Goal: Task Accomplishment & Management: Manage account settings

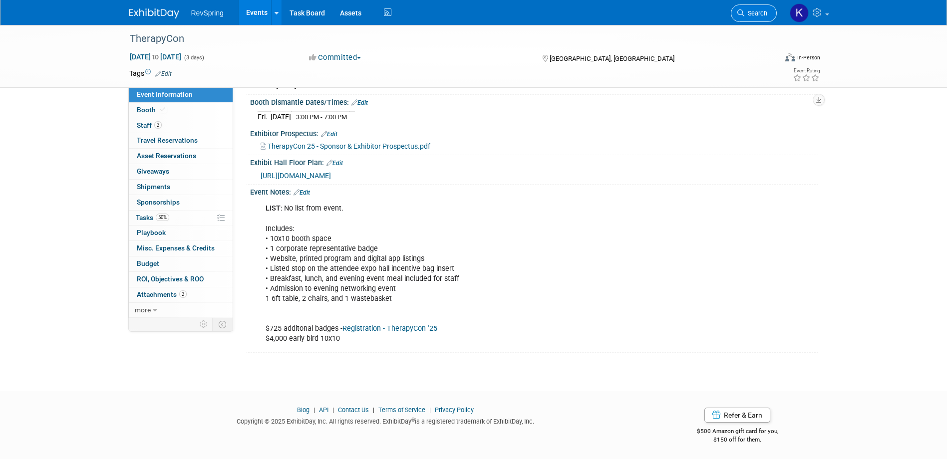
click at [758, 8] on link "Search" at bounding box center [754, 12] width 46 height 17
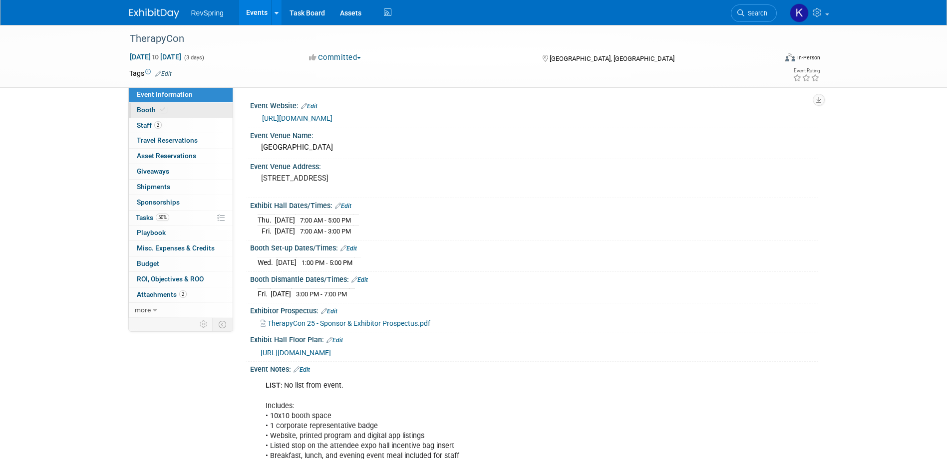
click at [187, 109] on link "Booth" at bounding box center [181, 110] width 104 height 15
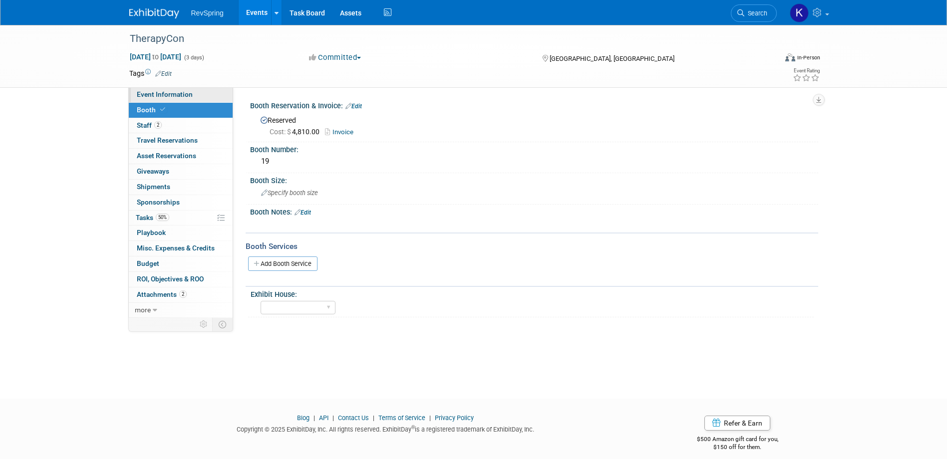
click at [186, 98] on span "Event Information" at bounding box center [165, 94] width 56 height 8
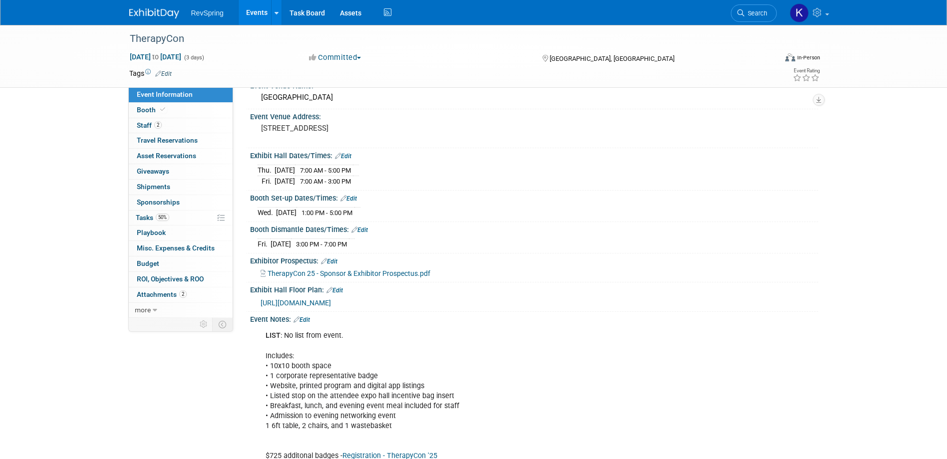
scroll to position [100, 0]
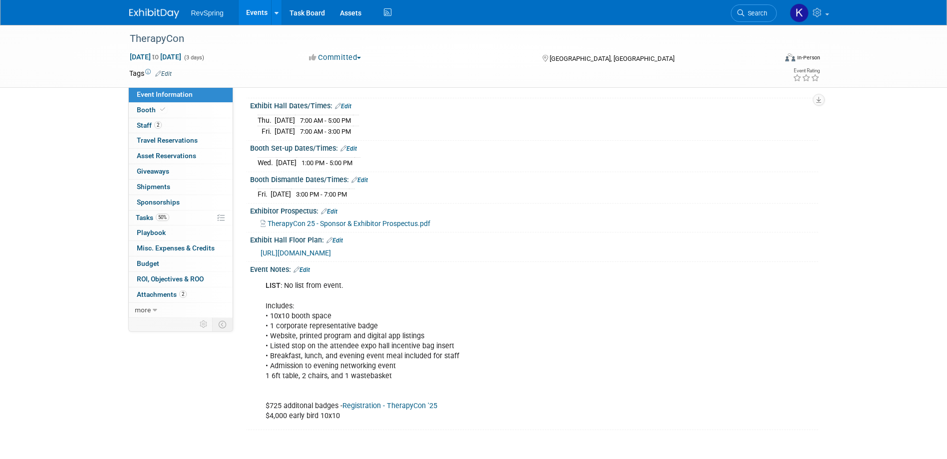
click at [310, 267] on link "Edit" at bounding box center [301, 270] width 16 height 7
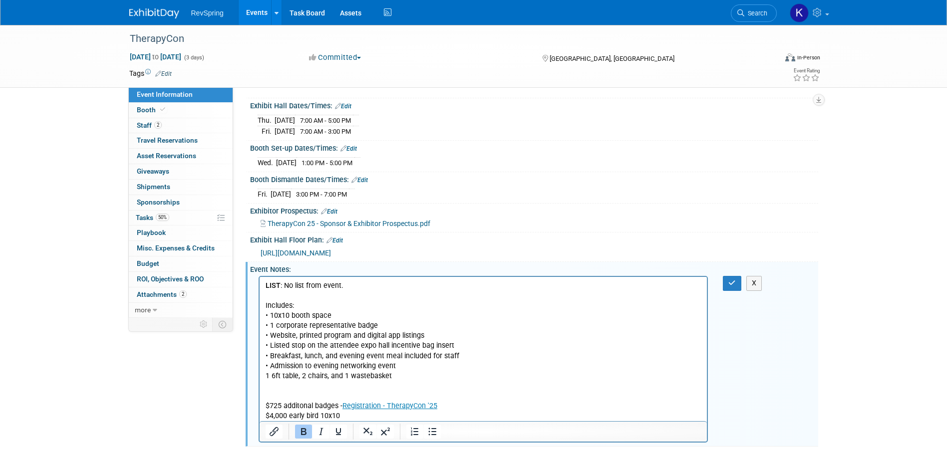
scroll to position [0, 0]
click at [369, 286] on p "LIST : No list from event. Includes: • 10x10 booth space • 1 corporate represen…" at bounding box center [483, 351] width 436 height 140
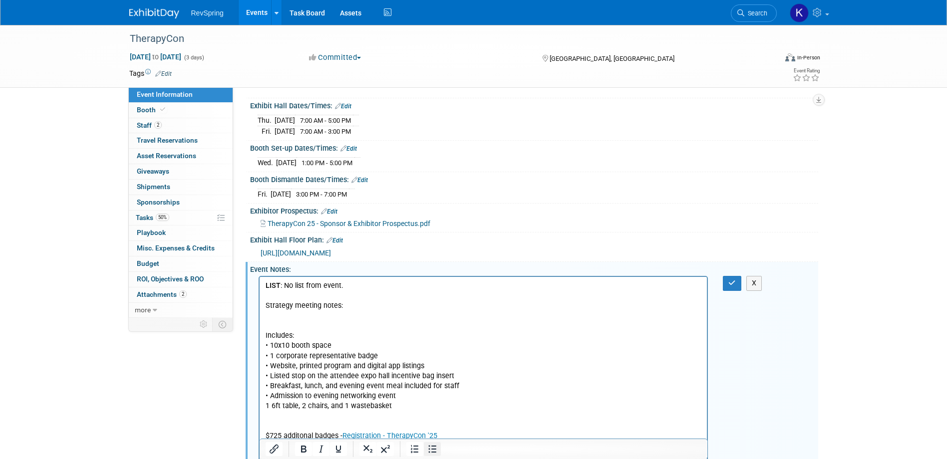
click at [433, 446] on icon "Bullet list" at bounding box center [432, 449] width 8 height 7
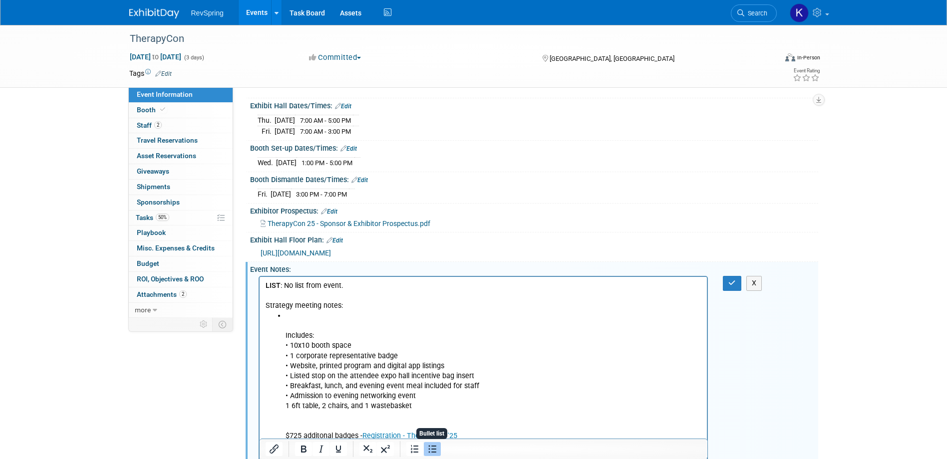
click at [432, 447] on icon "Bullet list" at bounding box center [432, 449] width 8 height 7
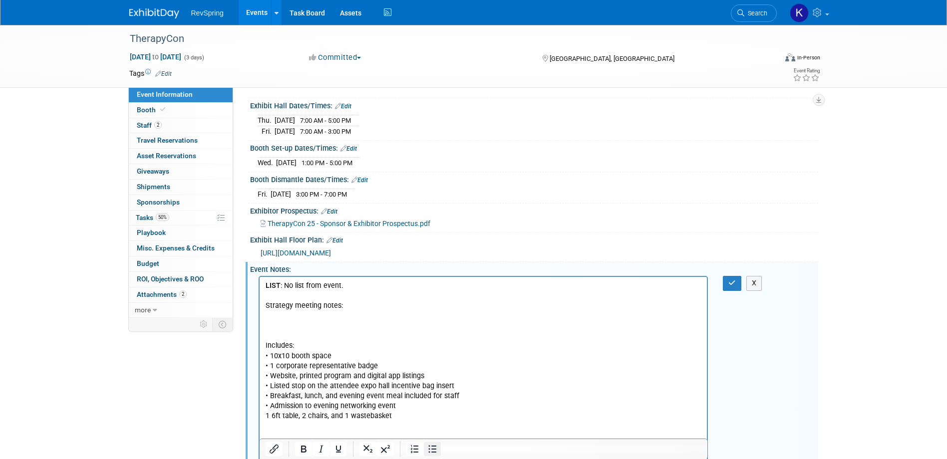
click at [429, 449] on icon "Bullet list" at bounding box center [432, 449] width 8 height 7
click at [295, 317] on li "Rich Text Area. Press ALT-0 for help." at bounding box center [493, 316] width 416 height 10
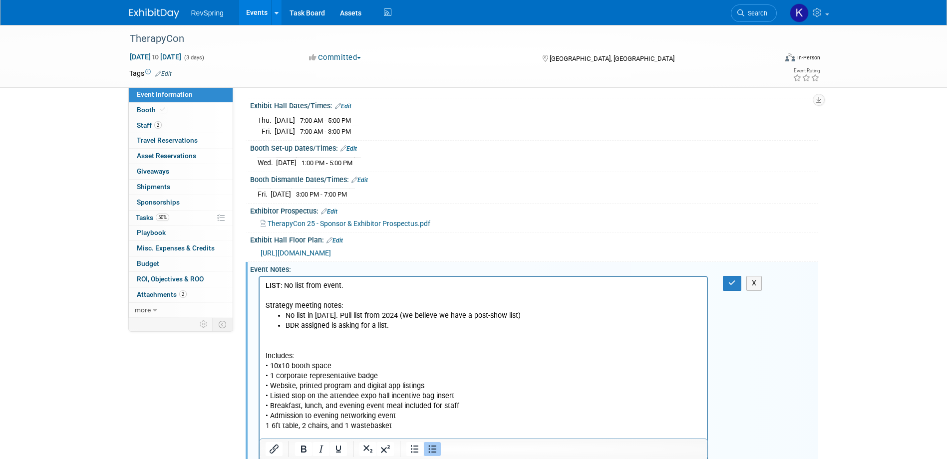
click at [394, 314] on li "No list in 2025. Pull list from 2024 (We believe we have a post-show list)" at bounding box center [493, 316] width 416 height 10
drag, startPoint x: 502, startPoint y: 313, endPoint x: 502, endPoint y: 326, distance: 13.5
drag, startPoint x: 502, startPoint y: 326, endPoint x: 608, endPoint y: 370, distance: 115.3
click at [608, 371] on p "Includes: • 10x10 booth space • 1 corporate representative badge • Website, pri…" at bounding box center [483, 401] width 436 height 140
click at [568, 313] on li "No list in 2025. Pull list from 2024 (25 people) - We believe we have a post-sh…" at bounding box center [493, 316] width 416 height 10
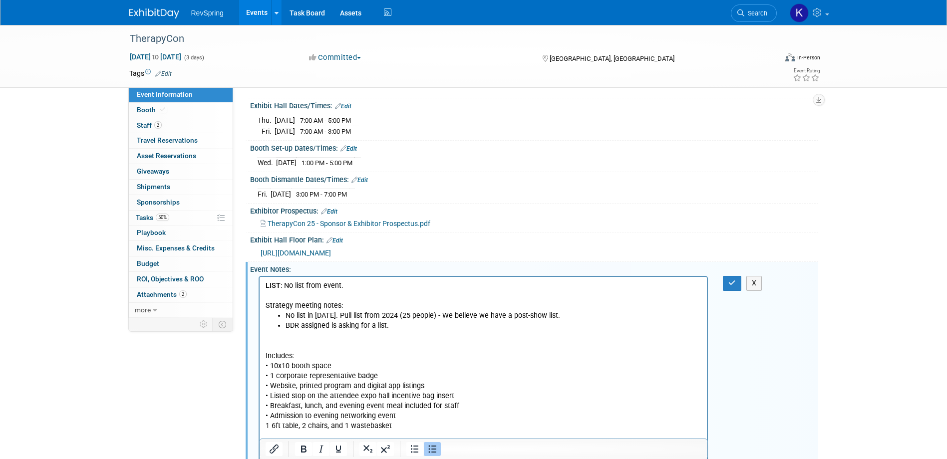
click at [400, 326] on li "BDR assigned is asking for a list." at bounding box center [493, 326] width 416 height 10
drag, startPoint x: 473, startPoint y: 243, endPoint x: 465, endPoint y: 246, distance: 8.7
click at [405, 339] on li "Booth number: 19 Link to floor plan:" at bounding box center [493, 336] width 416 height 10
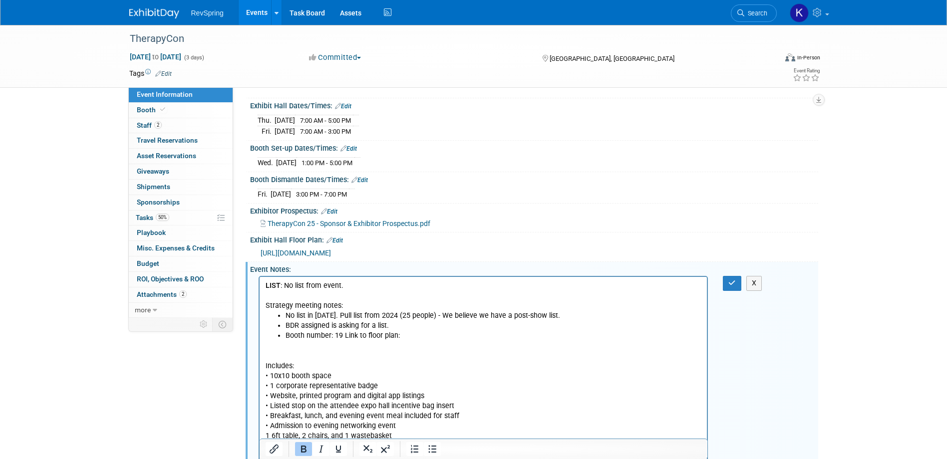
click at [417, 337] on li "Booth number: 19 Link to floor plan:" at bounding box center [493, 336] width 416 height 10
drag, startPoint x: 718, startPoint y: 248, endPoint x: 707, endPoint y: 248, distance: 10.5
click at [707, 248] on div "https://48941888.fs1.hubspotusercontent-na1.net/hubfs/48941888/25Q3%20-%20Thera…" at bounding box center [536, 252] width 550 height 11
drag, startPoint x: 707, startPoint y: 248, endPoint x: 701, endPoint y: 248, distance: 6.5
click at [331, 249] on span "https://48941888.fs1.hubspotusercontent-na1.net/hubfs/48941888/25Q3%20-%20Thera…" at bounding box center [296, 253] width 70 height 8
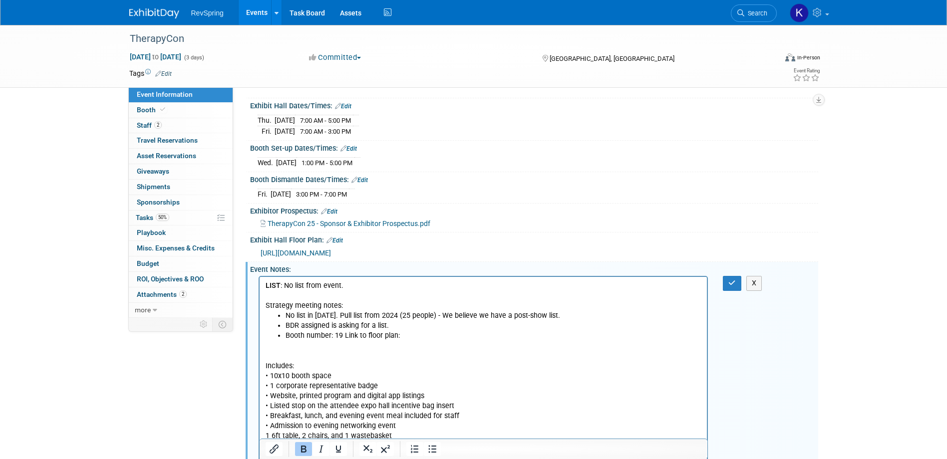
click at [421, 334] on li "Booth number: 19 Link to floor plan:" at bounding box center [493, 336] width 416 height 10
drag, startPoint x: 562, startPoint y: 315, endPoint x: 435, endPoint y: 317, distance: 127.3
click at [435, 317] on li "No list in 2025. Pull list from 2024 (25 people) - We believe we have a post-sh…" at bounding box center [493, 316] width 416 height 10
click at [581, 337] on li "Booth number: 19 Link to floor plan: TC25 - Expo Hall Floor Plan.jpg (3840×2160)" at bounding box center [493, 336] width 416 height 10
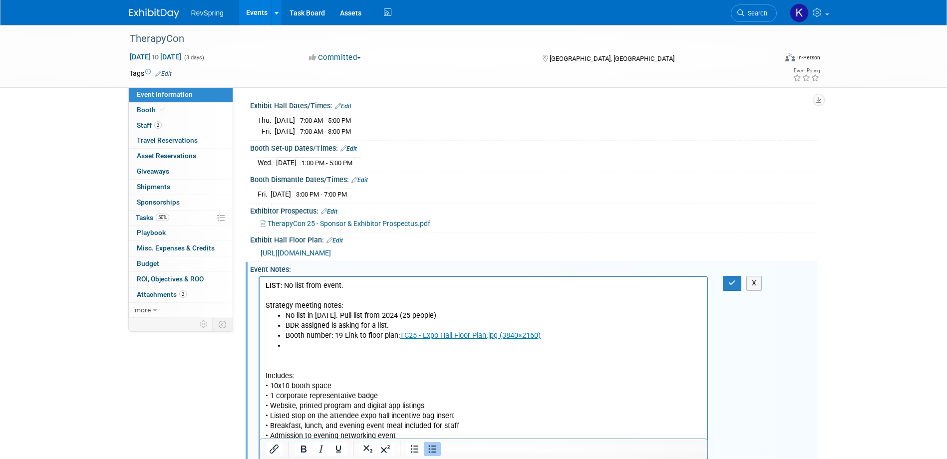
click at [482, 313] on li "No list in 2025. Pull list from 2024 (25 people)" at bounding box center [493, 316] width 416 height 10
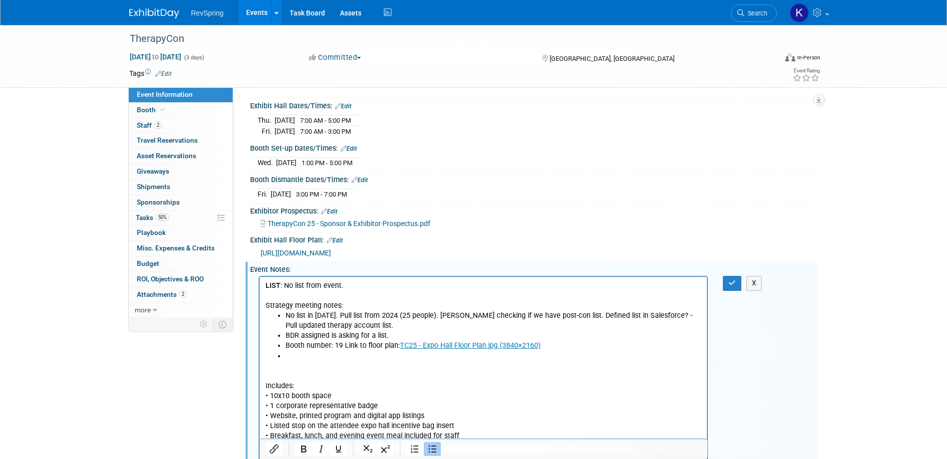
click at [405, 323] on li "No list in 2025. Pull list from 2024 (25 people). Amy checking if we have post-…" at bounding box center [493, 321] width 416 height 20
click at [431, 315] on li "No list in 2025. Pull list from 2024 (25 people). Amy checking if we have post-…" at bounding box center [493, 321] width 416 height 20
click at [430, 315] on li "No list in 2025. Pull list from 2024 (25 people). Amy checking if we have post-…" at bounding box center [493, 321] width 416 height 20
click at [327, 355] on li "Rich Text Area. Press ALT-0 for help." at bounding box center [493, 356] width 416 height 10
click at [297, 356] on li "Rich Text Area. Press ALT-0 for help." at bounding box center [493, 356] width 416 height 10
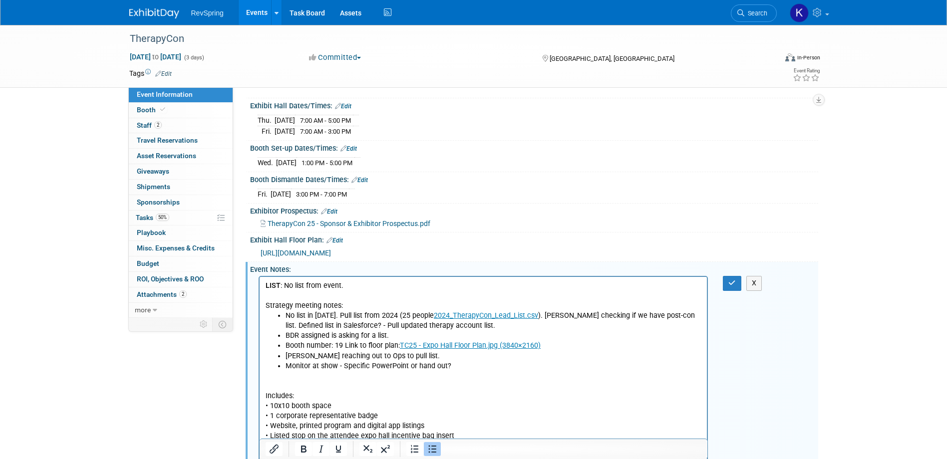
click at [409, 366] on li "Monitor at show - Specific PowerPoint or hand out?" at bounding box center [493, 366] width 416 height 10
click at [491, 363] on li "Monitor at show - Specific PowerPoint (Val slide?) or hand out?" at bounding box center [493, 366] width 416 height 10
click at [455, 364] on li "Monitor at show - Specific PowerPoint (Val slide?) or hand out?" at bounding box center [493, 366] width 416 height 10
click at [482, 367] on li "Monitor at show - Specific PowerPoint (Val slide?) or" at bounding box center [493, 366] width 416 height 10
click at [286, 380] on li "hand out - One pager on PT use cases with QR code" at bounding box center [493, 376] width 416 height 10
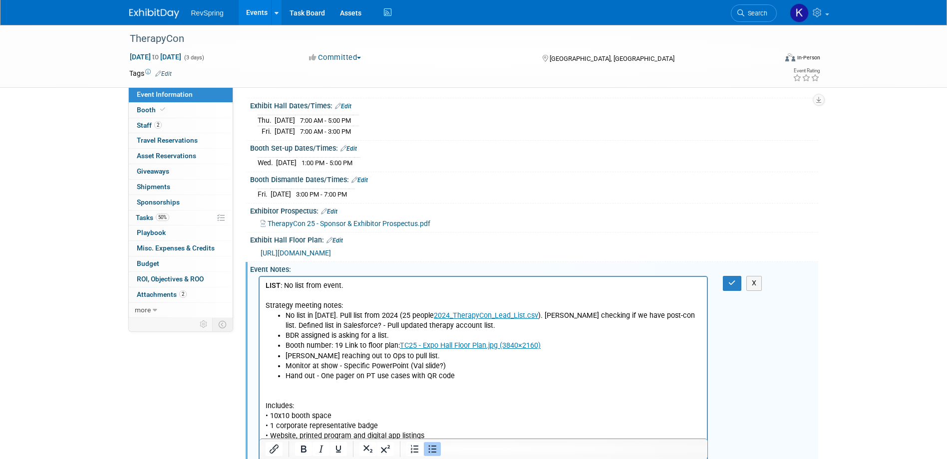
click at [479, 372] on li "Hand out - One pager on PT use cases with QR code" at bounding box center [493, 376] width 416 height 10
click at [733, 283] on icon "button" at bounding box center [731, 283] width 7 height 7
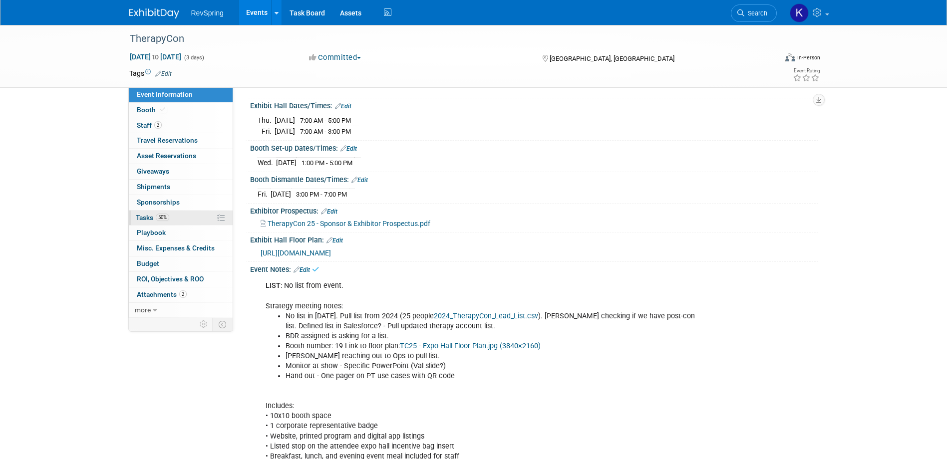
click at [176, 217] on link "50% Tasks 50%" at bounding box center [181, 218] width 104 height 15
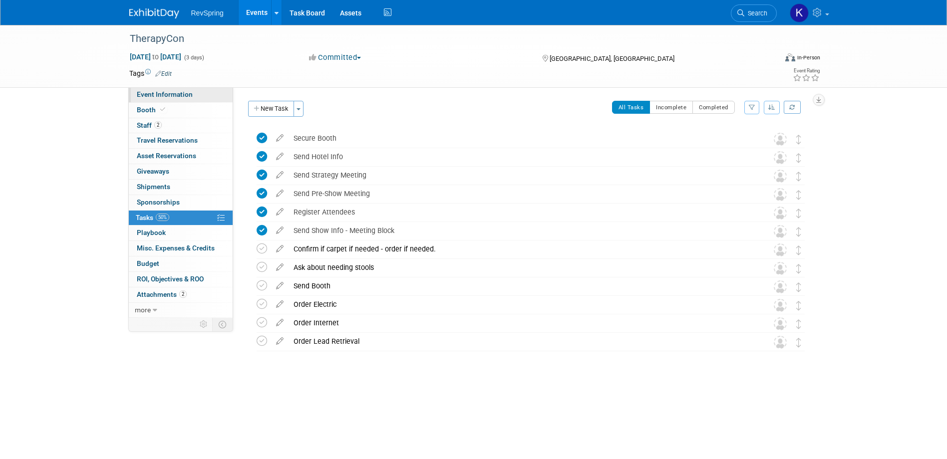
click at [184, 99] on link "Event Information" at bounding box center [181, 94] width 104 height 15
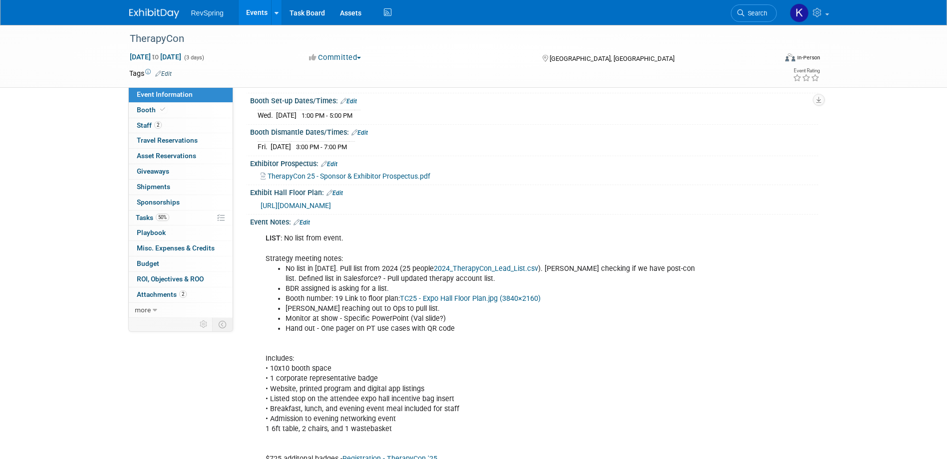
scroll to position [150, 0]
click at [306, 220] on link "Edit" at bounding box center [301, 220] width 16 height 7
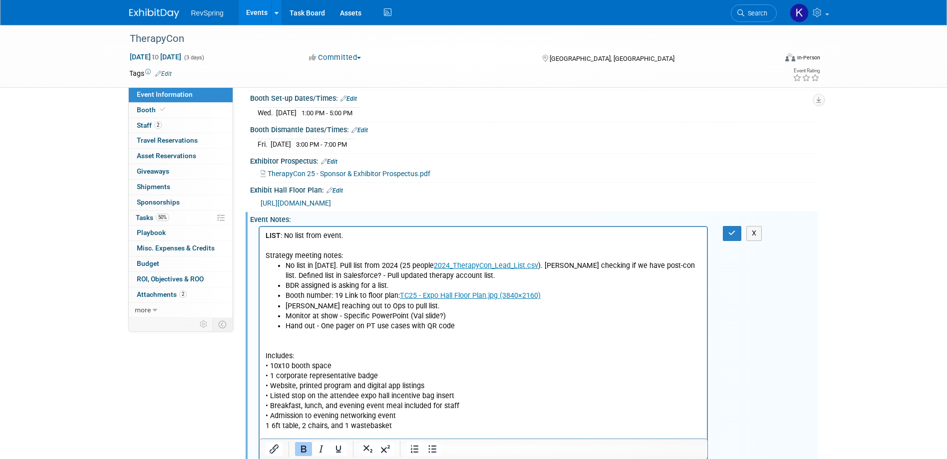
scroll to position [0, 0]
click at [298, 336] on p "Includes: • 10x10 booth space • 1 corporate representative badge • Website, pri…" at bounding box center [483, 401] width 436 height 140
click at [482, 325] on li "Hand out - One pager on PT use cases with QR code" at bounding box center [493, 326] width 416 height 10
click at [473, 322] on li "Hand out - One pager on PT use cases with QR code" at bounding box center [493, 326] width 416 height 10
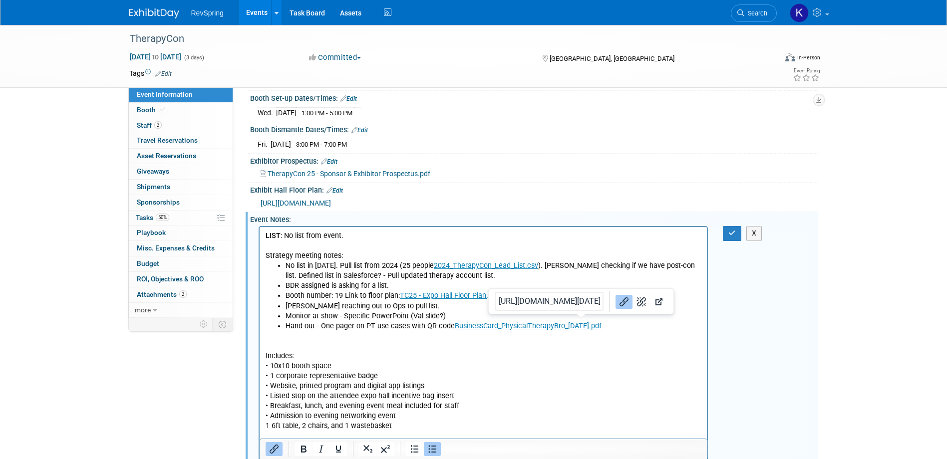
click at [575, 328] on link "BusinessCard_PhysicalTherapyBro_10-30-2023.pdf" at bounding box center [527, 326] width 147 height 8
click at [454, 325] on link "BusinessCard_PhysicalTherapyBro_10-30-2023.pdf" at bounding box center [527, 326] width 147 height 8
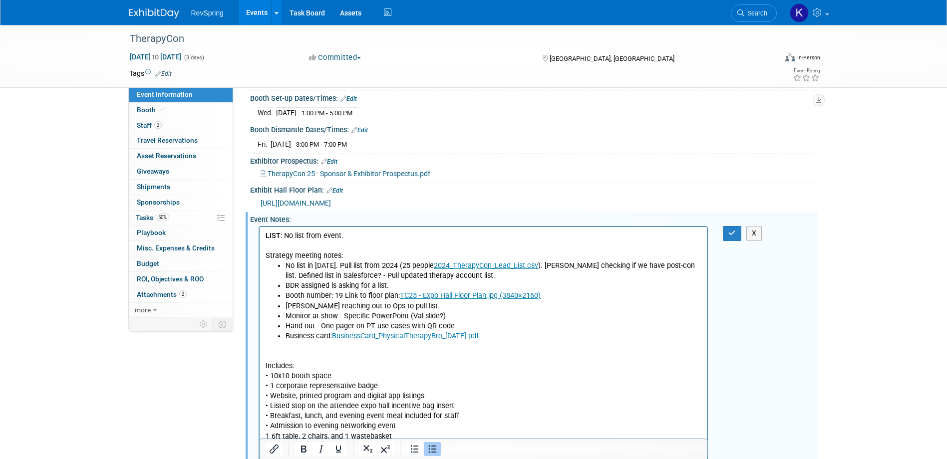
click at [329, 336] on li "Business card: ﻿ BusinessCard_PhysicalTherapyBro_10-30-2023.pdf" at bounding box center [493, 336] width 416 height 10
drag, startPoint x: 452, startPoint y: 323, endPoint x: 373, endPoint y: 324, distance: 78.9
click at [373, 324] on li "Hand out - One pager on PT use cases with QR code" at bounding box center [493, 326] width 416 height 10
click at [444, 324] on li "Hand out - One pager on PT use cases:" at bounding box center [493, 326] width 416 height 10
click at [728, 230] on icon "button" at bounding box center [731, 233] width 7 height 7
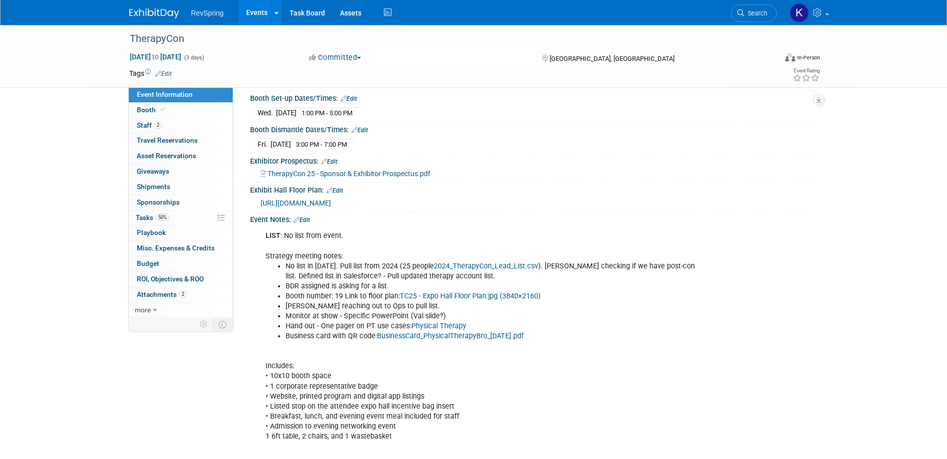
click at [305, 217] on link "Edit" at bounding box center [301, 220] width 16 height 7
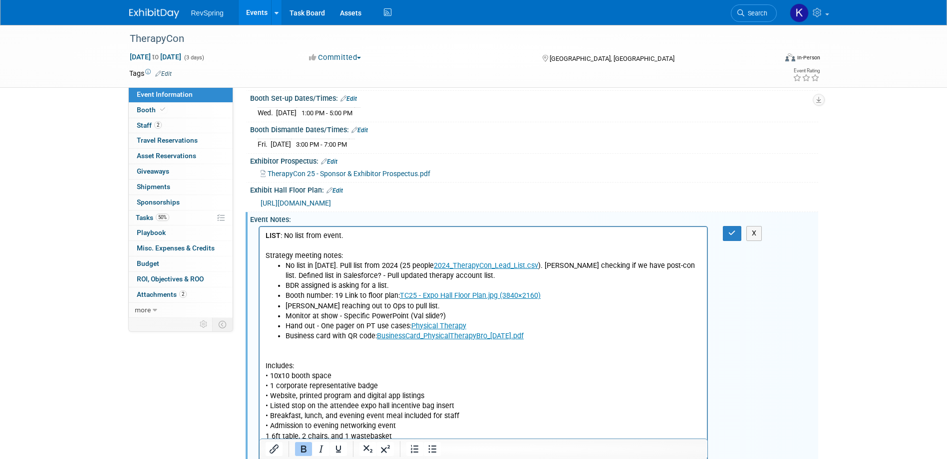
click at [583, 337] on li "Business card with QR code: BusinessCard_PhysicalTherapyBro_10-30-2023.pdf" at bounding box center [493, 336] width 416 height 10
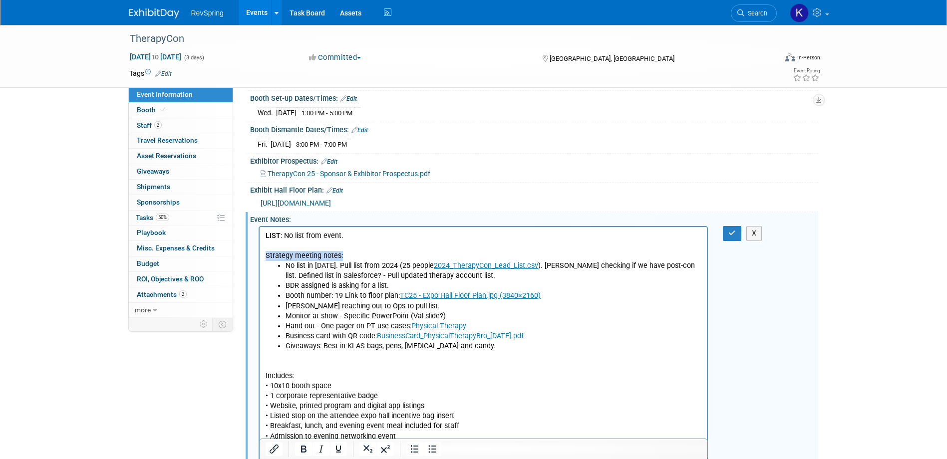
drag, startPoint x: 349, startPoint y: 258, endPoint x: 264, endPoint y: 258, distance: 85.9
click at [264, 258] on html "LIST : No list from event. Strategy meeting notes: No list in 2025. Pull list f…" at bounding box center [483, 359] width 448 height 265
click at [338, 301] on li "Ryan reaching out to Ops to pull list." at bounding box center [493, 306] width 416 height 10
click at [499, 324] on li "Hand out - One pager on PT use cases: Physical Therapy" at bounding box center [493, 326] width 416 height 10
click at [514, 324] on li "Hand out - One pager on PT use cases: Physical Therapy (Update to say best in K…" at bounding box center [493, 326] width 416 height 10
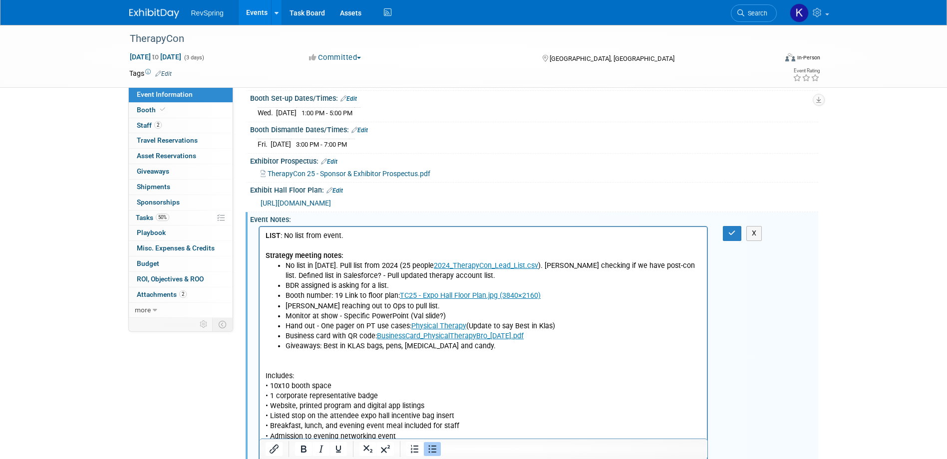
click at [577, 326] on li "Hand out - One pager on PT use cases: Physical Therapy (Update to say Best in K…" at bounding box center [493, 326] width 416 height 10
drag, startPoint x: 285, startPoint y: 285, endPoint x: 326, endPoint y: 278, distance: 41.9
click at [286, 285] on li "BDR assigned is asking for a list." at bounding box center [493, 286] width 416 height 10
drag, startPoint x: 402, startPoint y: 304, endPoint x: 274, endPoint y: 305, distance: 128.3
click at [274, 305] on ul "No list in 2025. Pull list from 2024 (25 people 2024_TherapyCon_Lead_List.csv )…" at bounding box center [483, 306] width 436 height 90
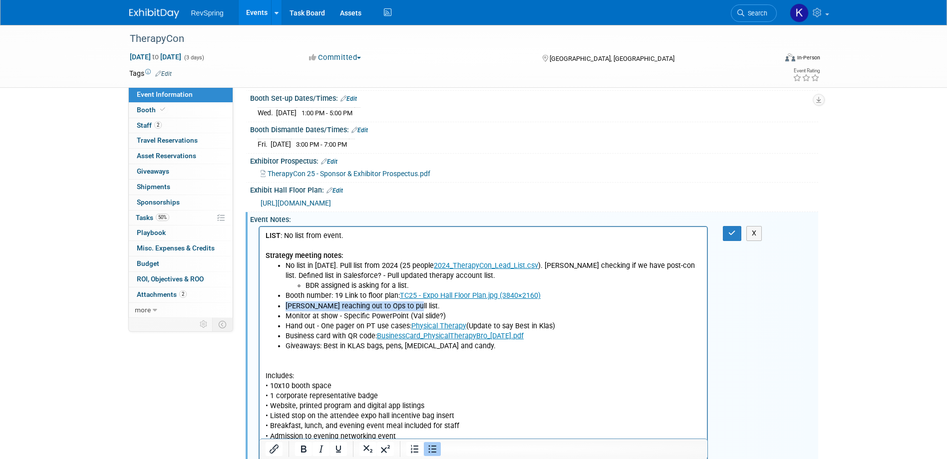
copy li "[PERSON_NAME] reaching out to Ops to pull list."
click at [421, 286] on li "BDR assigned is asking for a list." at bounding box center [503, 286] width 396 height 10
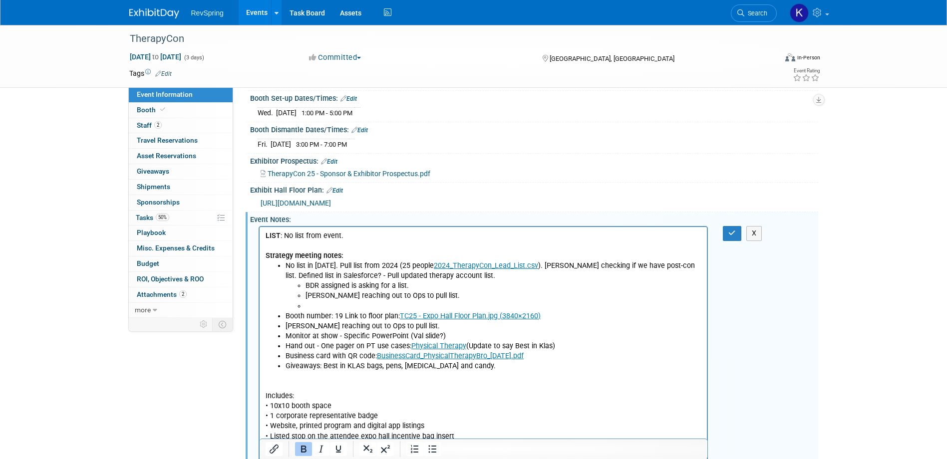
click at [306, 309] on li "Rich Text Area. Press ALT-0 for help." at bounding box center [503, 306] width 396 height 10
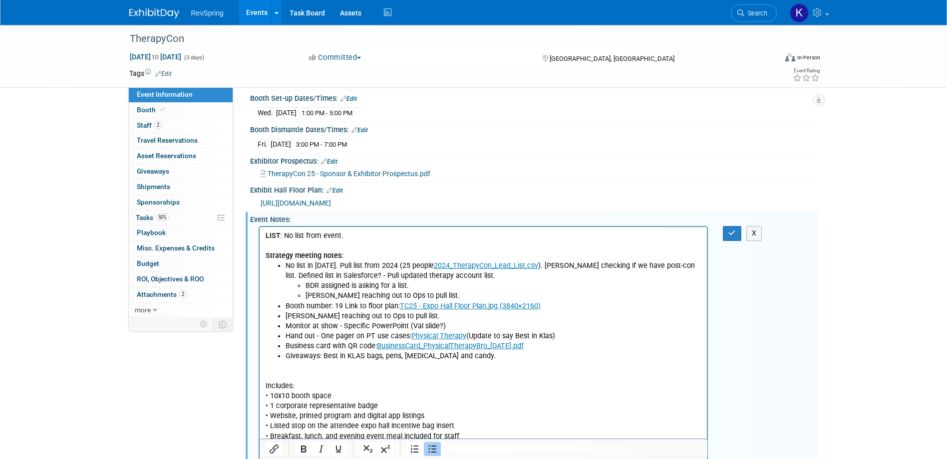
click at [318, 316] on li "[PERSON_NAME] reaching out to Ops to pull list." at bounding box center [493, 316] width 416 height 10
click at [317, 315] on li "[PERSON_NAME] reaching out to Ops to pull list." at bounding box center [493, 316] width 416 height 10
click at [317, 315] on li "Ryan reaching out to Ops to pull list." at bounding box center [493, 316] width 416 height 10
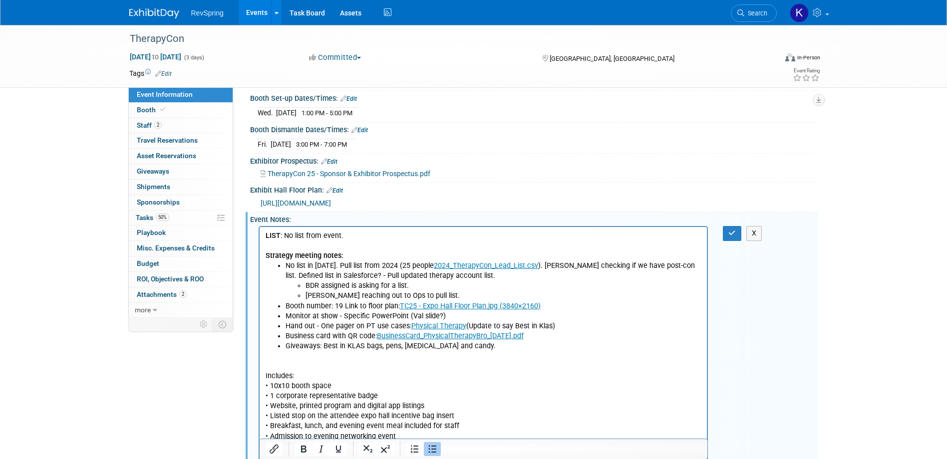
drag, startPoint x: 551, startPoint y: 328, endPoint x: 563, endPoint y: 324, distance: 12.6
click at [553, 327] on li "Hand out - One pager on PT use cases: Physical Therapy (Update to say Best in K…" at bounding box center [493, 326] width 416 height 10
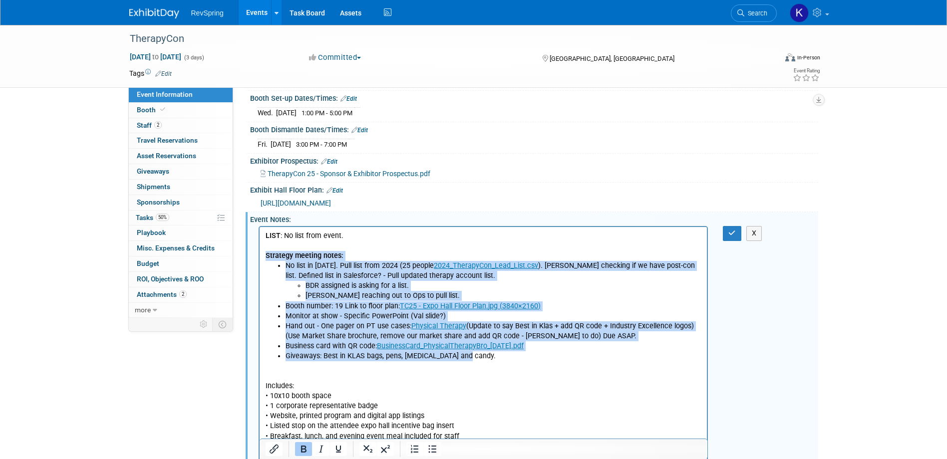
drag, startPoint x: 466, startPoint y: 359, endPoint x: 265, endPoint y: 258, distance: 225.0
click at [265, 258] on body "LIST : No list from event. Strategy meeting notes: No list in 2025. Pull list f…" at bounding box center [483, 366] width 437 height 271
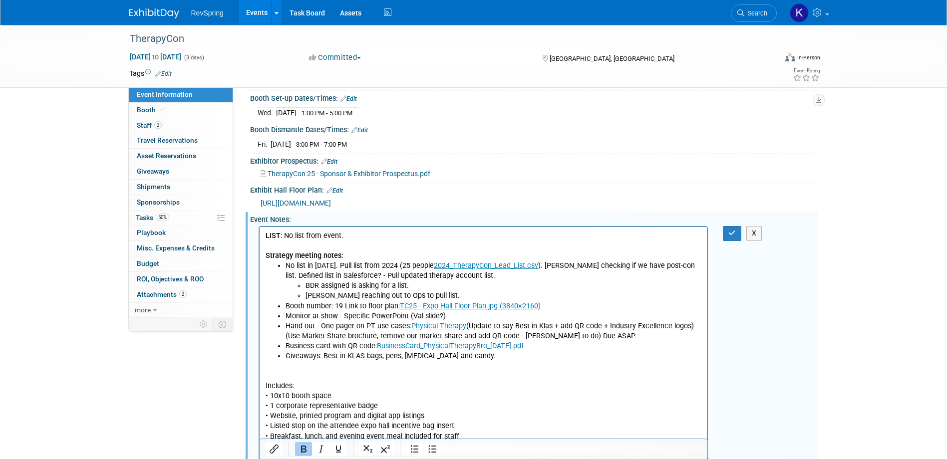
click at [494, 363] on p "Includes: • 10x10 booth space • 1 corporate representative badge • Website, pri…" at bounding box center [483, 431] width 436 height 140
click at [481, 358] on li "Giveaways: Best in KLAS bags, pens, poppers and candy." at bounding box center [493, 356] width 416 height 10
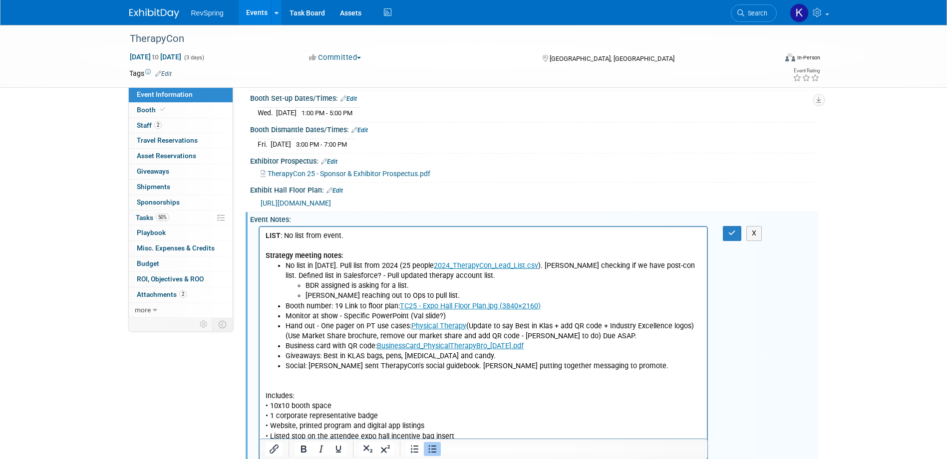
drag, startPoint x: 445, startPoint y: 368, endPoint x: 414, endPoint y: 368, distance: 30.9
click at [414, 368] on li "Social: Kelsey sent TherapyCon's social guidebook. Amy putting together messagi…" at bounding box center [493, 366] width 416 height 10
click at [420, 366] on li "Social: Kelsey sent TherapyCon's social guidebook. Amy putting together messagi…" at bounding box center [493, 366] width 416 height 10
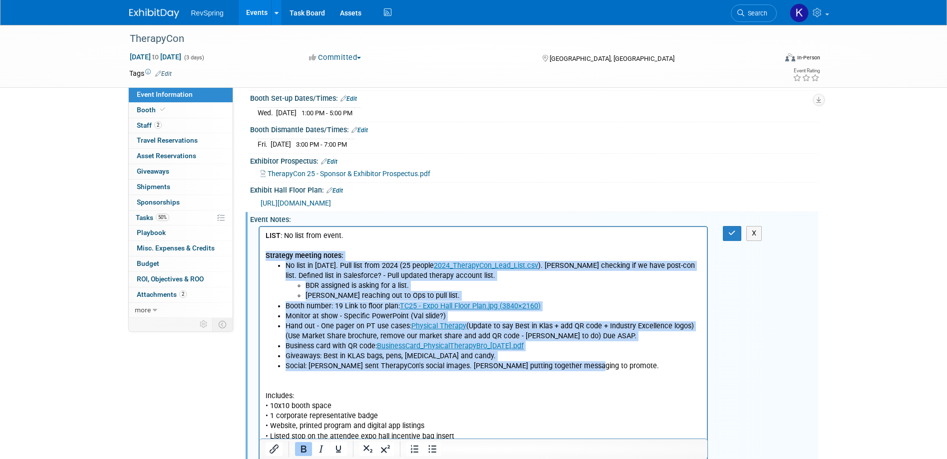
drag, startPoint x: 596, startPoint y: 368, endPoint x: 510, endPoint y: 482, distance: 142.5
click at [259, 256] on html "LIST : No list from event. Strategy meeting notes: No list in 2025. Pull list f…" at bounding box center [483, 369] width 448 height 285
copy body "Strategy meeting notes: No list in 2025. Pull list from 2024 (25 people 2024_Th…"
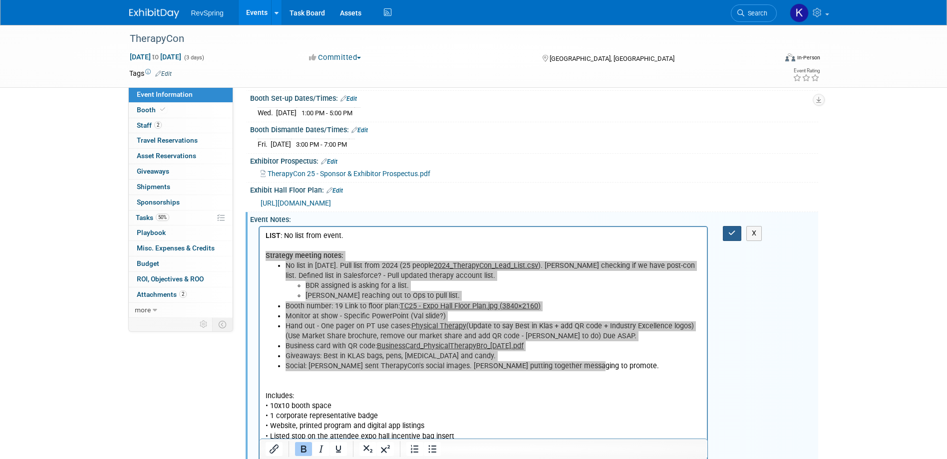
click at [738, 227] on button "button" at bounding box center [732, 233] width 18 height 14
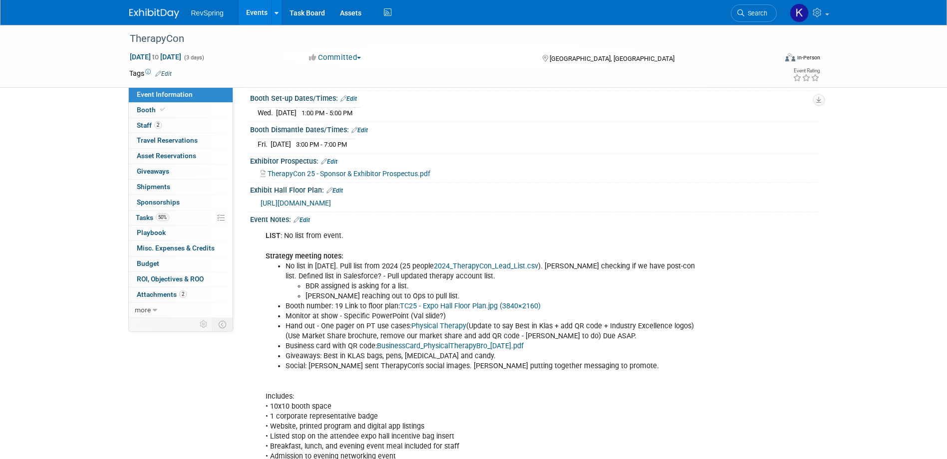
click at [251, 13] on link "Events" at bounding box center [257, 12] width 36 height 25
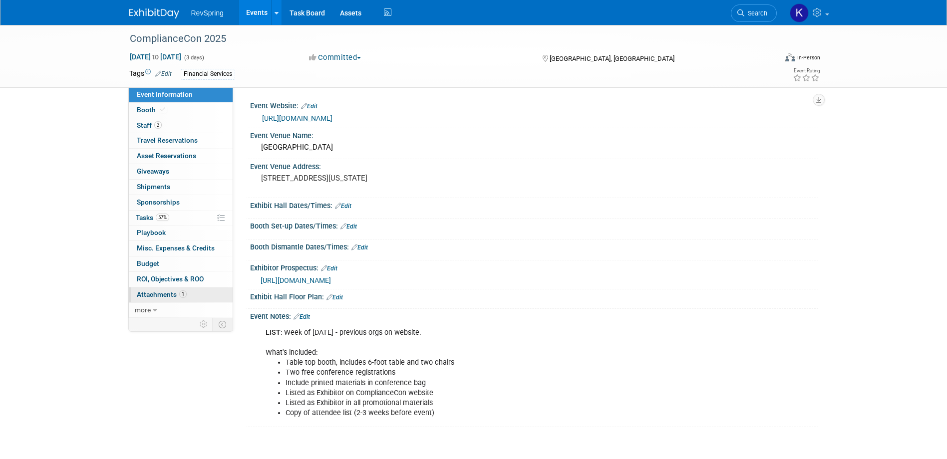
click at [201, 300] on link "1 Attachments 1" at bounding box center [181, 295] width 104 height 15
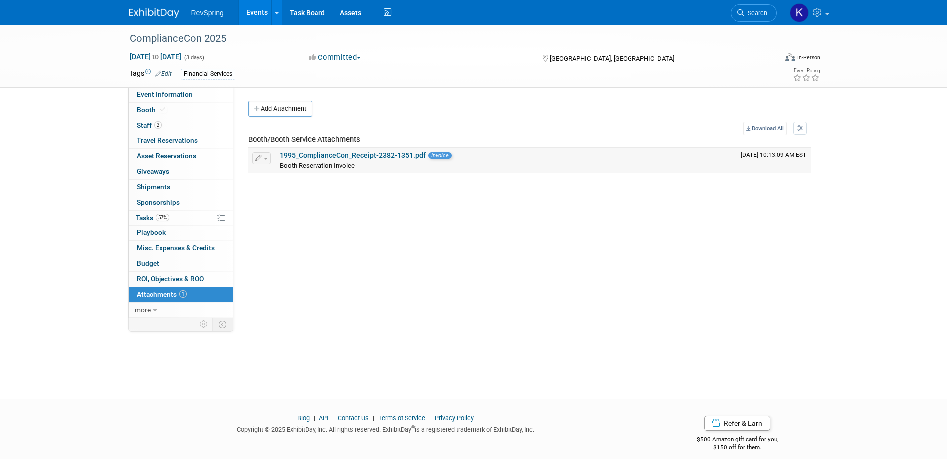
click at [360, 157] on link "1995_ComplianceCon_Receipt-2382-1351.pdf" at bounding box center [353, 155] width 146 height 8
click at [185, 218] on link "57% Tasks 57%" at bounding box center [181, 218] width 104 height 15
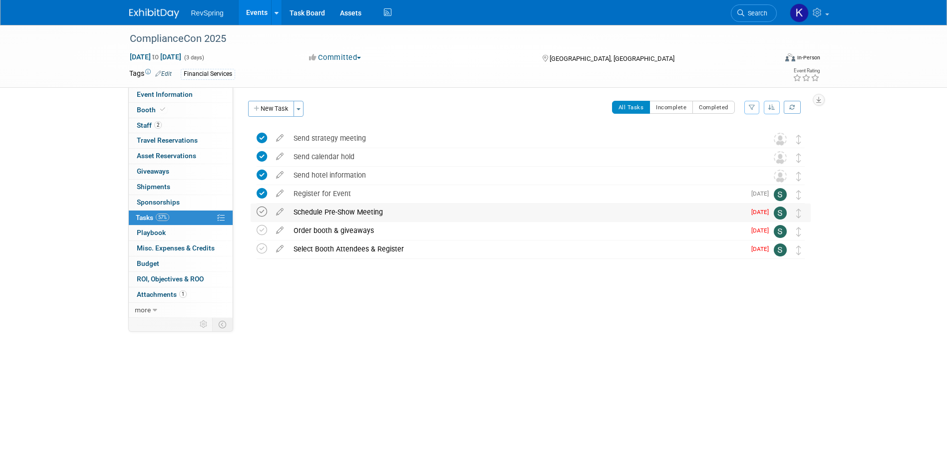
click at [264, 214] on icon at bounding box center [262, 212] width 10 height 10
click at [258, 249] on icon at bounding box center [262, 249] width 10 height 10
click at [172, 109] on link "Booth" at bounding box center [181, 110] width 104 height 15
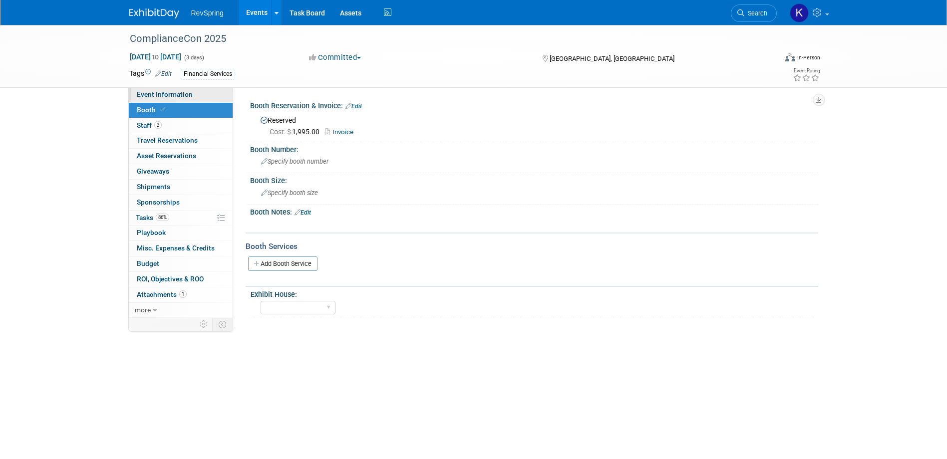
click at [178, 92] on span "Event Information" at bounding box center [165, 94] width 56 height 8
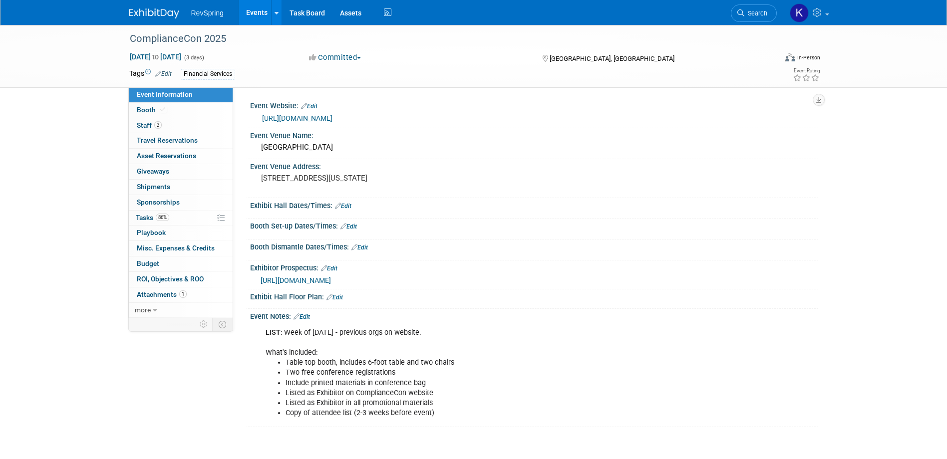
click at [332, 114] on link "https://armlaw.accountsrecovery.net/" at bounding box center [297, 118] width 70 height 8
drag, startPoint x: 283, startPoint y: 332, endPoint x: 409, endPoint y: 336, distance: 125.9
click at [409, 336] on div "LIST : Week of Sept 8 - previous orgs on website. What's included: Table top bo…" at bounding box center [484, 373] width 450 height 100
click at [411, 334] on div "LIST : Week of Sept 8 - previous orgs on website. What's included: Table top bo…" at bounding box center [484, 373] width 450 height 100
drag, startPoint x: 412, startPoint y: 330, endPoint x: 283, endPoint y: 332, distance: 129.3
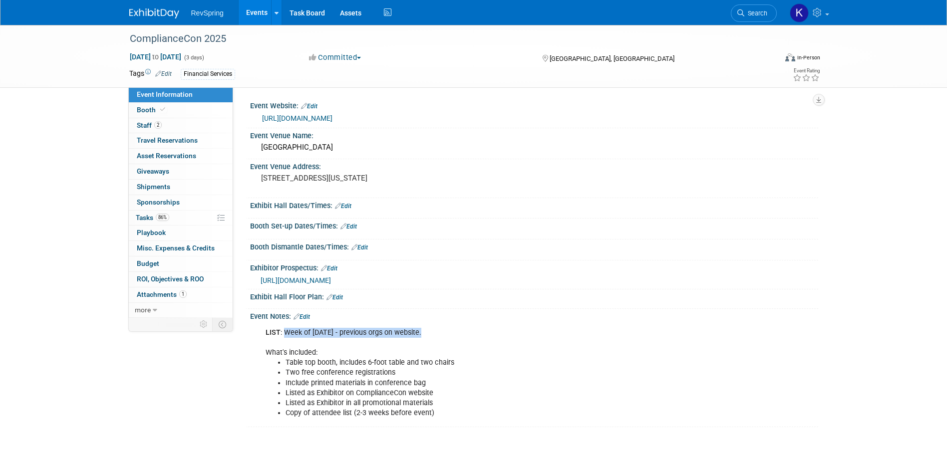
click at [283, 332] on div "LIST : Week of Sept 8 - previous orgs on website. What's included: Table top bo…" at bounding box center [484, 373] width 450 height 100
click at [747, 11] on span "Search" at bounding box center [755, 12] width 23 height 7
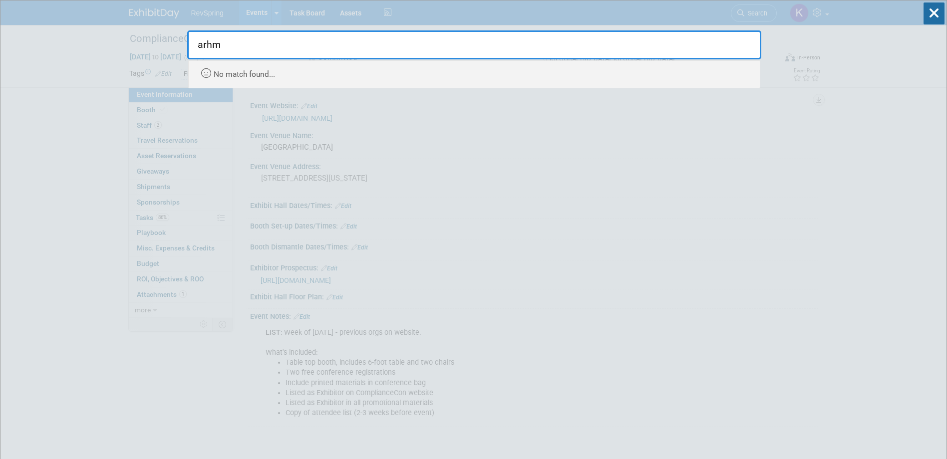
type input "arhm"
drag, startPoint x: 181, startPoint y: 50, endPoint x: 170, endPoint y: 47, distance: 10.8
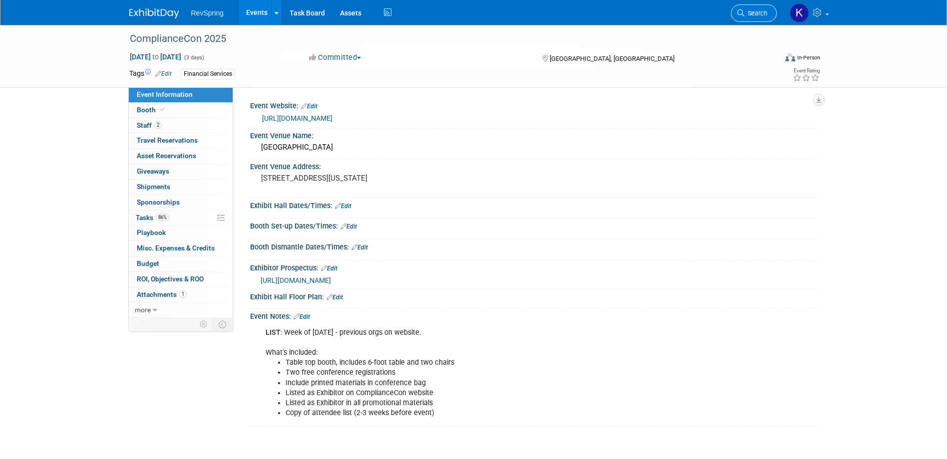
click at [745, 14] on span "Search" at bounding box center [755, 12] width 23 height 7
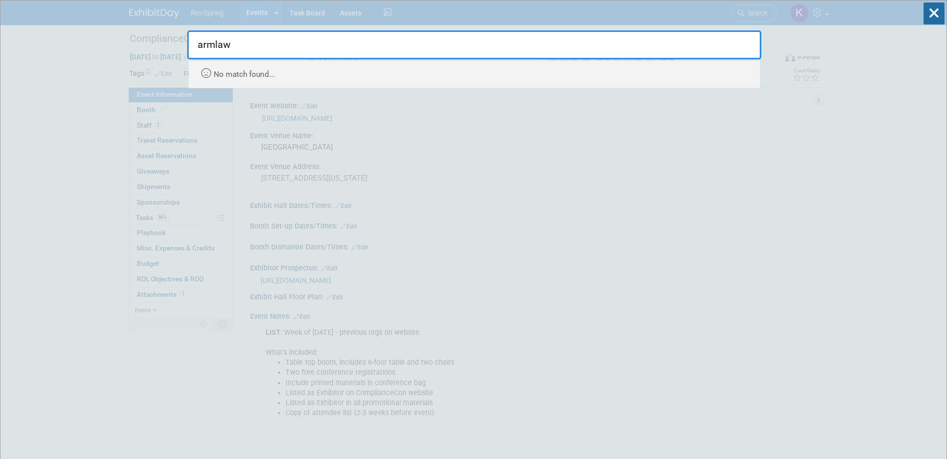
type input "armlaw"
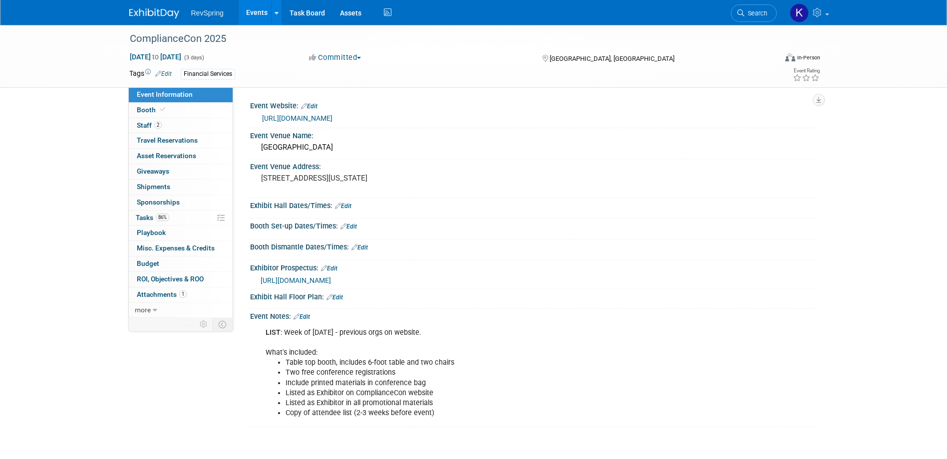
click at [901, 219] on div "ComplianceCon 2025 Sep 29, 2025 to Oct 1, 2025 (3 days) Sep 29, 2025 to Oct 1, …" at bounding box center [473, 236] width 947 height 422
click at [769, 22] on li "Search" at bounding box center [754, 12] width 46 height 24
click at [762, 19] on link "Search" at bounding box center [754, 12] width 46 height 17
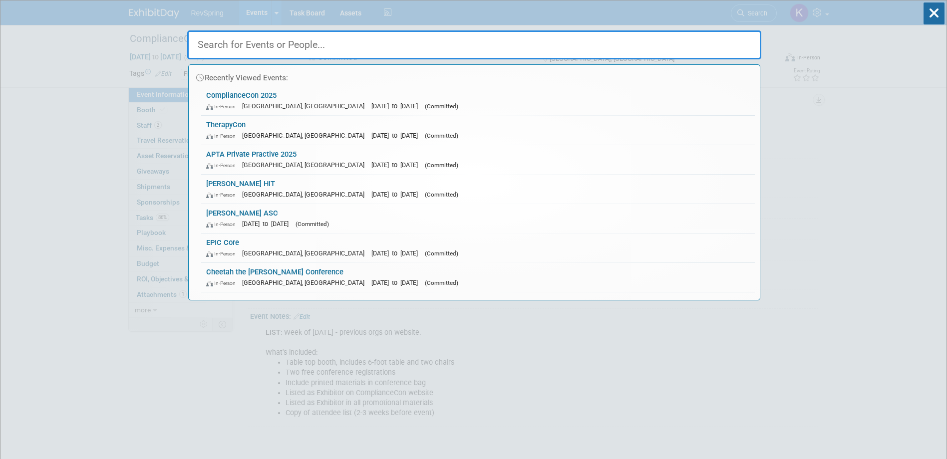
click at [566, 47] on input "text" at bounding box center [474, 44] width 574 height 29
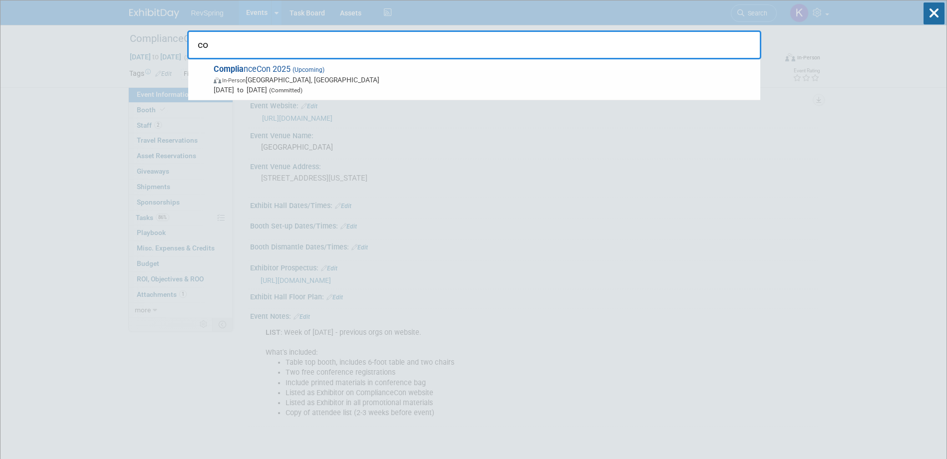
type input "c"
type input "arm"
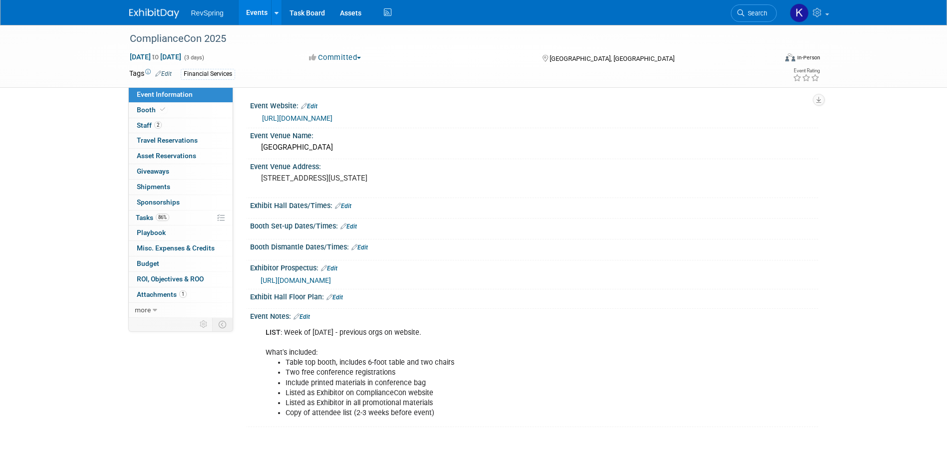
click at [310, 315] on link "Edit" at bounding box center [301, 316] width 16 height 7
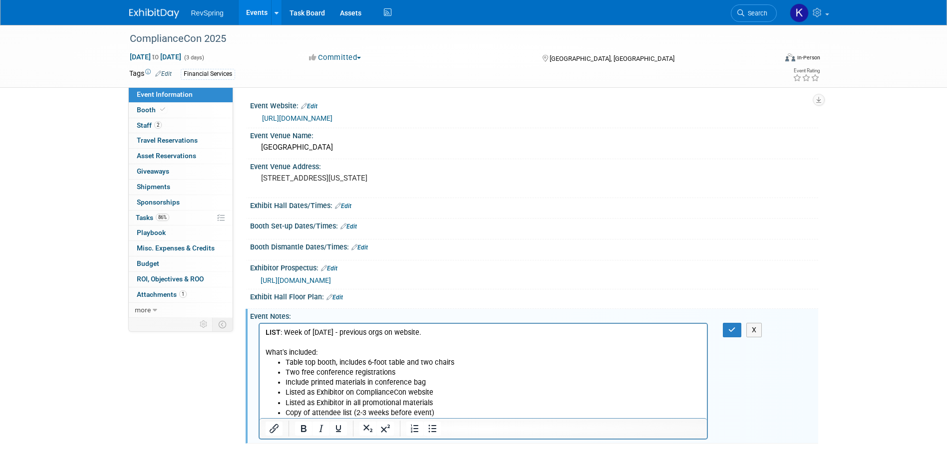
click at [437, 335] on p "LIST : Week of Sept 8 - previous orgs on website. What's included:" at bounding box center [483, 343] width 436 height 30
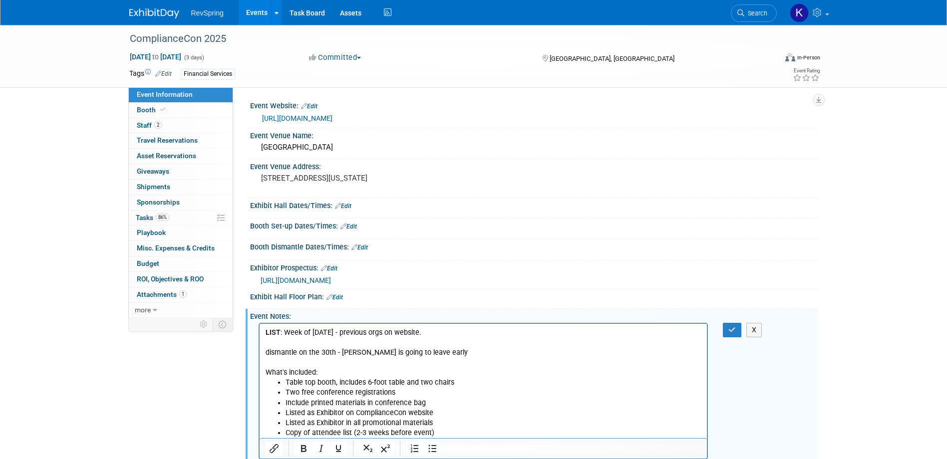
drag, startPoint x: 442, startPoint y: 347, endPoint x: 264, endPoint y: 352, distance: 178.7
click at [259, 351] on html "LIST : Week of Sept 8 - previous orgs on website. dismantle on the 30th - Bob i…" at bounding box center [483, 381] width 448 height 114
click at [273, 353] on p "dismantle on the 30th - Bob is going to leave early What's included:" at bounding box center [483, 363] width 436 height 30
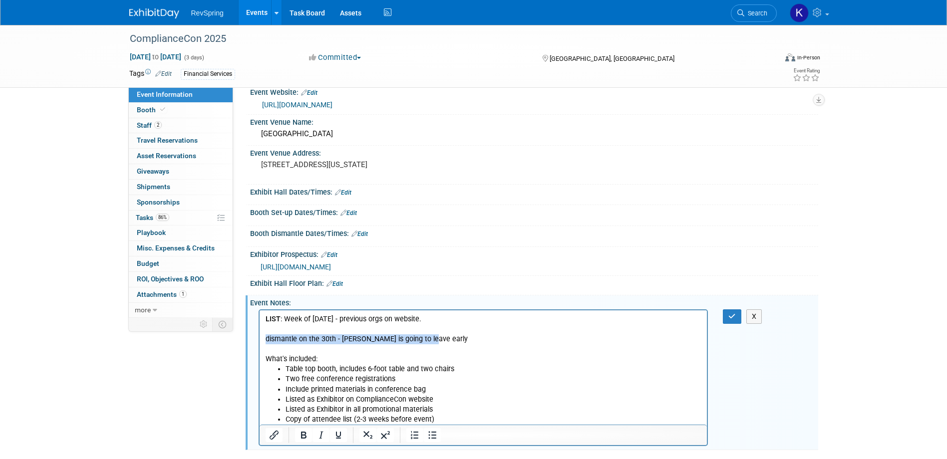
scroll to position [24, 0]
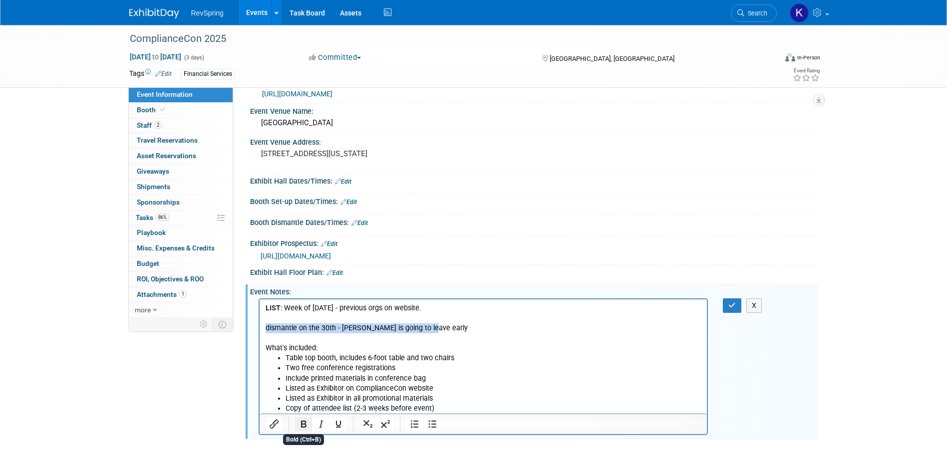
click at [301, 427] on icon "Bold" at bounding box center [303, 424] width 12 height 12
click at [334, 426] on icon "Underline" at bounding box center [338, 424] width 12 height 12
click at [476, 329] on p "dismantle on the 30th - Bob is going to leave early What's included:" at bounding box center [483, 338] width 436 height 30
click at [734, 308] on icon "button" at bounding box center [731, 305] width 7 height 7
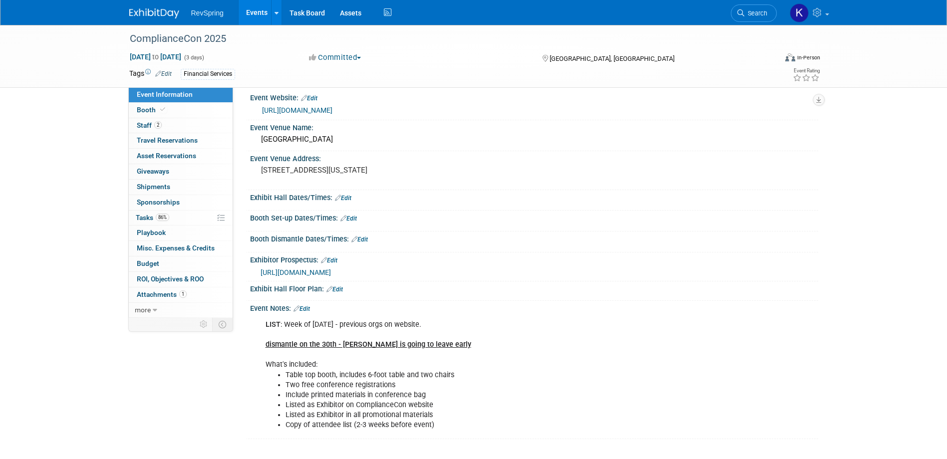
click at [304, 305] on link "Edit" at bounding box center [301, 308] width 16 height 7
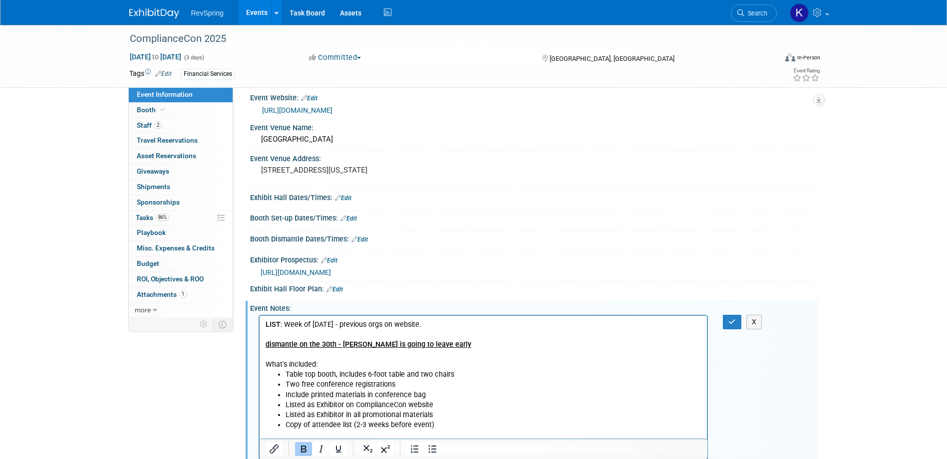
scroll to position [0, 0]
click at [455, 321] on p "LIST : Week of Sept 8 - previous orgs on website. dismantle on the 30th - Bob i…" at bounding box center [483, 345] width 436 height 50
click at [732, 324] on icon "button" at bounding box center [731, 321] width 7 height 7
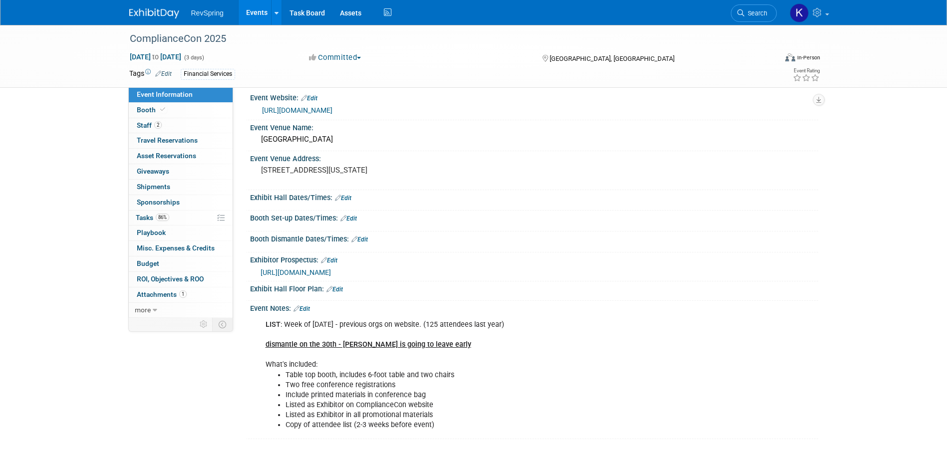
click at [308, 308] on link "Edit" at bounding box center [301, 308] width 16 height 7
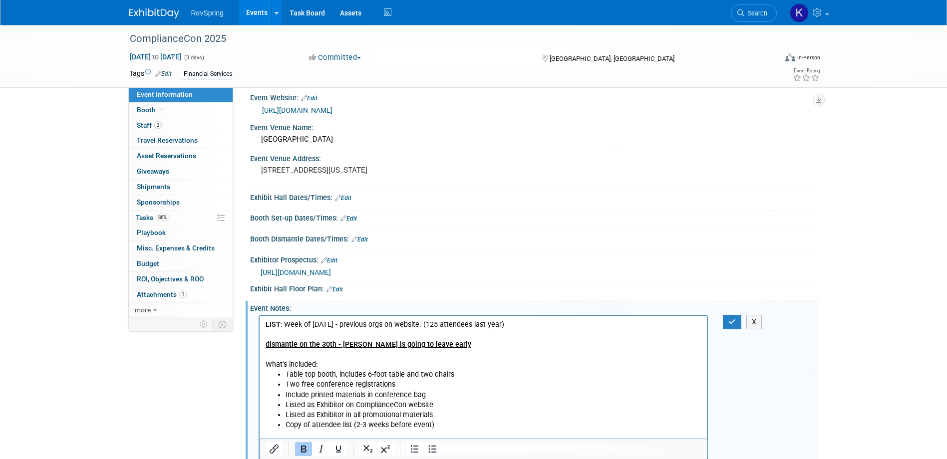
scroll to position [33, 0]
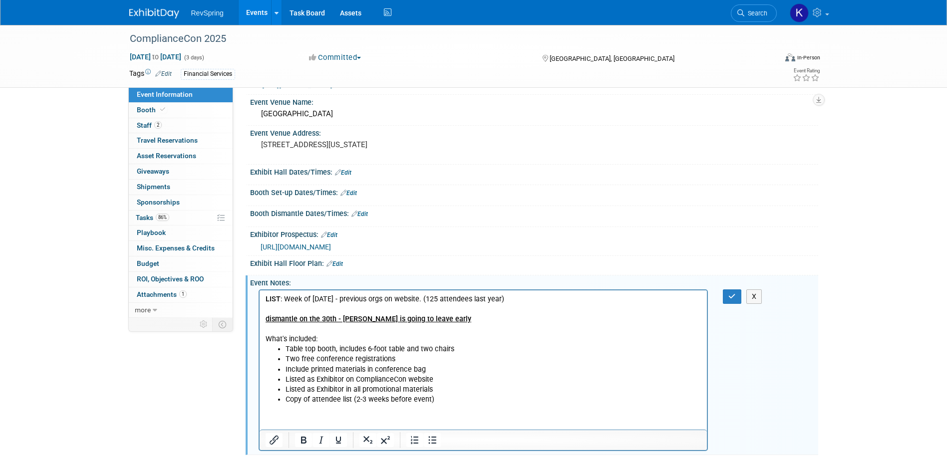
click at [275, 313] on p "LIST : Week of Sept 8 - previous orgs on website. (125 attendees last year) dis…" at bounding box center [483, 319] width 436 height 50
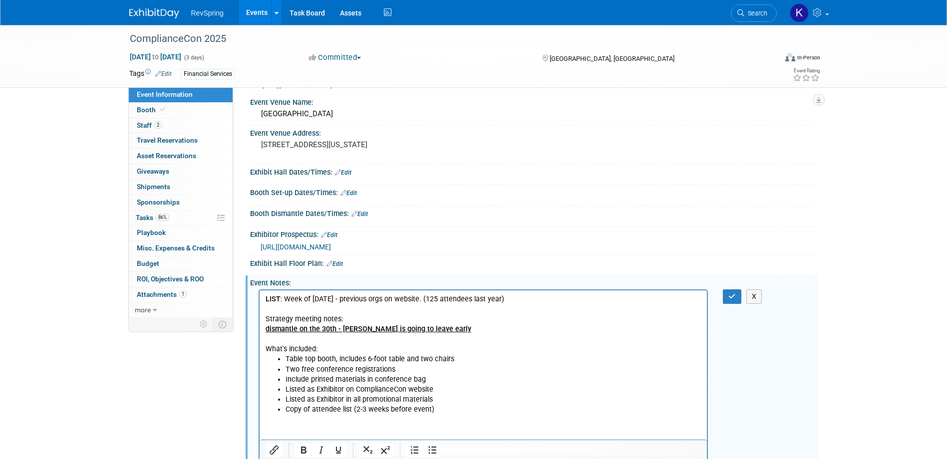
click at [267, 329] on b "dismantle on the 30th - Bob is going to leave early" at bounding box center [368, 329] width 206 height 8
click at [429, 447] on icon "Bullet list" at bounding box center [432, 450] width 12 height 12
click at [284, 320] on ul "Strategy meeting notes: dismantle on the 30th - Bob is going to leave early Wha…" at bounding box center [483, 364] width 436 height 100
click at [449, 327] on li "dismantle on the 30th - Bob is going to leave early What's included:" at bounding box center [493, 339] width 416 height 30
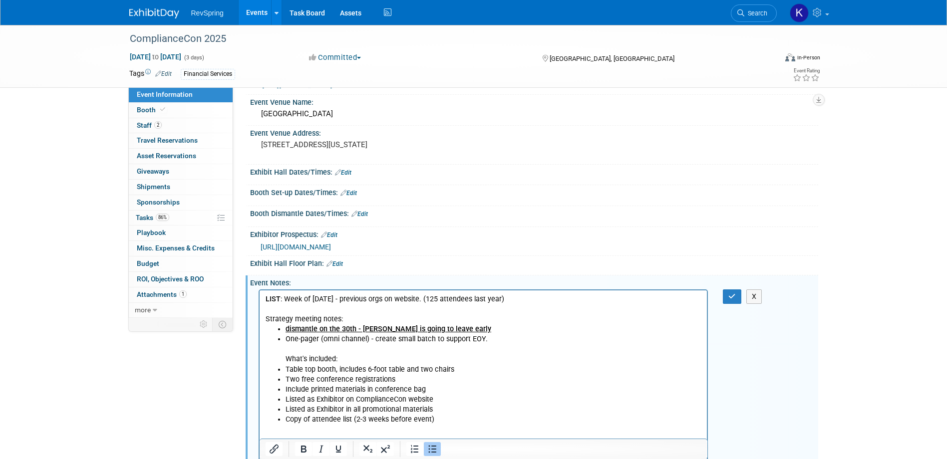
click at [287, 364] on li "One-pager (omni channel) - create small batch to support EOY. What's included:" at bounding box center [493, 349] width 416 height 30
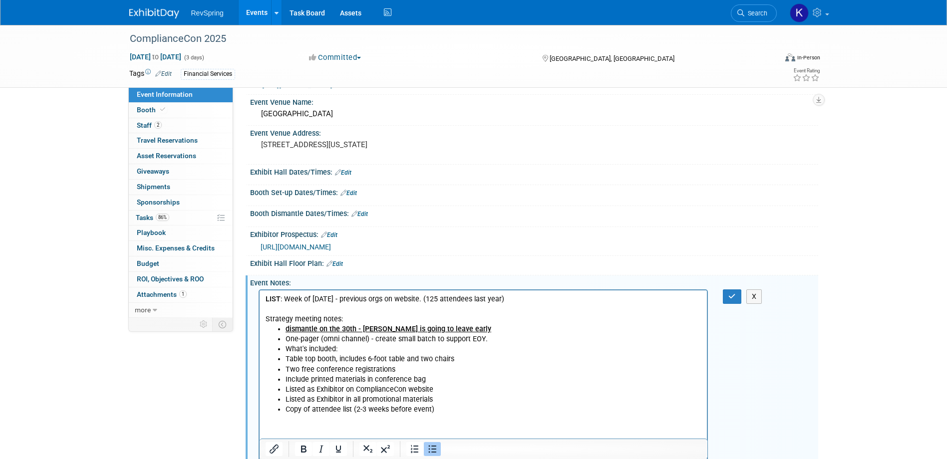
click at [435, 450] on icon "Bullet list" at bounding box center [432, 449] width 12 height 12
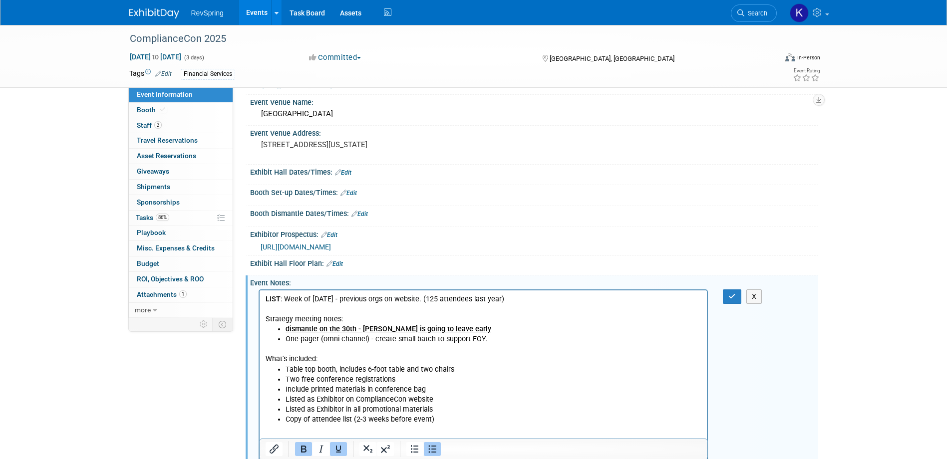
click at [495, 334] on li "dismantle on the 30th - Bob is going to leave early" at bounding box center [493, 329] width 416 height 10
click at [494, 341] on li "One-pager (omni channel) - create small batch to support EOY." at bounding box center [493, 339] width 416 height 10
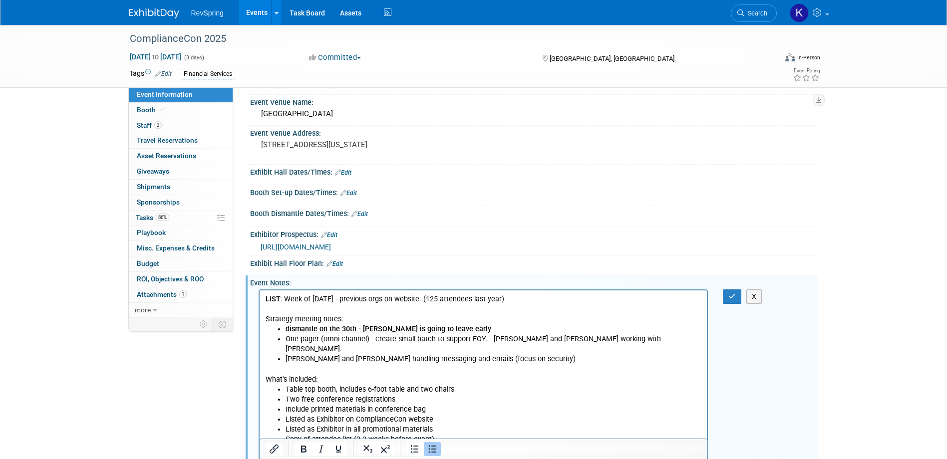
click at [545, 354] on li "Shannon and Jill handling messaging and emails (focus on security)" at bounding box center [493, 359] width 416 height 10
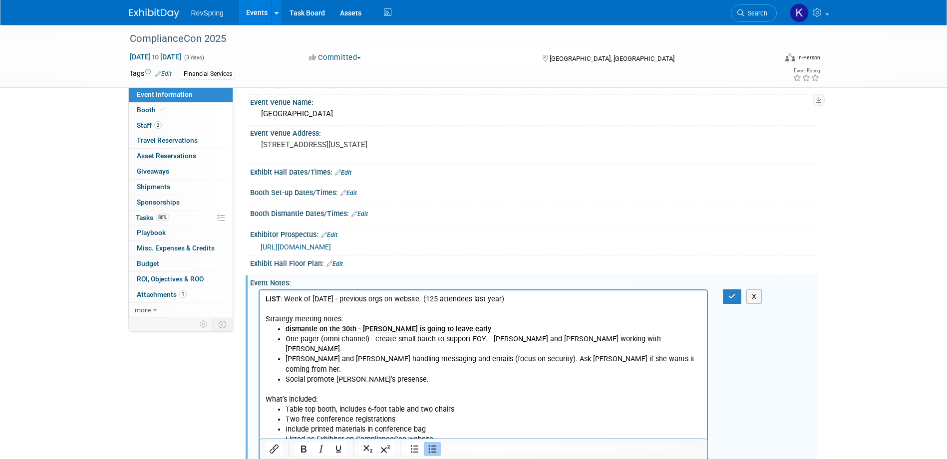
click at [406, 375] on li "Social promote Christa's presense." at bounding box center [493, 380] width 416 height 10
click at [480, 336] on li "One-pager (omni channel) - create small batch to support EOY. - Shannon and Kat…" at bounding box center [493, 344] width 416 height 20
click at [407, 375] on li "Social promote Christa's presence." at bounding box center [493, 380] width 416 height 10
click at [424, 375] on li "Social promote Christa's presence and expertise." at bounding box center [493, 380] width 416 height 10
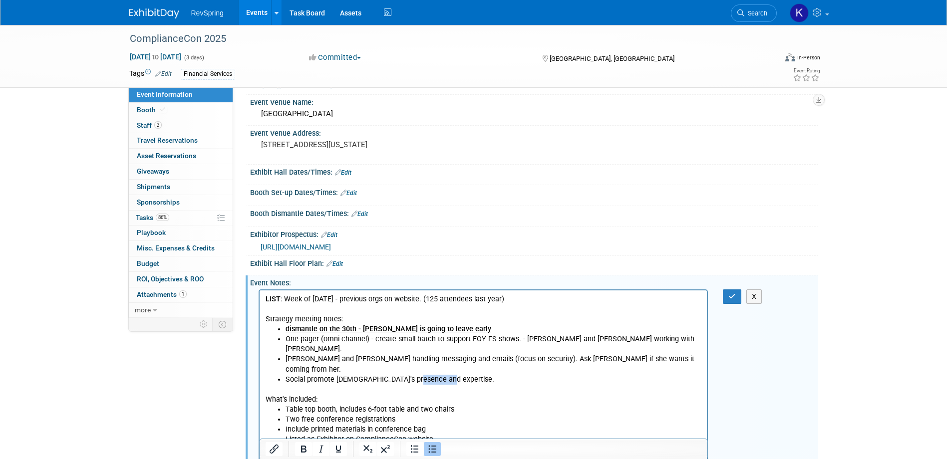
copy li "expertise"
drag, startPoint x: 505, startPoint y: 361, endPoint x: 478, endPoint y: 358, distance: 27.1
click at [502, 375] on li "Social promote Christa's presence and expertise." at bounding box center [493, 380] width 416 height 10
click at [472, 375] on li "Social promote Christa's presence and expertise." at bounding box center [493, 380] width 416 height 10
click at [468, 375] on li "Social promote Christa's presence and expertise." at bounding box center [493, 380] width 416 height 10
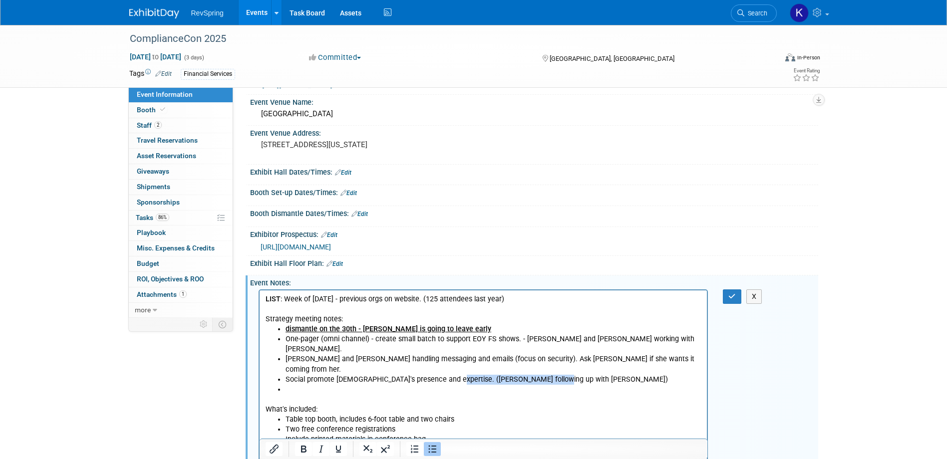
drag, startPoint x: 552, startPoint y: 357, endPoint x: 443, endPoint y: 359, distance: 108.8
click at [443, 375] on li "Social promote Christa's presence and expertise. (Kate following up with Christ…" at bounding box center [493, 380] width 416 height 10
click at [660, 354] on li "Shannon and Jill handling messaging and emails (focus on security). Ask Christa…" at bounding box center [493, 364] width 416 height 20
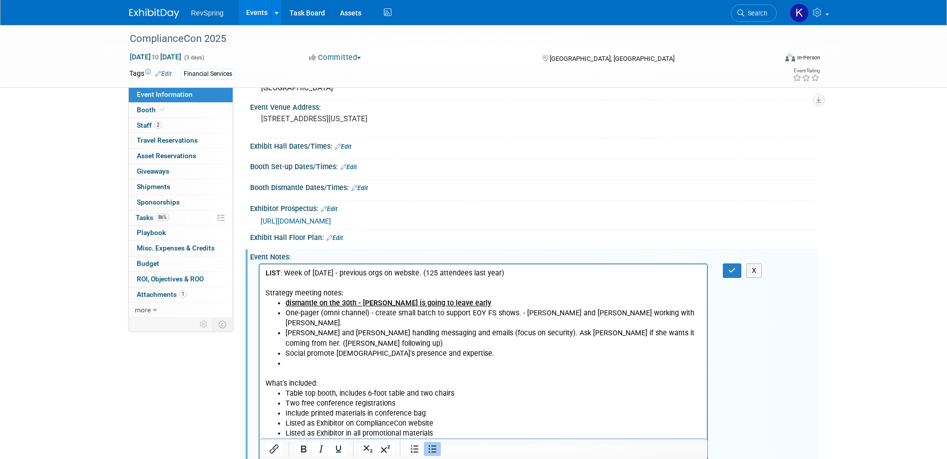
scroll to position [83, 0]
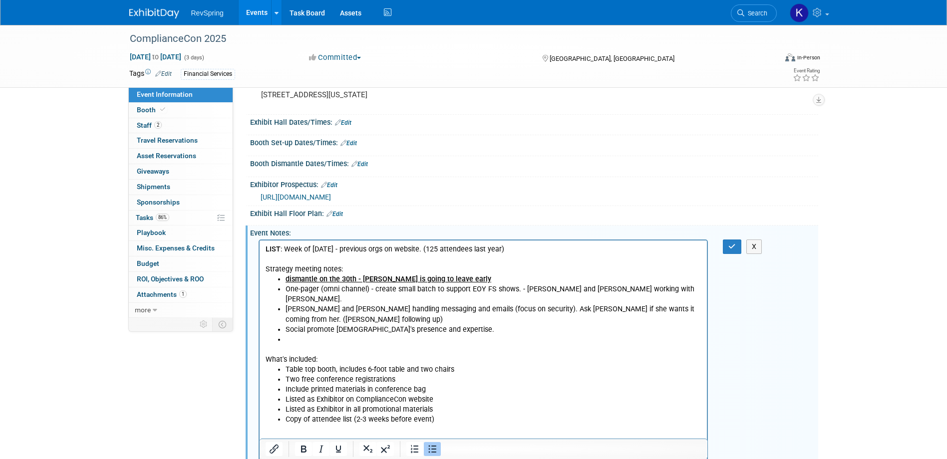
click at [320, 335] on li "Rich Text Area. Press ALT-0 for help." at bounding box center [493, 340] width 416 height 10
click at [526, 244] on html "LIST : Week of Sept 8 - previous orgs on website. (125 attendees last year) Str…" at bounding box center [483, 333] width 448 height 184
click at [530, 251] on p "LIST : Week of Sept 8 - previous orgs on website. (125 attendees last year)" at bounding box center [483, 250] width 436 height 10
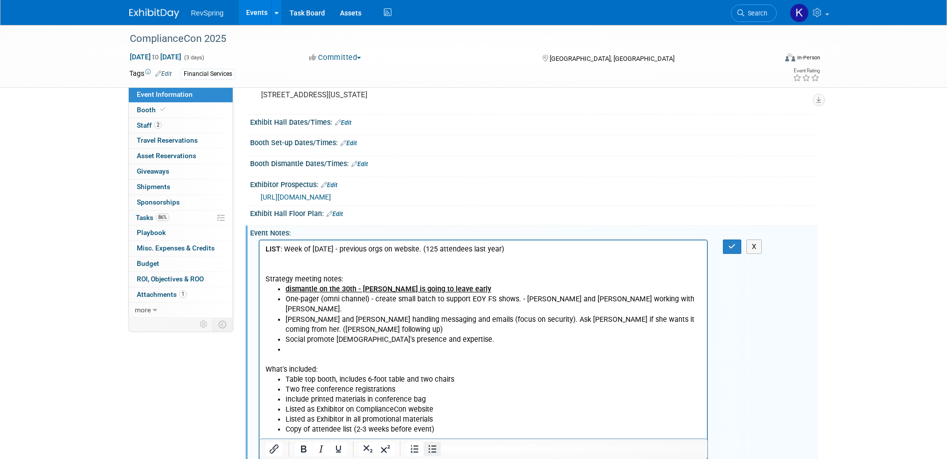
click at [428, 448] on icon "Bullet list" at bounding box center [432, 449] width 12 height 12
click at [297, 345] on li "Rich Text Area. Press ALT-0 for help." at bounding box center [493, 350] width 416 height 10
click at [285, 288] on body "LIST : Week of Sept 8 - previous orgs on website. (125 attendees last year) 202…" at bounding box center [483, 340] width 437 height 190
click at [289, 290] on b "dismantle on the 30th - Bob is going to leave early" at bounding box center [388, 289] width 206 height 8
click at [287, 291] on b "dismantle on the 30th - Bob is going to leave early" at bounding box center [388, 289] width 206 height 8
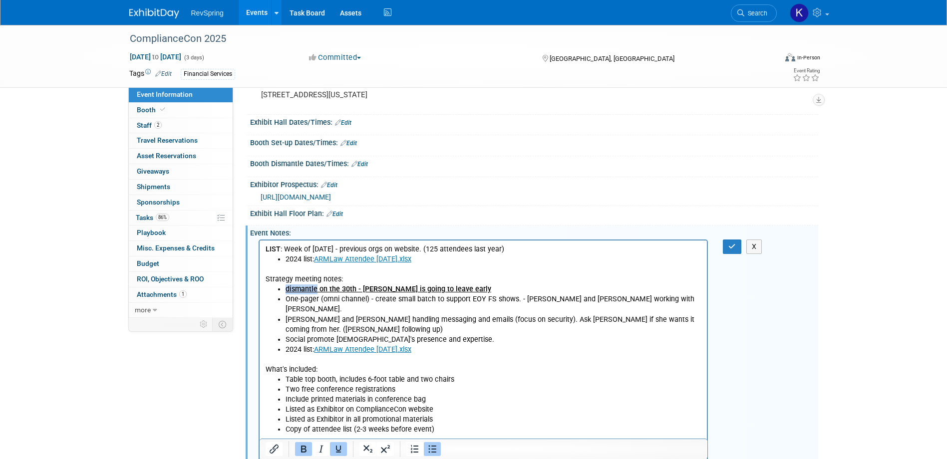
click at [288, 291] on b "dismantle on the 30th - Bob is going to leave early" at bounding box center [388, 289] width 206 height 8
click at [289, 291] on b "dismantle on the 30th - Bob is going to leave early" at bounding box center [388, 289] width 206 height 8
drag, startPoint x: 456, startPoint y: 289, endPoint x: 280, endPoint y: 290, distance: 175.7
click at [280, 290] on ul "Dismantle on the 30th - Bob is going to leave early One-pager (omni channel) - …" at bounding box center [483, 320] width 436 height 70
click at [303, 303] on li "One-pager (omni channel) - create small batch to support EOY FS shows. - Shanno…" at bounding box center [493, 304] width 416 height 20
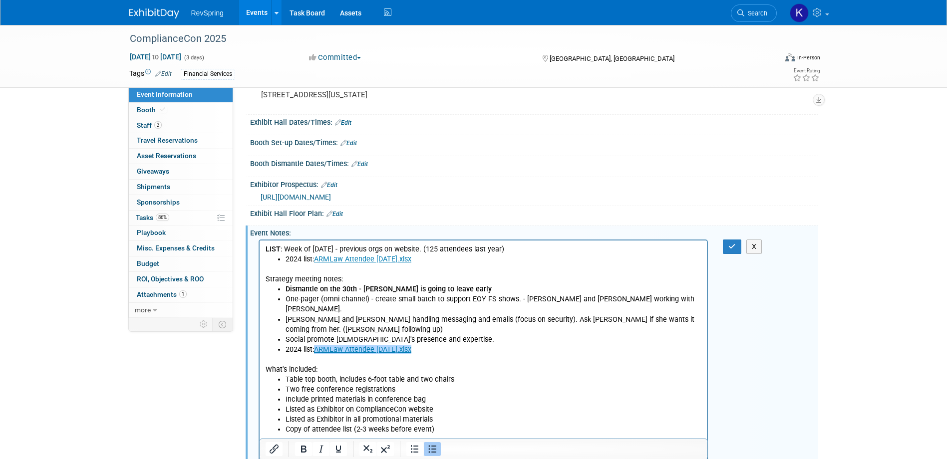
click at [435, 345] on li "2024 list: ARMLaw Attendee 9-3-24.xlsx﻿" at bounding box center [493, 350] width 416 height 10
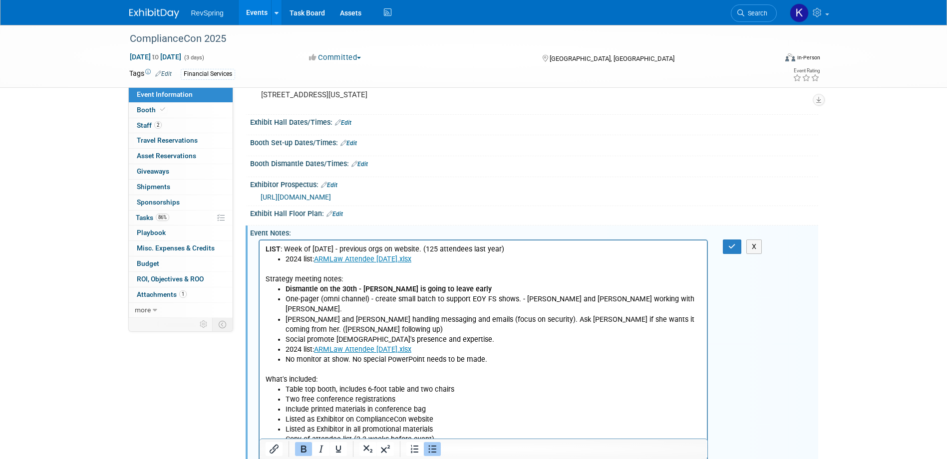
click at [284, 287] on ul "Dismantle on the 30th - Bob is going to leave early One-pager (omni channel) - …" at bounding box center [483, 325] width 436 height 80
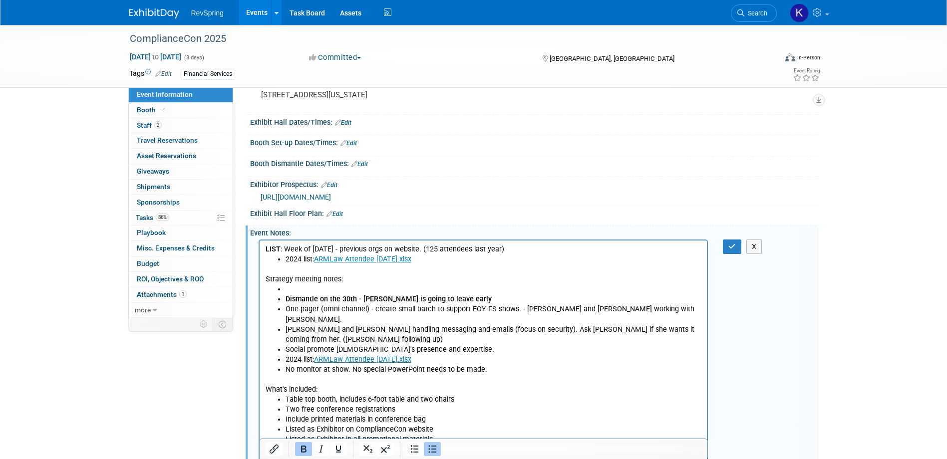
click at [304, 285] on li "Rich Text Area. Press ALT-0 for help." at bounding box center [493, 290] width 416 height 10
click at [303, 287] on b "Still waiting on exhibit times, set-up/dismantle" at bounding box center [361, 289] width 152 height 8
click at [471, 285] on li "Still waiting on exhibit times, set-up/dismantle" at bounding box center [493, 290] width 416 height 10
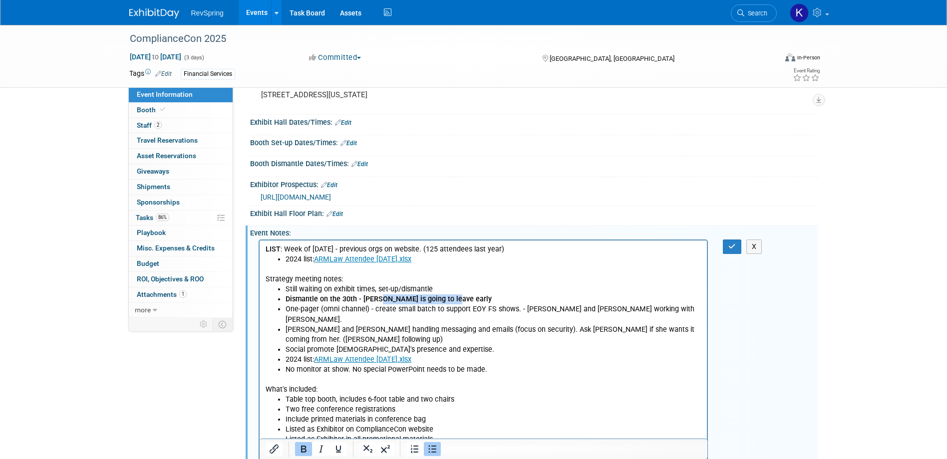
drag, startPoint x: 457, startPoint y: 298, endPoint x: 377, endPoint y: 300, distance: 79.9
click at [377, 300] on li "Dismantle on the 30th - Bob is going to leave early" at bounding box center [493, 299] width 416 height 10
click at [494, 365] on li "No monitor at show. No special PowerPoint needs to be made." at bounding box center [493, 370] width 416 height 10
click at [485, 345] on li "Social promote Christa's presence and expertise." at bounding box center [493, 350] width 416 height 10
drag, startPoint x: 489, startPoint y: 362, endPoint x: 243, endPoint y: 282, distance: 259.5
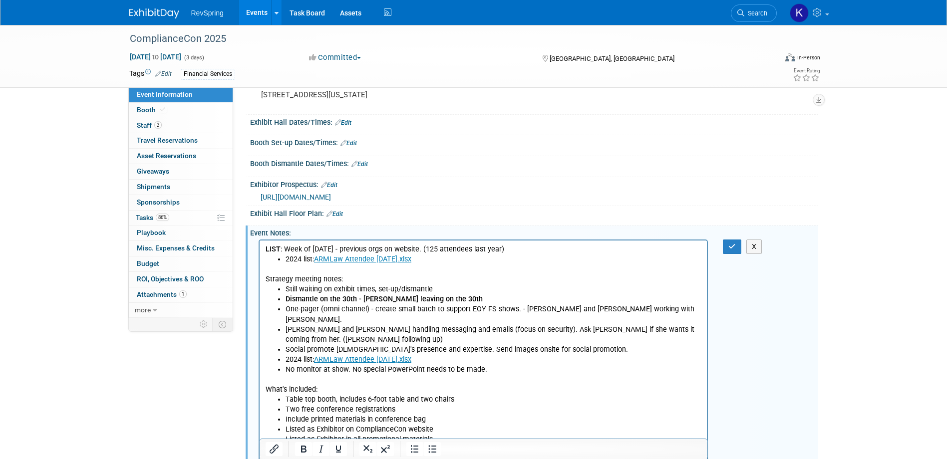
click at [259, 282] on html "LIST : Week of Sept 8 - previous orgs on website. (125 attendees last year) 202…" at bounding box center [483, 348] width 448 height 215
copy body "Strategy meeting notes: Still waiting on exhibit times, set-up/dismantle Disman…"
click at [451, 287] on li "Still waiting on exhibit times, set-up/dismantle" at bounding box center [493, 290] width 416 height 10
click at [432, 355] on li "2024 list: ARMLaw Attendee 9-3-24.xlsx﻿" at bounding box center [493, 360] width 416 height 10
click at [431, 355] on li "2024 list: ARMLaw Attendee 9-3-24.xlsx﻿" at bounding box center [493, 360] width 416 height 10
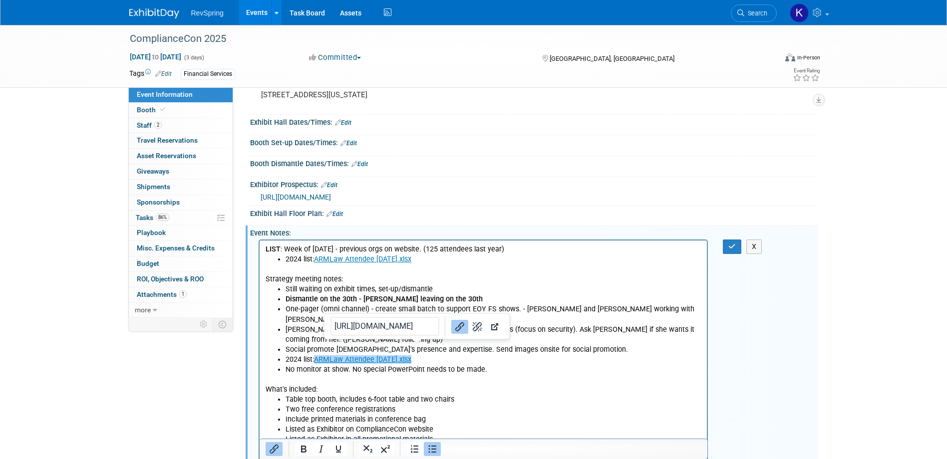
click at [433, 355] on li "2024 list: ARMLaw Attendee 9-3-24.xlsx﻿" at bounding box center [493, 360] width 416 height 10
click at [419, 355] on li "2024 list: ARMLaw Attendee 9-3-24.xlsx﻿" at bounding box center [493, 360] width 416 height 10
click at [418, 355] on li "2024 list: ARMLaw Attendee 9-3-24.xlsx﻿" at bounding box center [493, 360] width 416 height 10
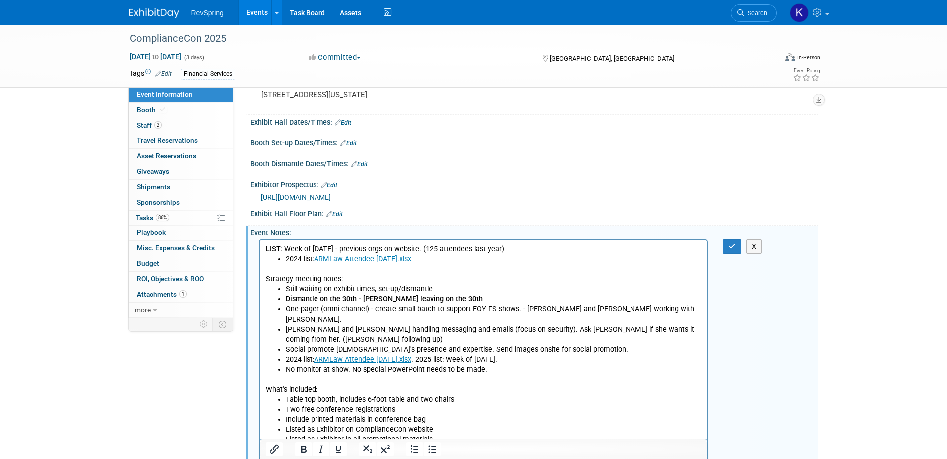
drag, startPoint x: 491, startPoint y: 360, endPoint x: 513, endPoint y: 516, distance: 157.3
click at [259, 275] on html "LIST : Week of Sept 8 - previous orgs on website. (125 attendees last year) 202…" at bounding box center [483, 348] width 448 height 215
copy body "Strategy meeting notes: Still waiting on exhibit times, set-up/dismantle Disman…"
click at [733, 245] on icon "button" at bounding box center [731, 246] width 7 height 7
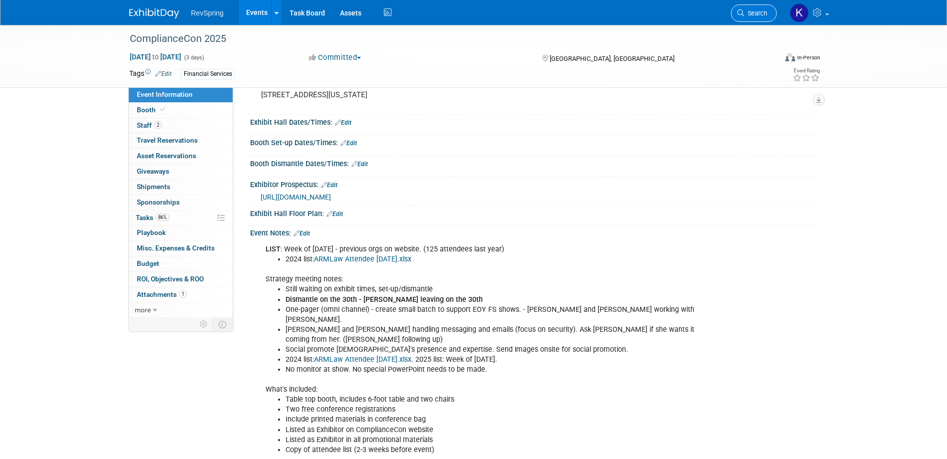
click at [757, 11] on span "Search" at bounding box center [755, 12] width 23 height 7
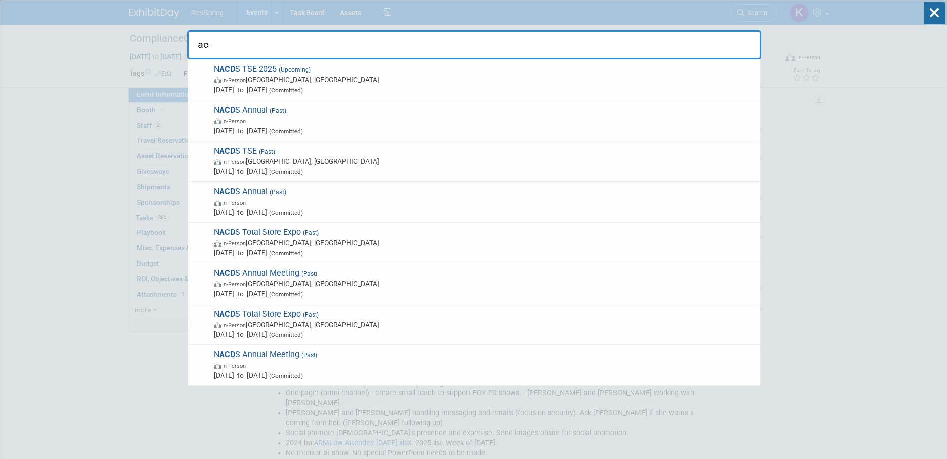
type input "a"
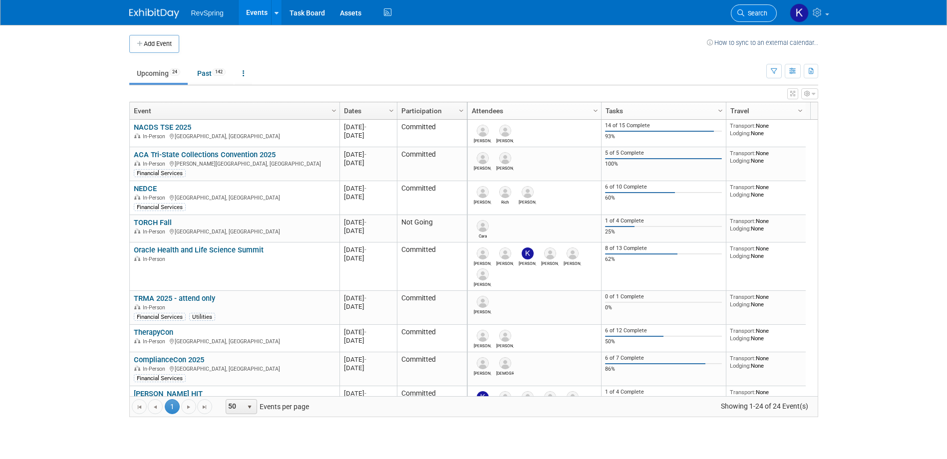
click at [747, 17] on link "Search" at bounding box center [754, 12] width 46 height 17
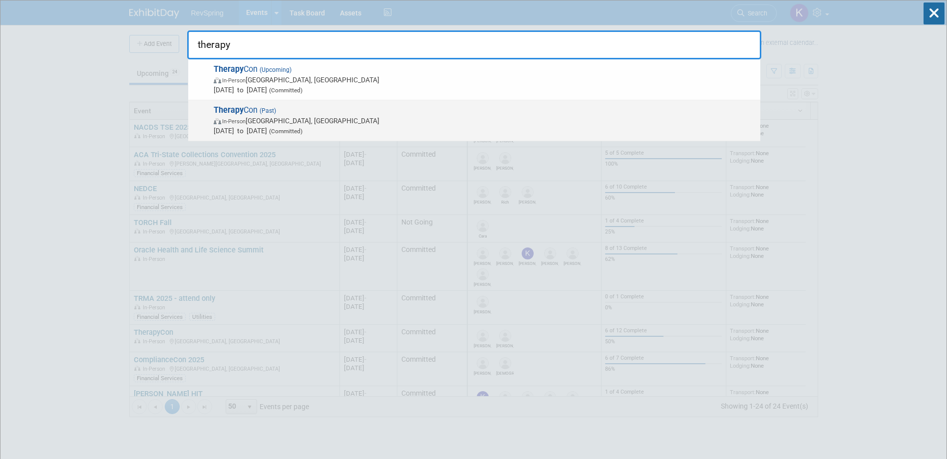
type input "therapy"
click at [509, 113] on span "Therapy Con (Past) In-Person Las Vegas, NV Mar 6, 2024 to Mar 8, 2024 (Committe…" at bounding box center [483, 120] width 545 height 30
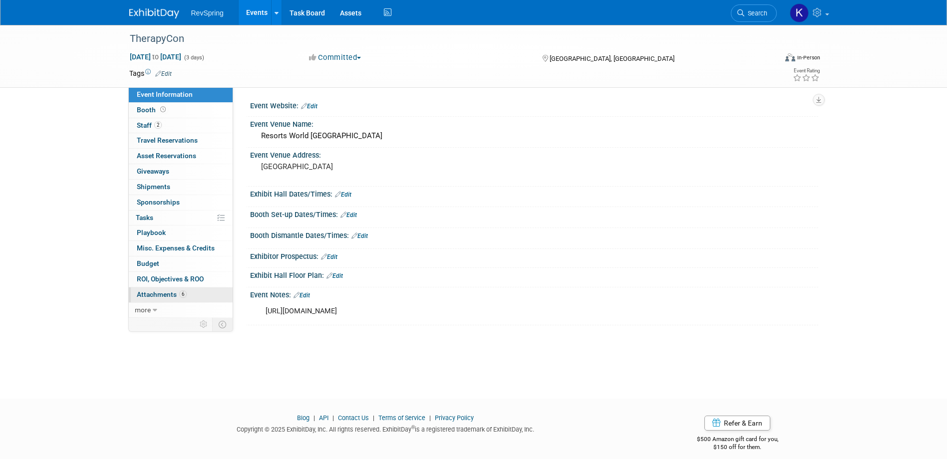
click at [201, 289] on link "6 Attachments 6" at bounding box center [181, 295] width 104 height 15
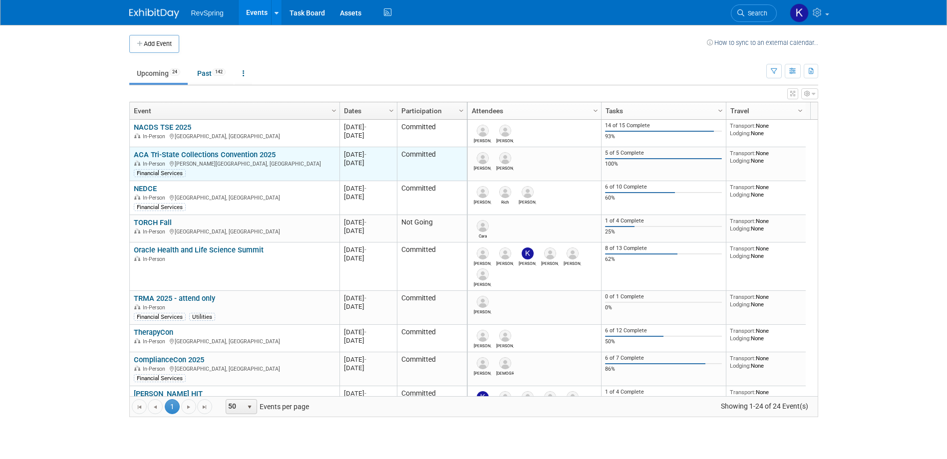
click at [210, 155] on link "ACA Tri-State Collections Convention 2025" at bounding box center [205, 154] width 142 height 9
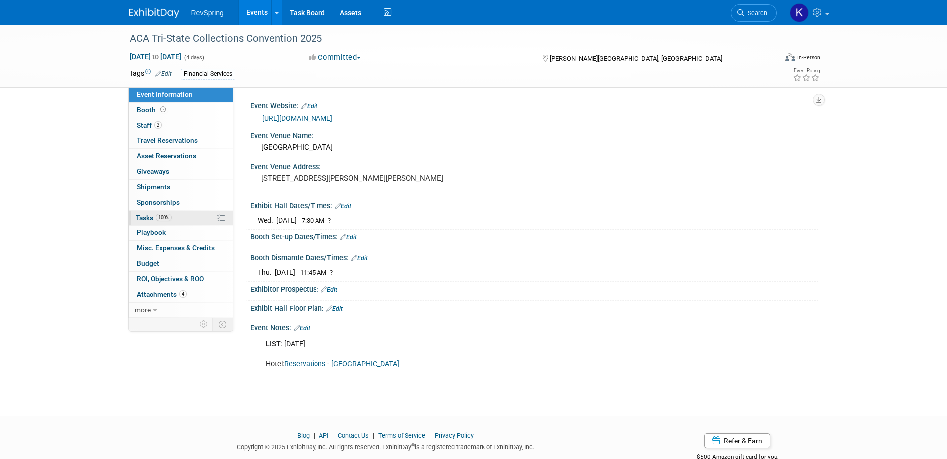
click at [183, 221] on link "100% Tasks 100%" at bounding box center [181, 218] width 104 height 15
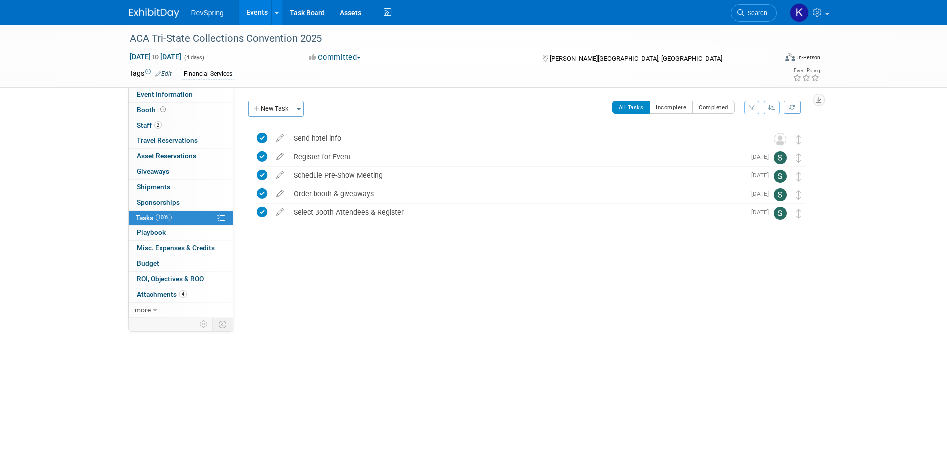
click at [253, 15] on link "Events" at bounding box center [257, 12] width 36 height 25
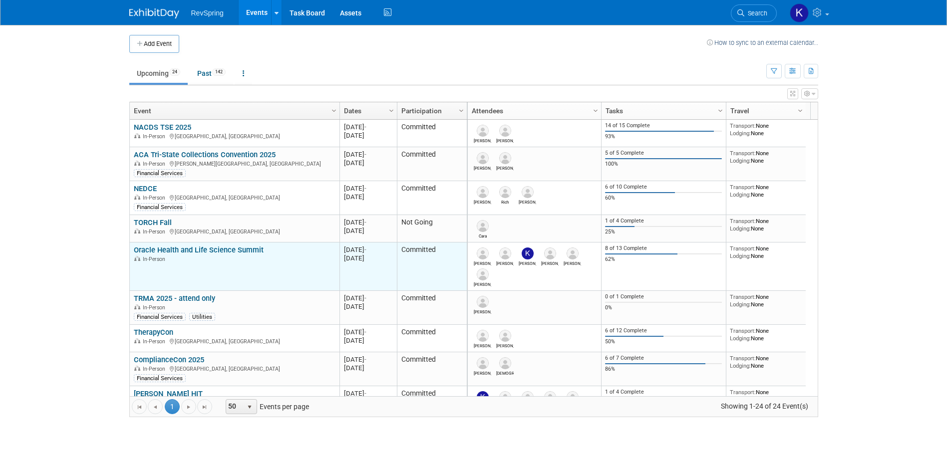
click at [177, 246] on link "Oracle Health and Life Science Summit" at bounding box center [199, 250] width 130 height 9
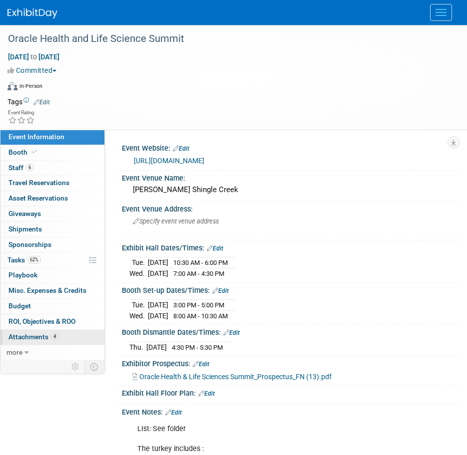
click at [44, 338] on span "Attachments 4" at bounding box center [33, 337] width 50 height 8
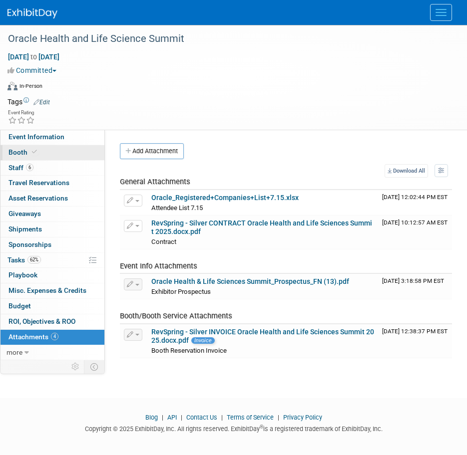
click at [61, 153] on link "Booth" at bounding box center [52, 152] width 104 height 15
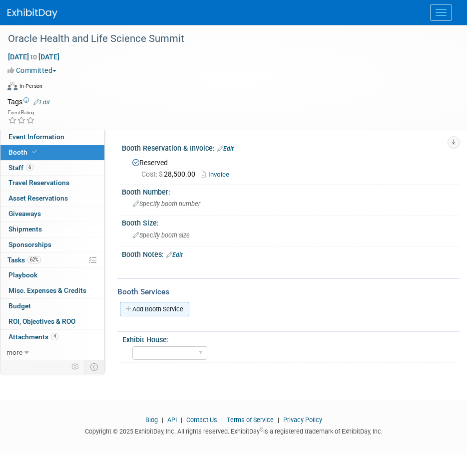
click at [173, 309] on link "Add Booth Service" at bounding box center [154, 309] width 69 height 14
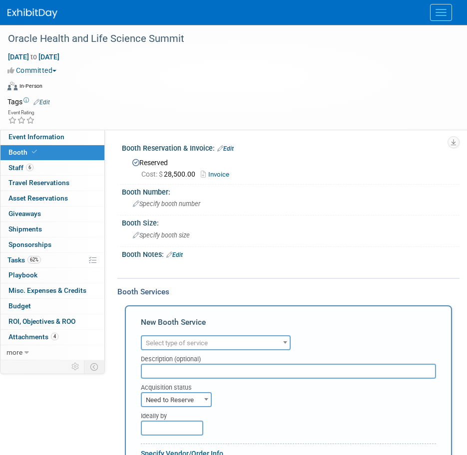
scroll to position [150, 0]
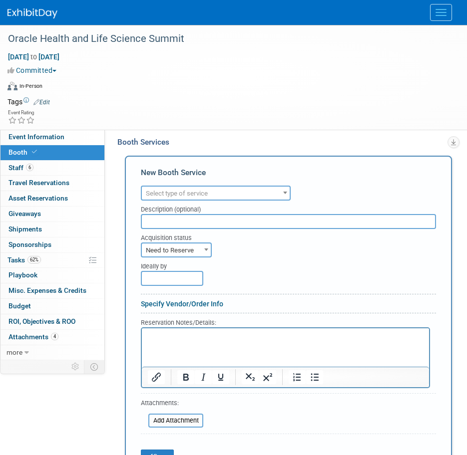
click at [228, 198] on span "Select type of service" at bounding box center [216, 194] width 148 height 14
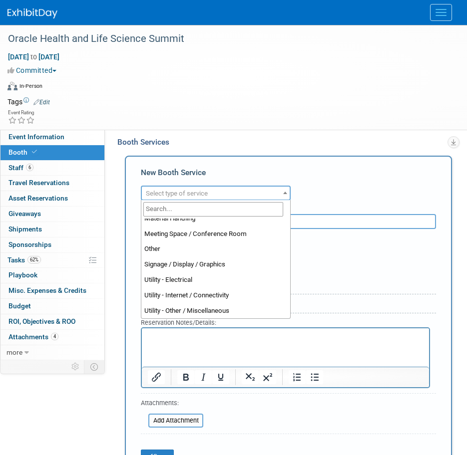
scroll to position [256, 0]
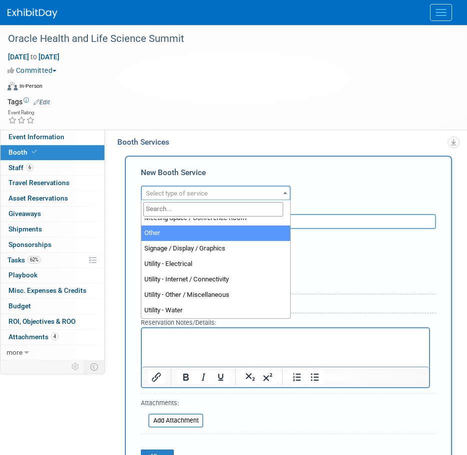
select select "1"
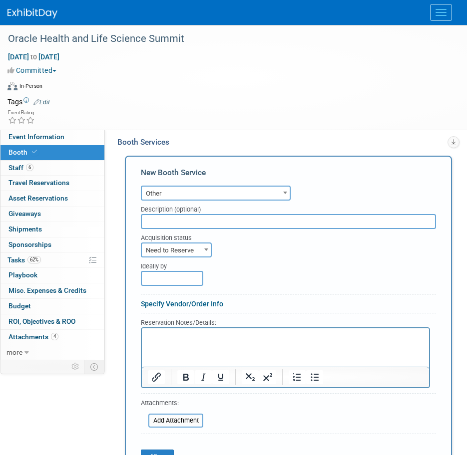
click at [208, 219] on input "text" at bounding box center [288, 221] width 295 height 15
type input "Quick Facts"
click at [203, 248] on span at bounding box center [206, 249] width 10 height 13
select select "2"
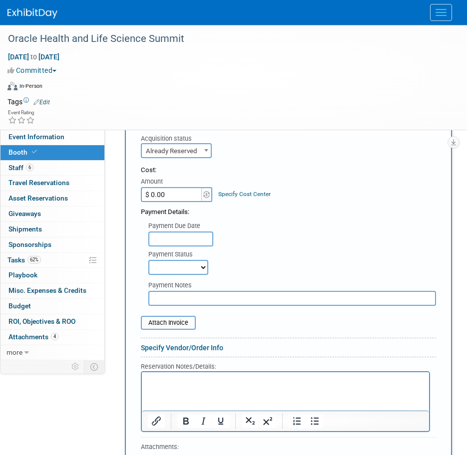
scroll to position [250, 0]
click at [177, 325] on input "file" at bounding box center [135, 322] width 119 height 12
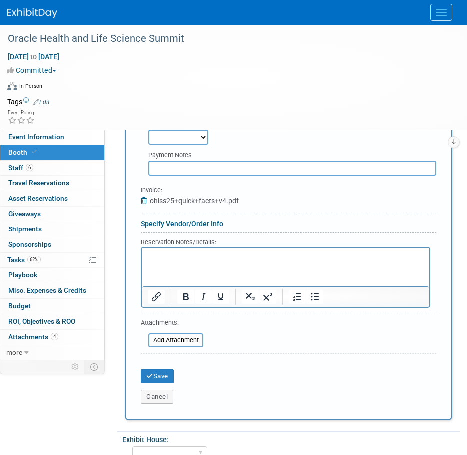
scroll to position [399, 0]
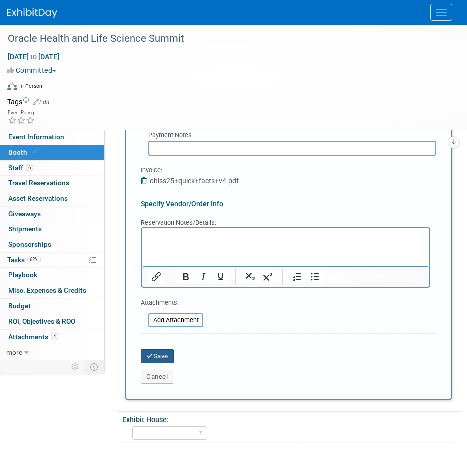
click at [164, 358] on button "Save" at bounding box center [157, 356] width 33 height 14
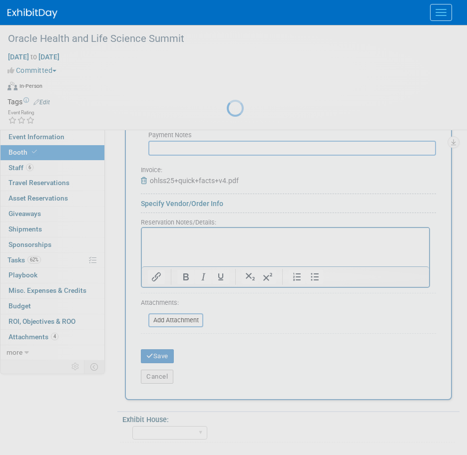
scroll to position [83, 0]
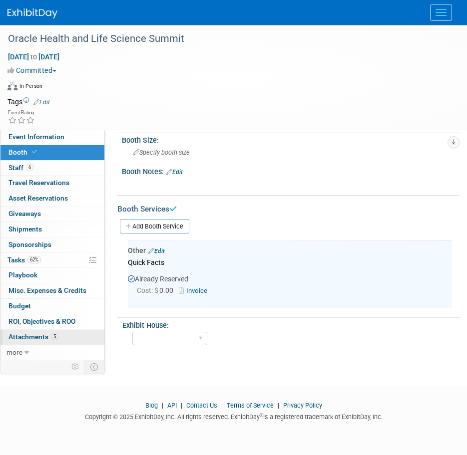
click at [78, 336] on link "5 Attachments 5" at bounding box center [52, 337] width 104 height 15
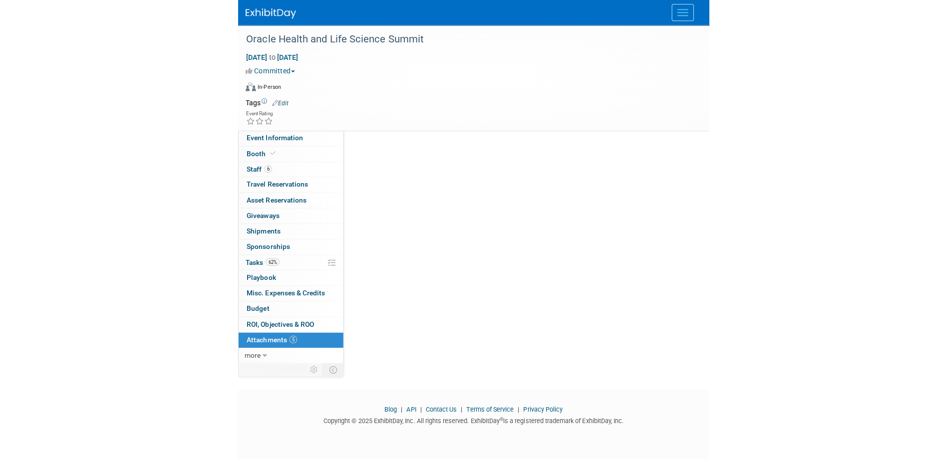
scroll to position [0, 0]
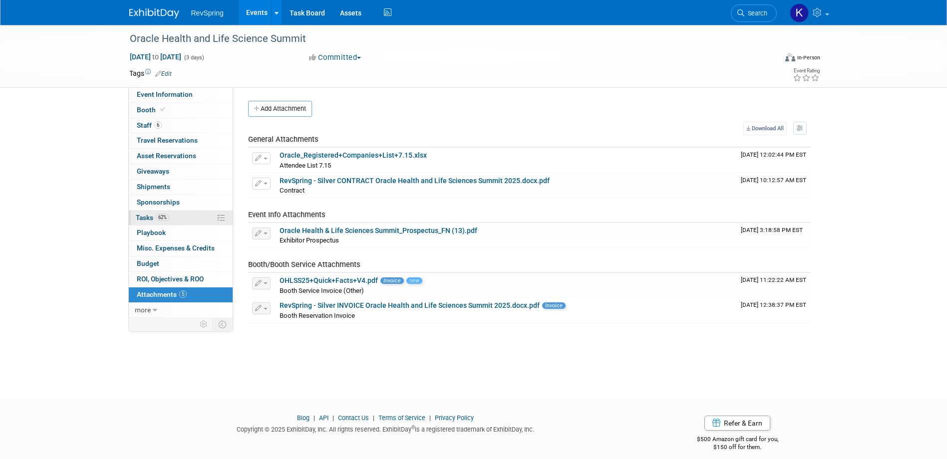
click at [192, 218] on link "62% Tasks 62%" at bounding box center [181, 218] width 104 height 15
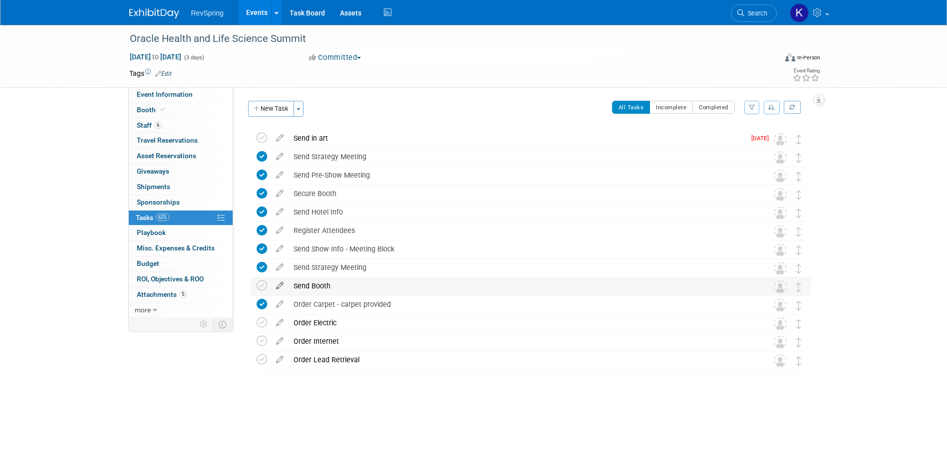
click at [282, 286] on icon at bounding box center [279, 284] width 17 height 12
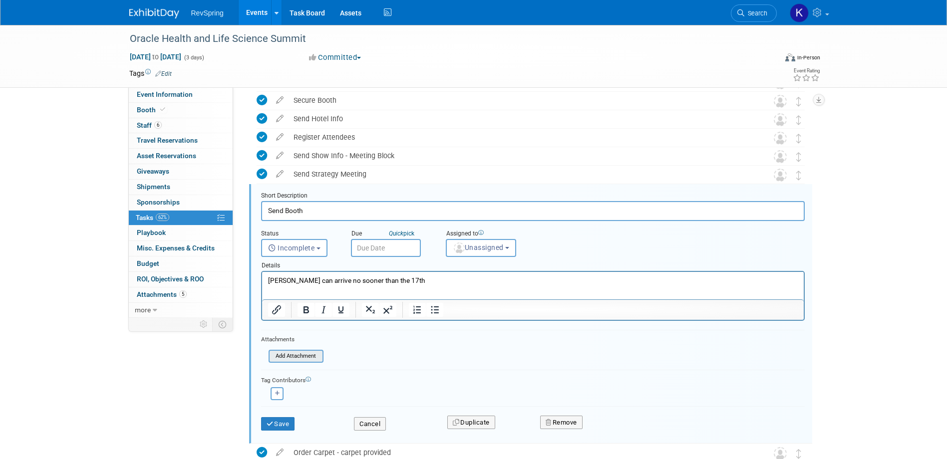
scroll to position [131, 0]
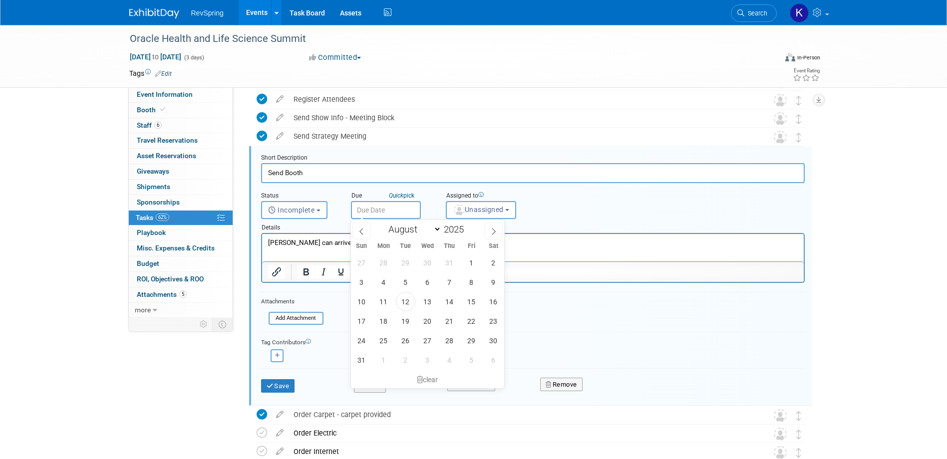
click at [372, 208] on input "text" at bounding box center [386, 210] width 70 height 18
click at [410, 305] on span "12" at bounding box center [405, 301] width 19 height 19
type input "Aug 12, 2025"
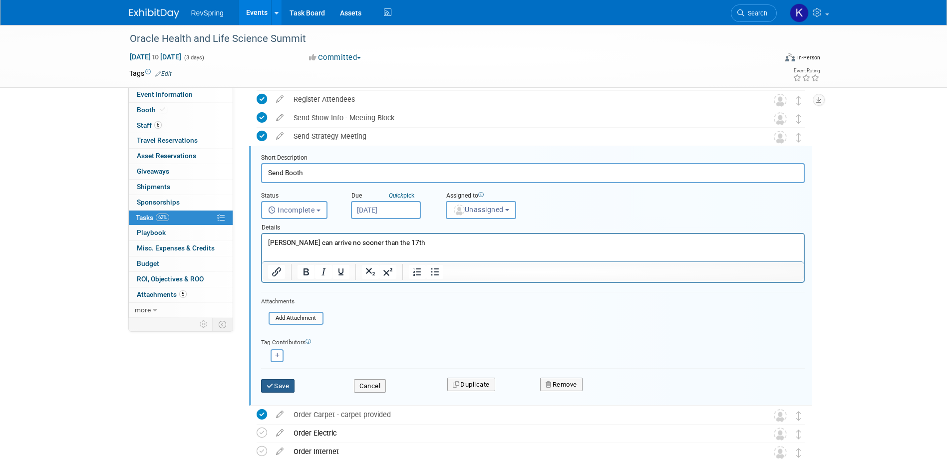
click at [279, 387] on button "Save" at bounding box center [278, 386] width 34 height 14
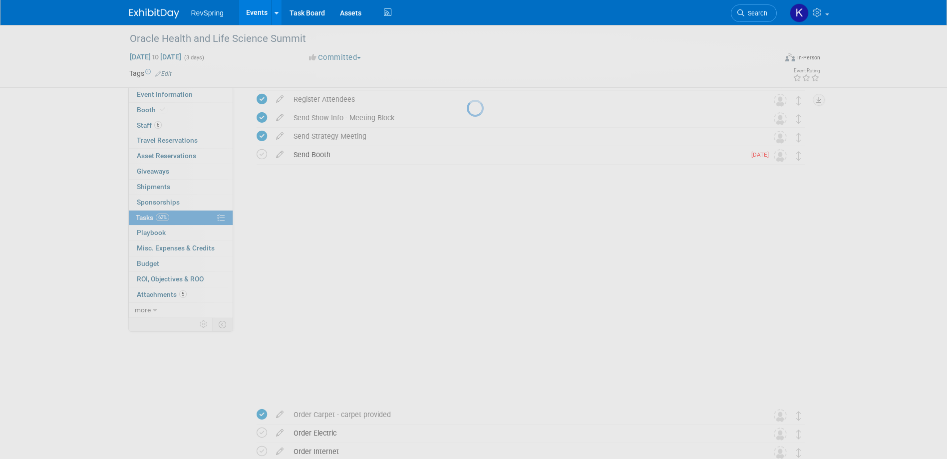
scroll to position [0, 0]
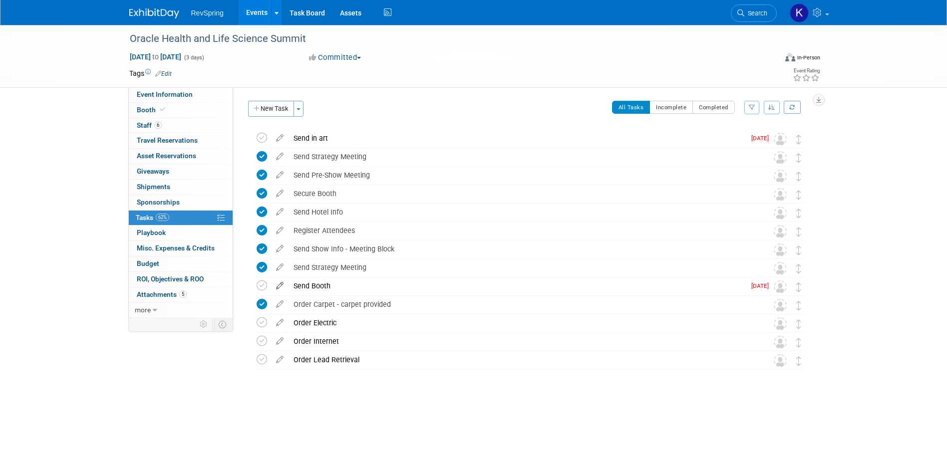
click at [281, 287] on icon at bounding box center [279, 284] width 17 height 12
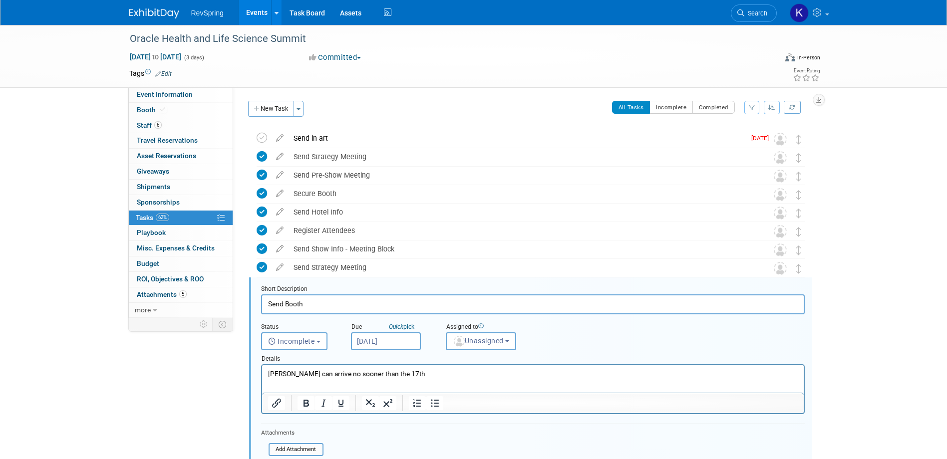
scroll to position [131, 0]
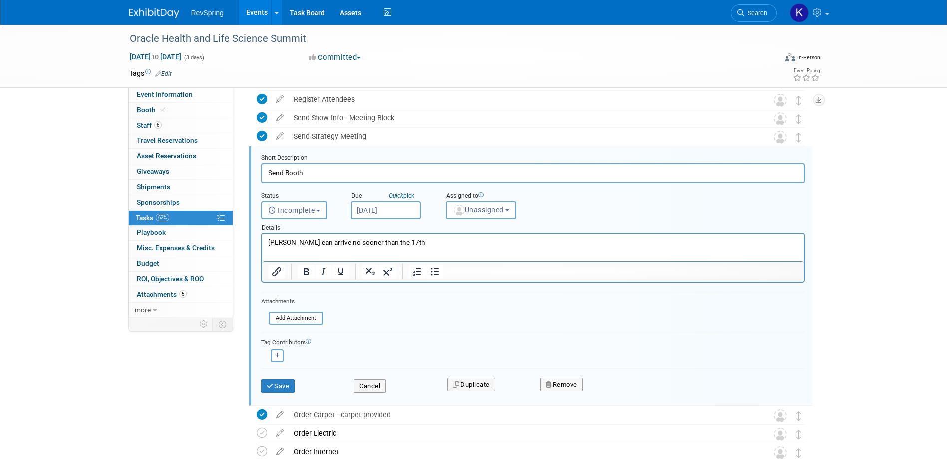
click at [292, 172] on input "Send Booth" at bounding box center [533, 172] width 544 height 19
type input "Send Giveaways"
click at [285, 385] on button "Save" at bounding box center [278, 386] width 34 height 14
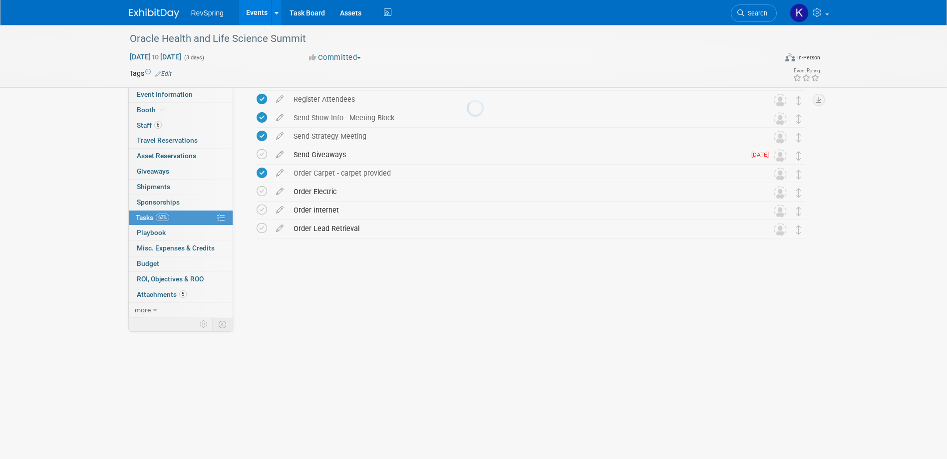
scroll to position [0, 0]
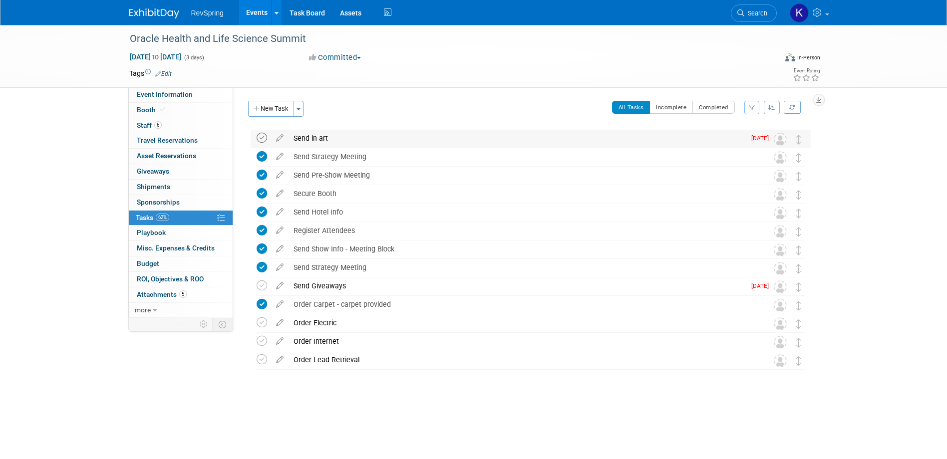
click at [262, 138] on icon at bounding box center [262, 138] width 10 height 10
click at [281, 322] on icon at bounding box center [279, 320] width 17 height 12
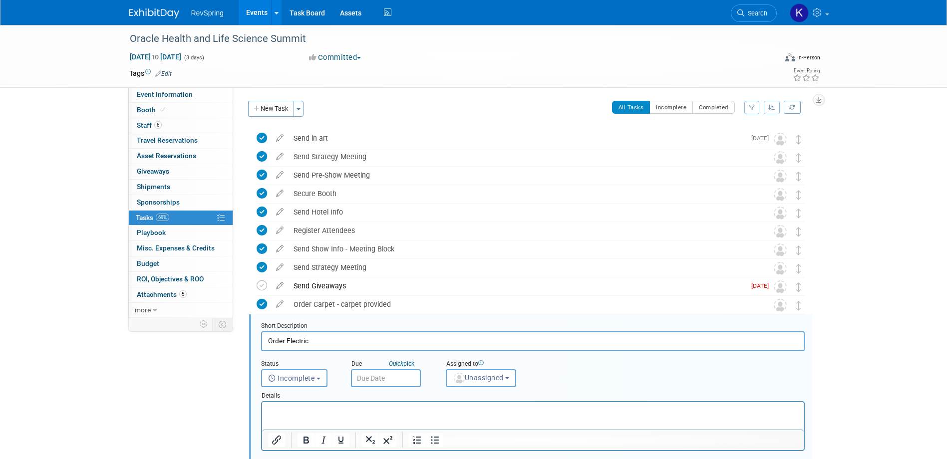
scroll to position [168, 0]
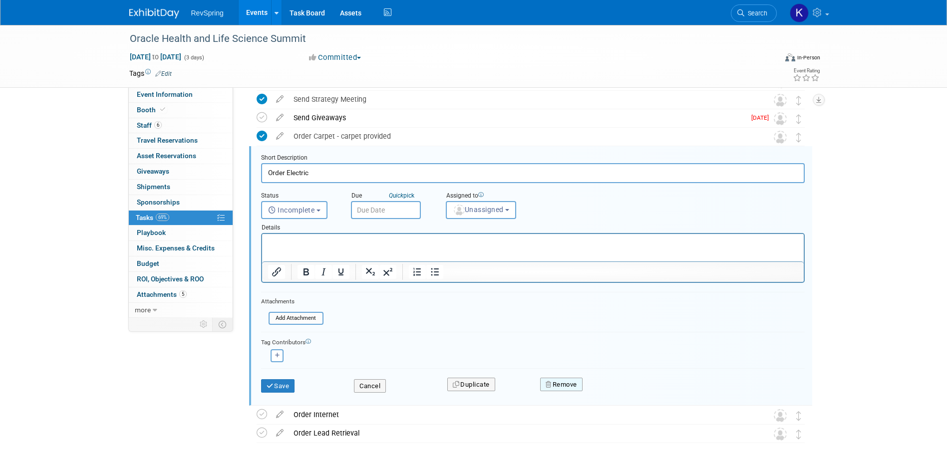
click at [554, 384] on button "Remove" at bounding box center [561, 385] width 42 height 14
click at [614, 389] on link "Yes" at bounding box center [617, 393] width 29 height 16
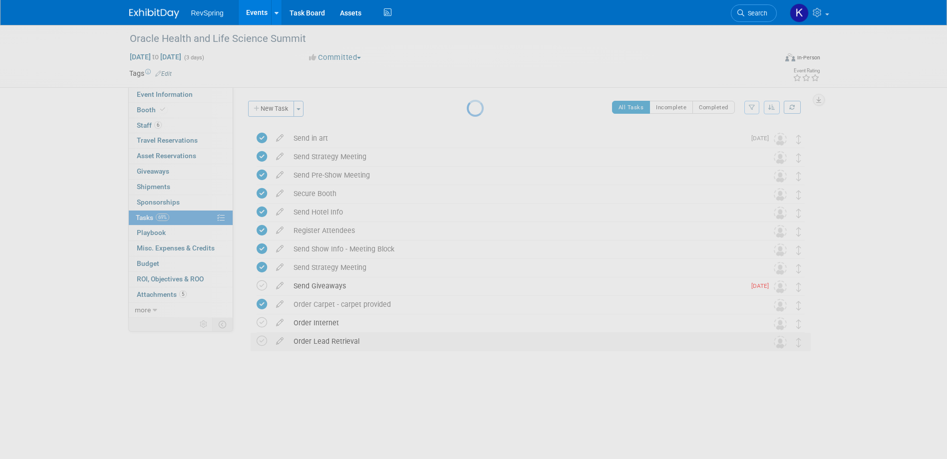
scroll to position [0, 0]
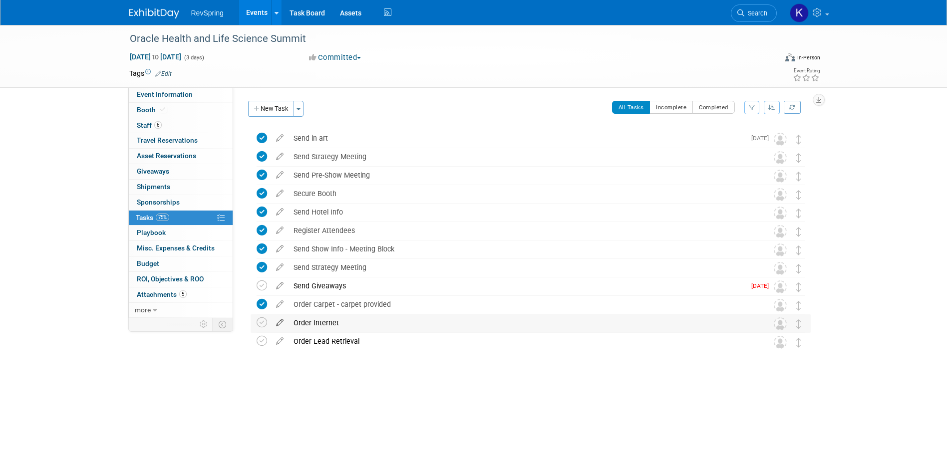
click at [276, 319] on icon at bounding box center [279, 320] width 17 height 12
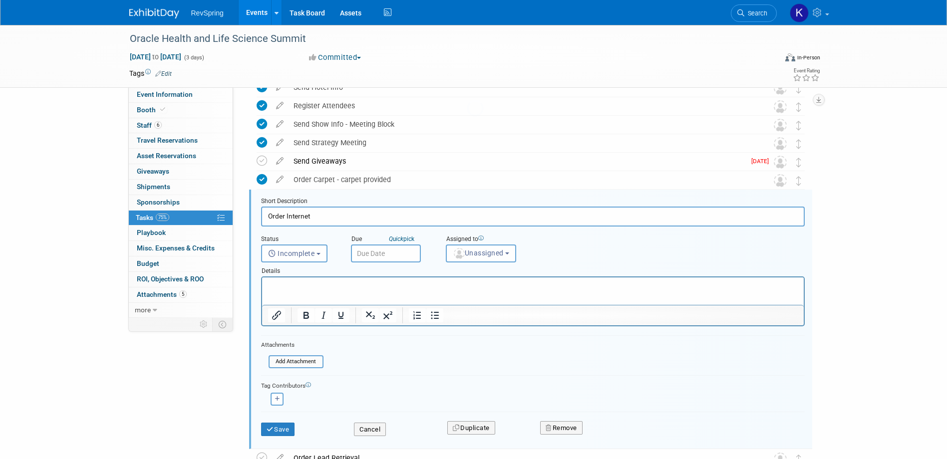
scroll to position [168, 0]
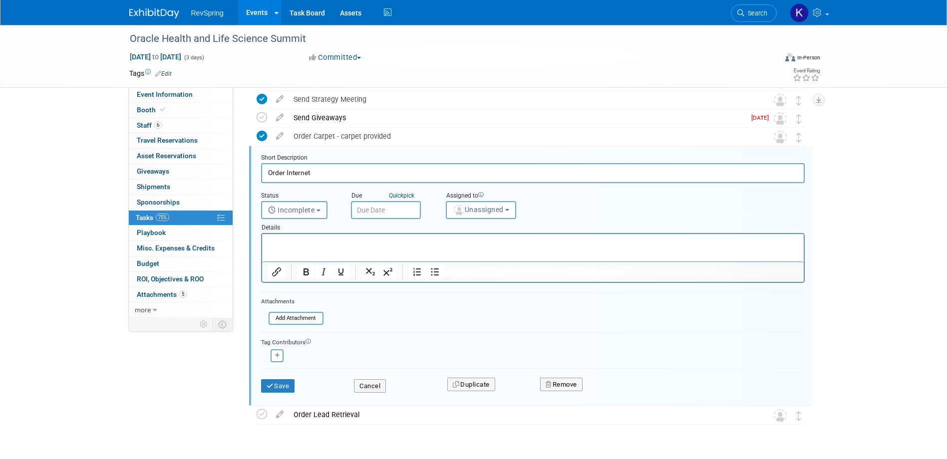
click at [565, 392] on div "Remove" at bounding box center [649, 384] width 233 height 23
click at [561, 377] on div "Remove" at bounding box center [649, 384] width 233 height 23
click at [562, 381] on button "Remove" at bounding box center [561, 385] width 42 height 14
click at [621, 394] on link "Yes" at bounding box center [617, 393] width 29 height 16
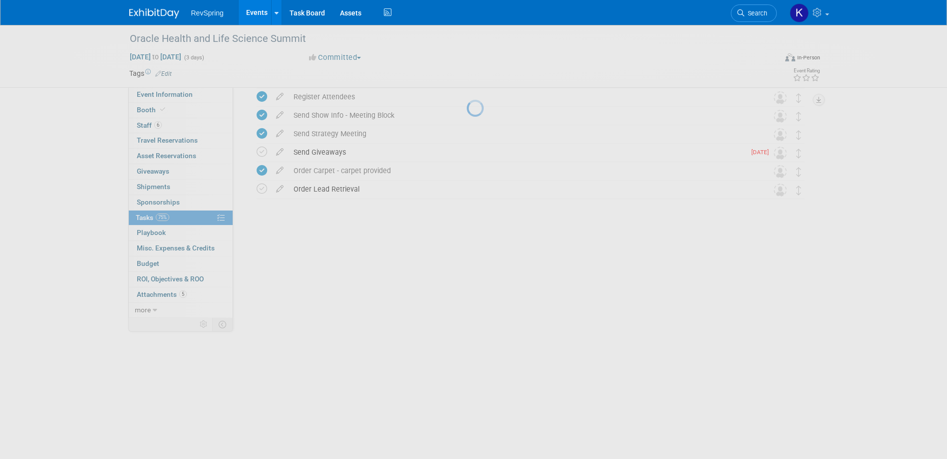
scroll to position [0, 0]
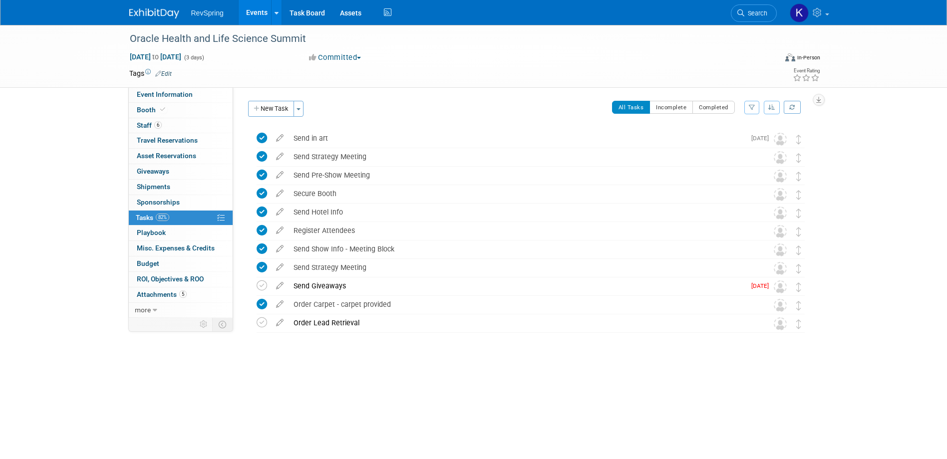
click at [278, 304] on icon at bounding box center [279, 302] width 17 height 12
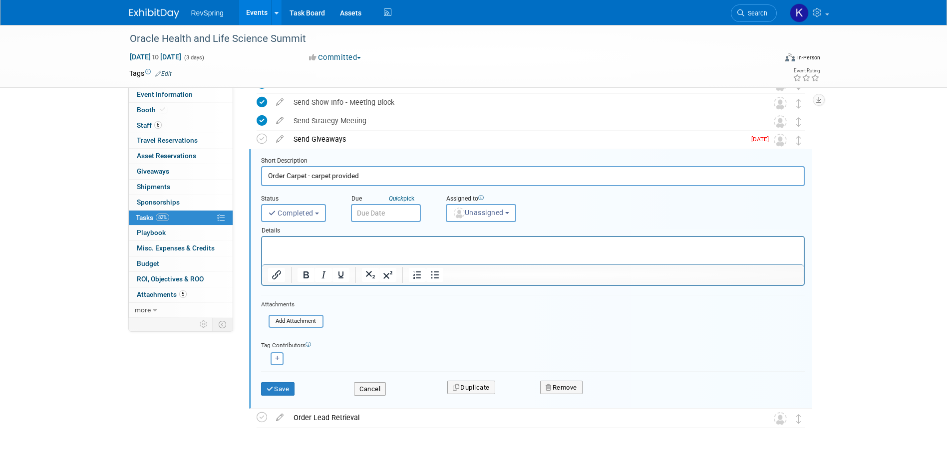
scroll to position [150, 0]
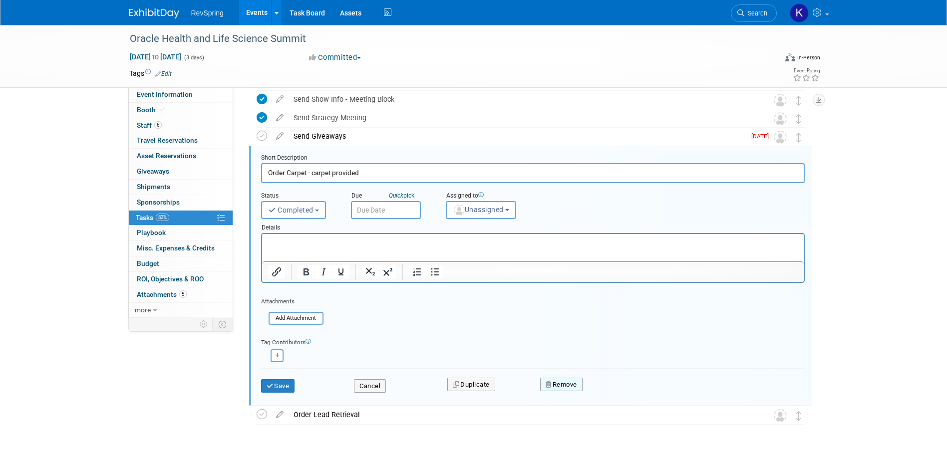
click at [566, 378] on button "Remove" at bounding box center [561, 385] width 42 height 14
click at [613, 389] on link "Yes" at bounding box center [617, 393] width 29 height 16
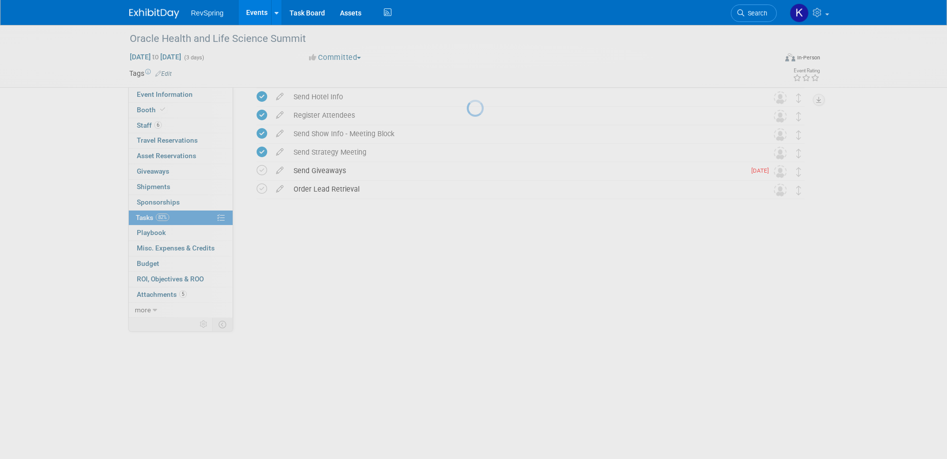
scroll to position [0, 0]
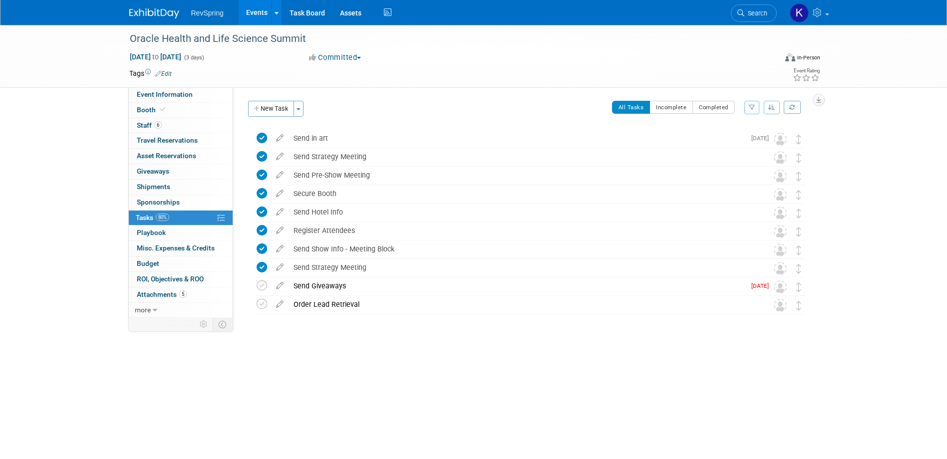
click at [899, 156] on div "Oracle Health and Life Science Summit Sep 9, 2025 to Sep 11, 2025 (3 days) Sep …" at bounding box center [473, 203] width 947 height 356
click at [182, 94] on span "Event Information" at bounding box center [165, 94] width 56 height 8
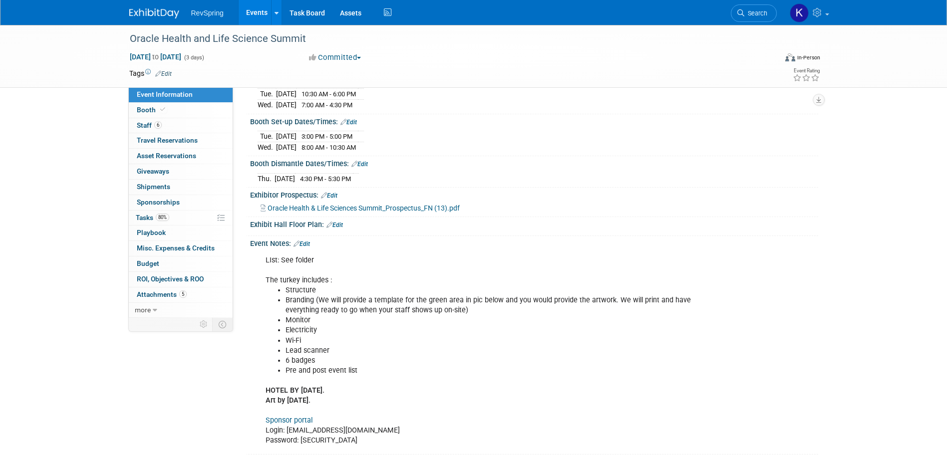
scroll to position [140, 0]
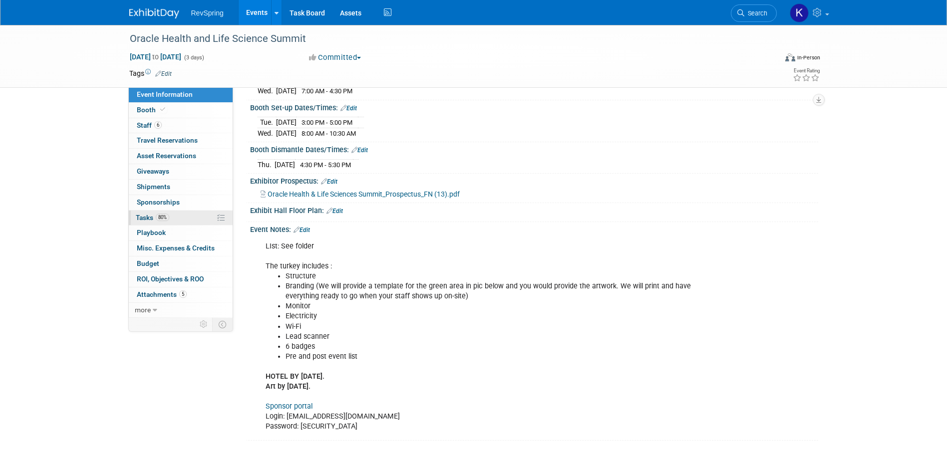
click at [172, 220] on link "80% Tasks 80%" at bounding box center [181, 218] width 104 height 15
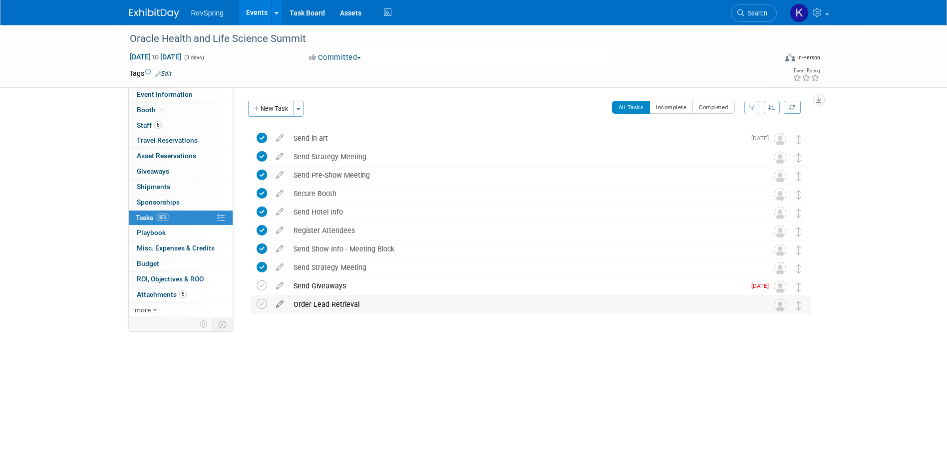
click at [280, 304] on icon at bounding box center [279, 302] width 17 height 12
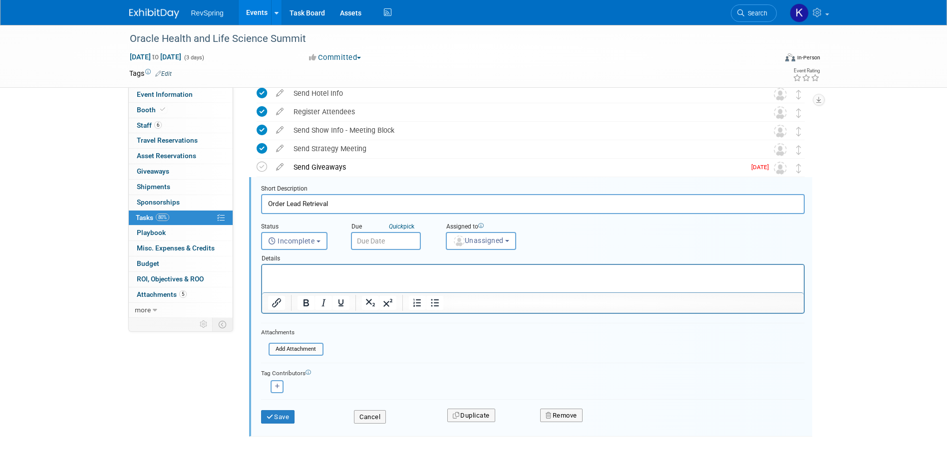
scroll to position [150, 0]
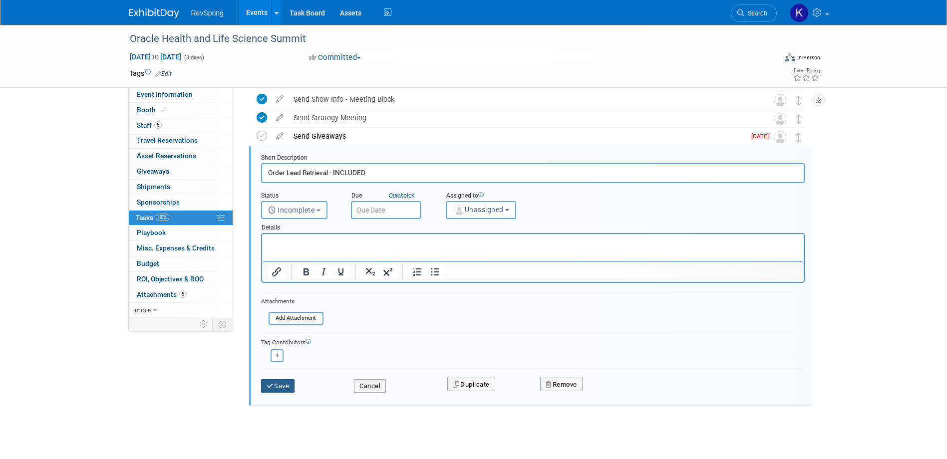
type input "Order Lead Retrieval - INCLUDED"
click at [270, 390] on button "Save" at bounding box center [278, 386] width 34 height 14
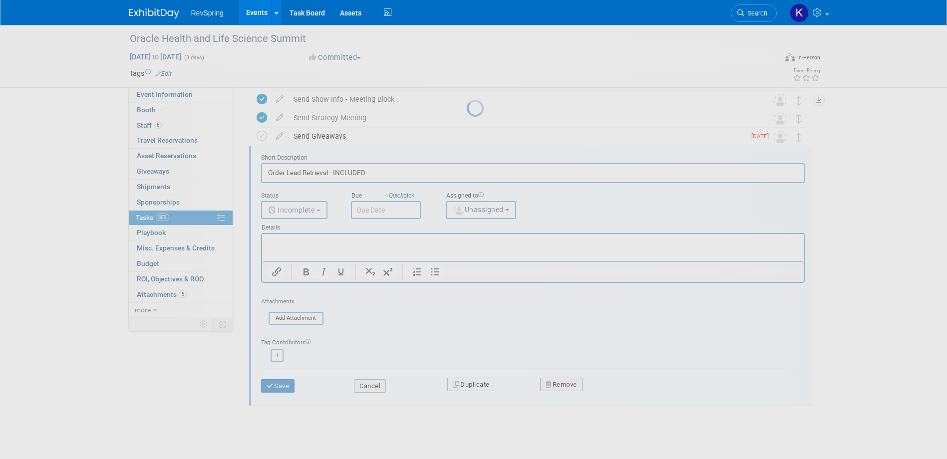
scroll to position [0, 0]
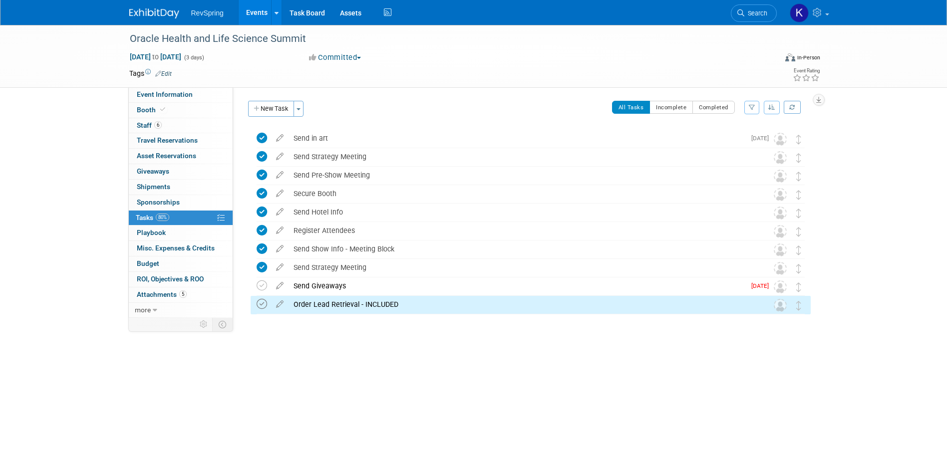
click at [263, 301] on icon at bounding box center [262, 304] width 10 height 10
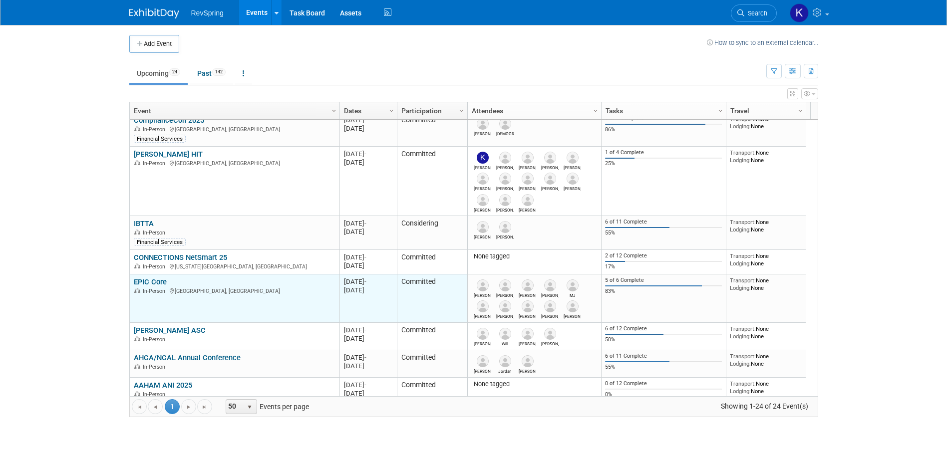
scroll to position [299, 0]
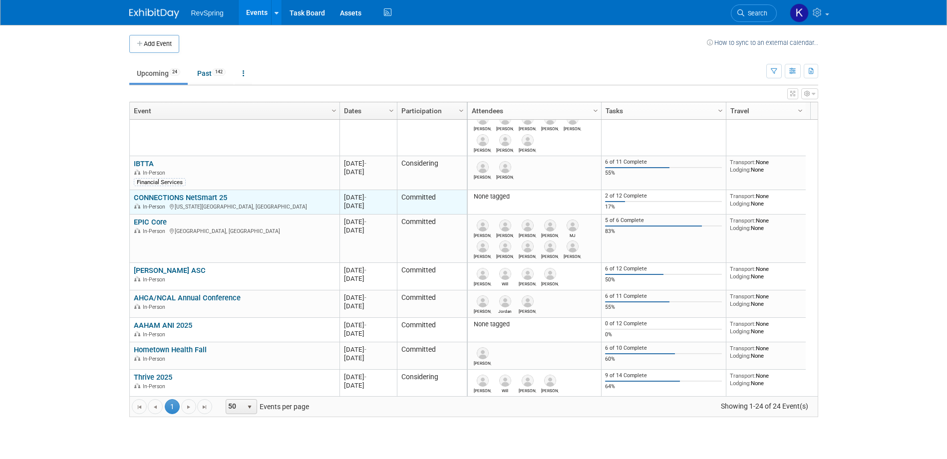
click at [201, 197] on link "CONNECTIONS NetSmart 25" at bounding box center [180, 197] width 93 height 9
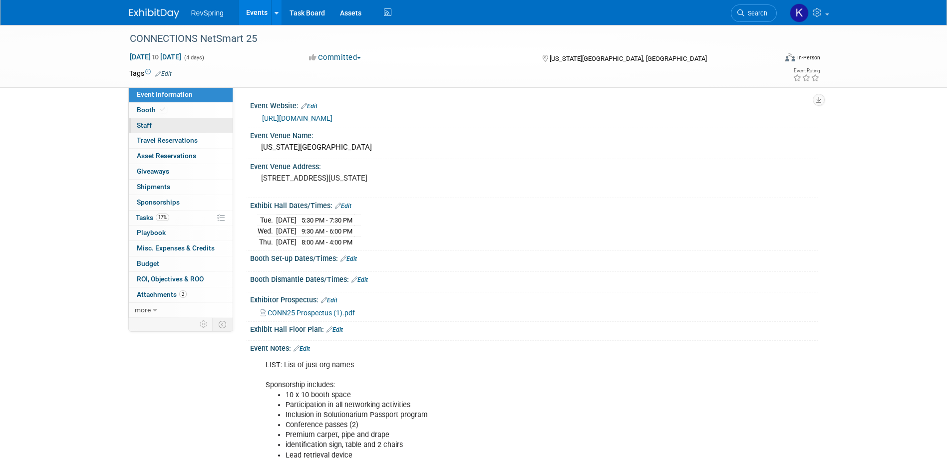
click at [193, 124] on link "0 Staff 0" at bounding box center [181, 125] width 104 height 15
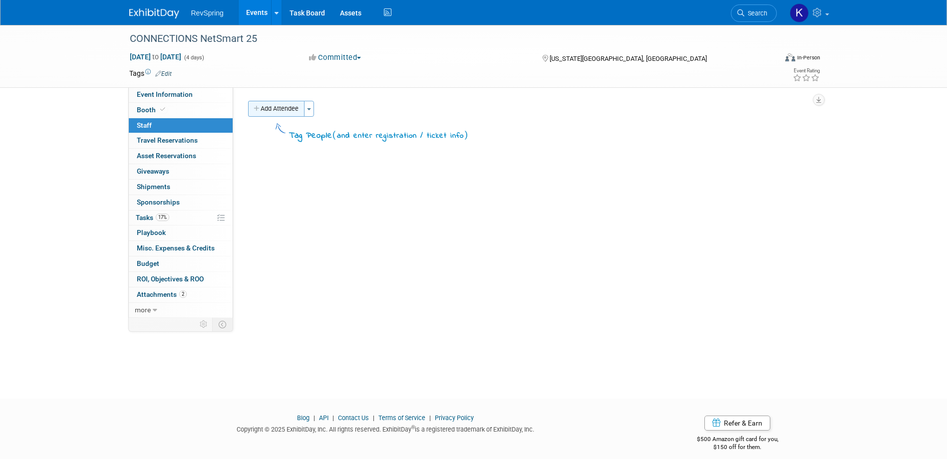
click at [283, 110] on button "Add Attendee" at bounding box center [276, 109] width 56 height 16
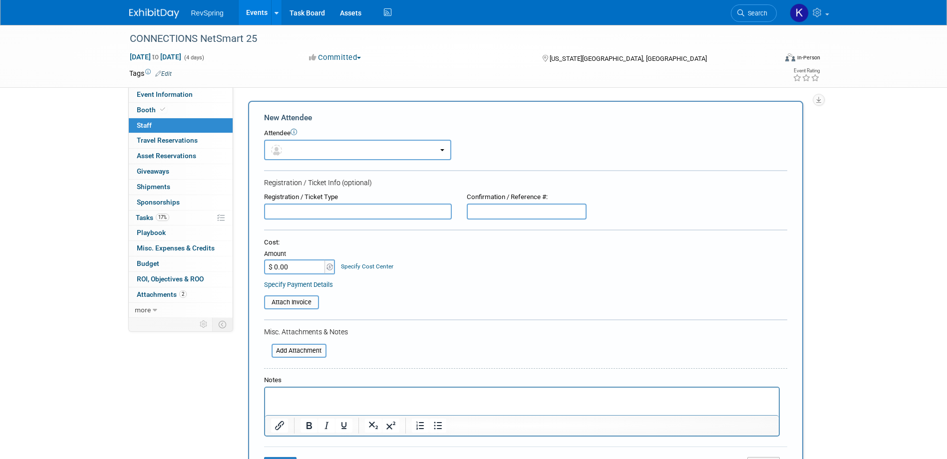
click at [287, 139] on div "Attendee <img src="[URL][DOMAIN_NAME]" style="width: 22px; height: 22px; border…" at bounding box center [525, 144] width 523 height 31
click at [292, 149] on button "button" at bounding box center [357, 150] width 187 height 20
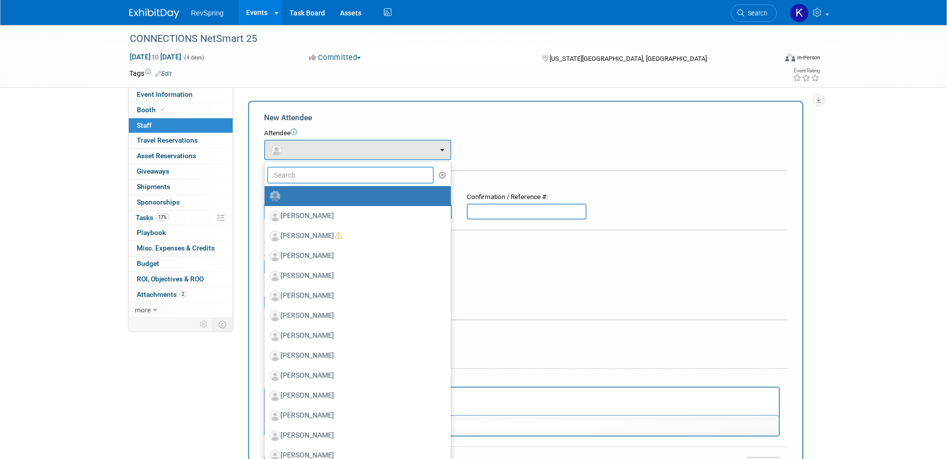
click at [294, 176] on input "text" at bounding box center [350, 175] width 167 height 17
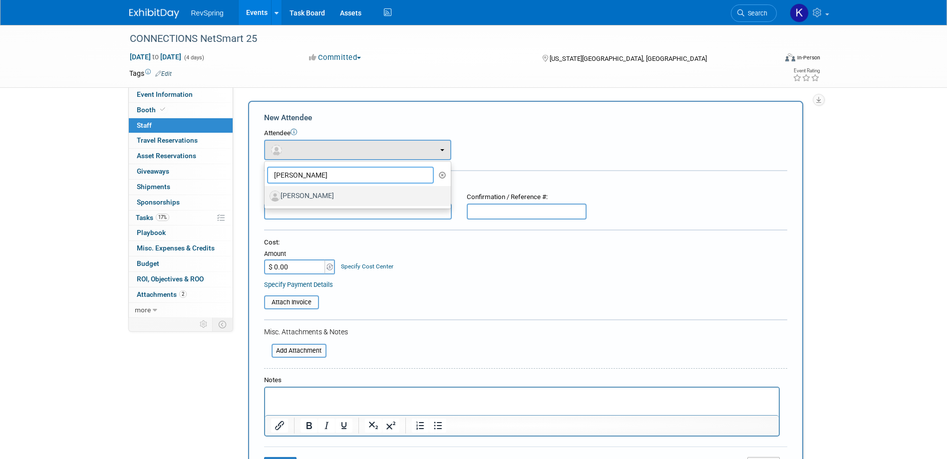
type input "[PERSON_NAME]"
click at [305, 189] on label "[PERSON_NAME]" at bounding box center [355, 196] width 171 height 16
click at [266, 192] on input "[PERSON_NAME]" at bounding box center [263, 195] width 6 height 6
select select "539ba5f9-821b-42f6-a867-cfdb7e5f604e"
select select "4"
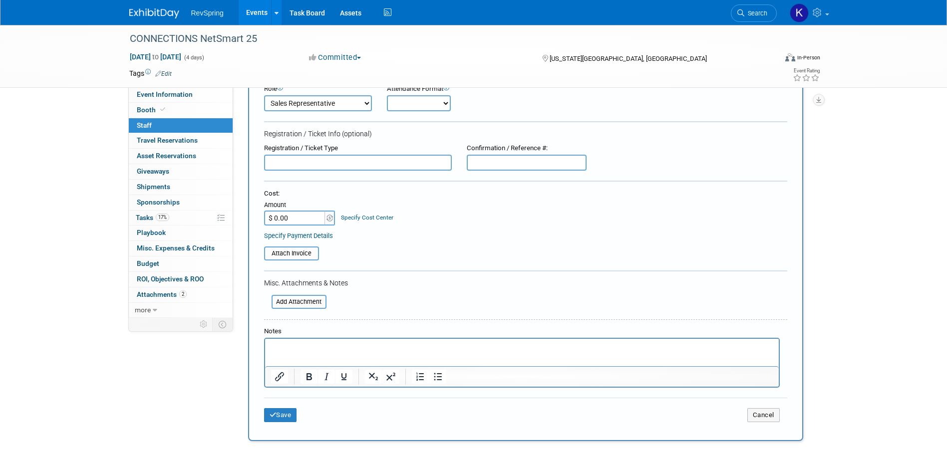
scroll to position [182, 0]
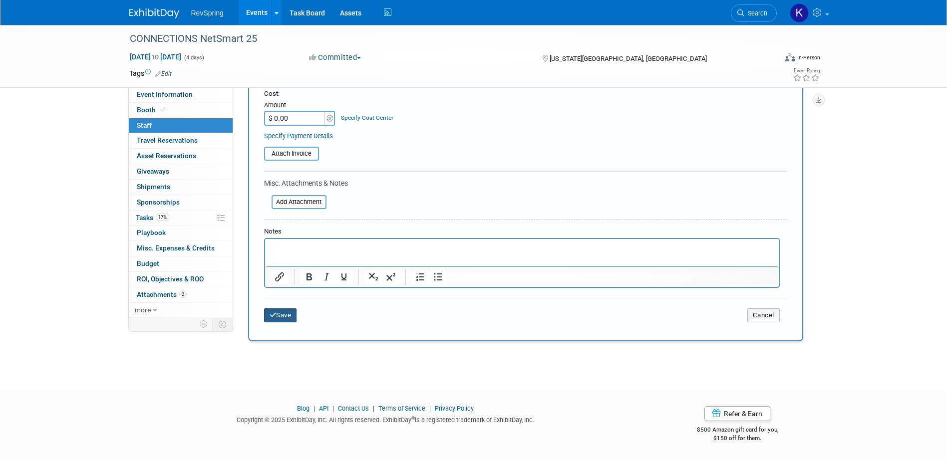
click at [291, 308] on div "Save Cancel" at bounding box center [525, 314] width 523 height 32
drag, startPoint x: 291, startPoint y: 308, endPoint x: 288, endPoint y: 314, distance: 6.7
click at [288, 314] on button "Save" at bounding box center [280, 315] width 33 height 14
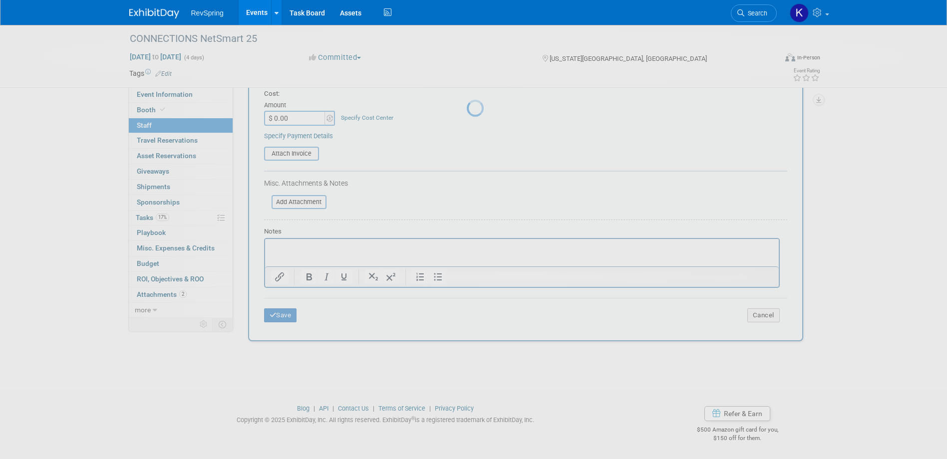
scroll to position [9, 0]
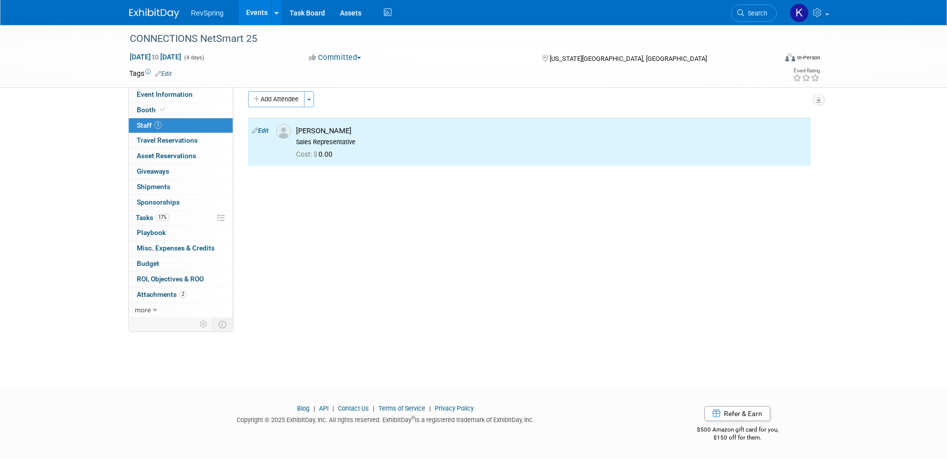
click at [253, 15] on link "Events" at bounding box center [257, 12] width 36 height 25
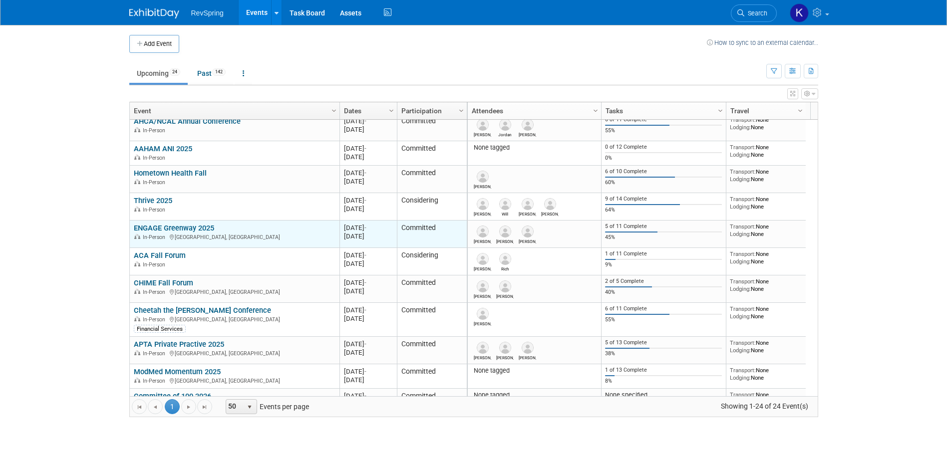
scroll to position [496, 0]
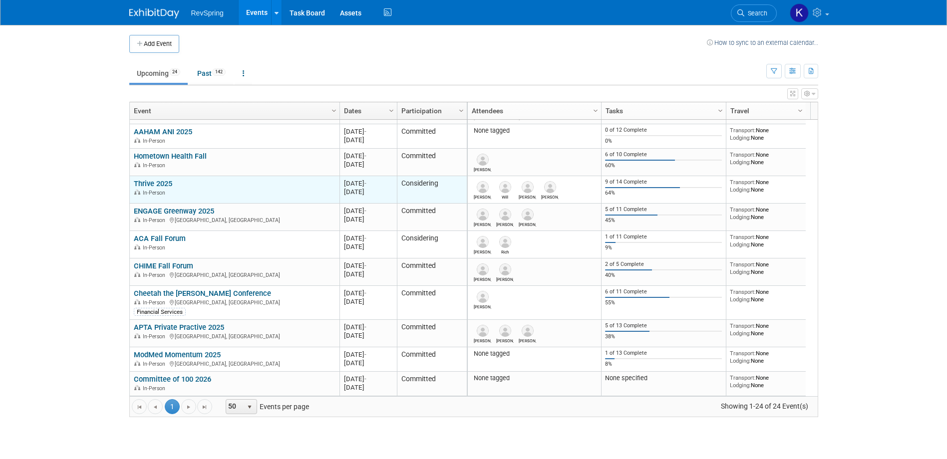
click at [160, 185] on link "Thrive 2025" at bounding box center [153, 183] width 38 height 9
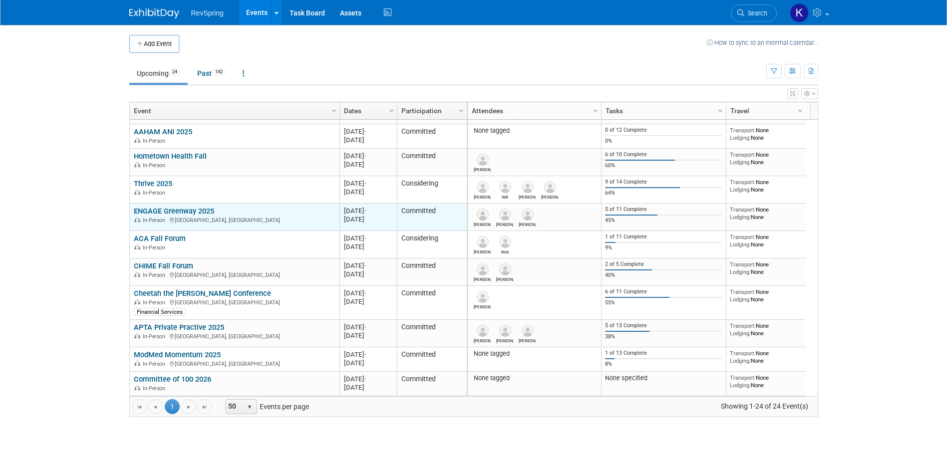
click at [172, 209] on link "ENGAGE Greenway 2025" at bounding box center [174, 211] width 80 height 9
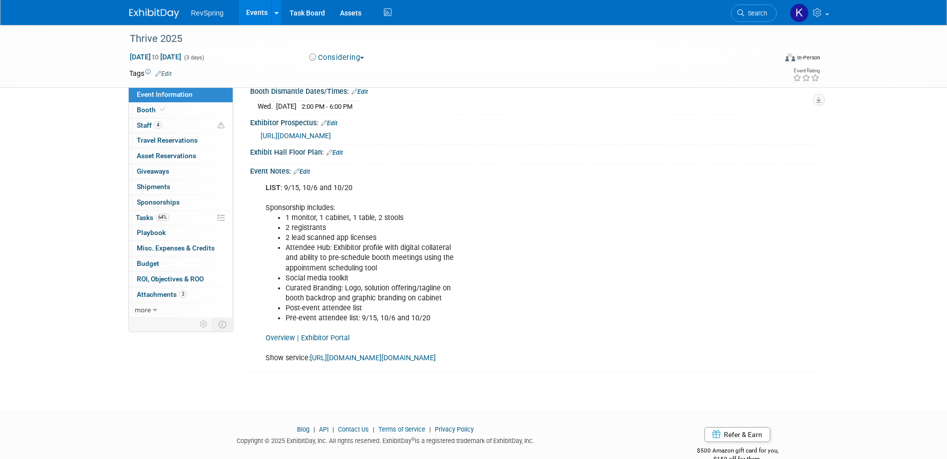
scroll to position [200, 0]
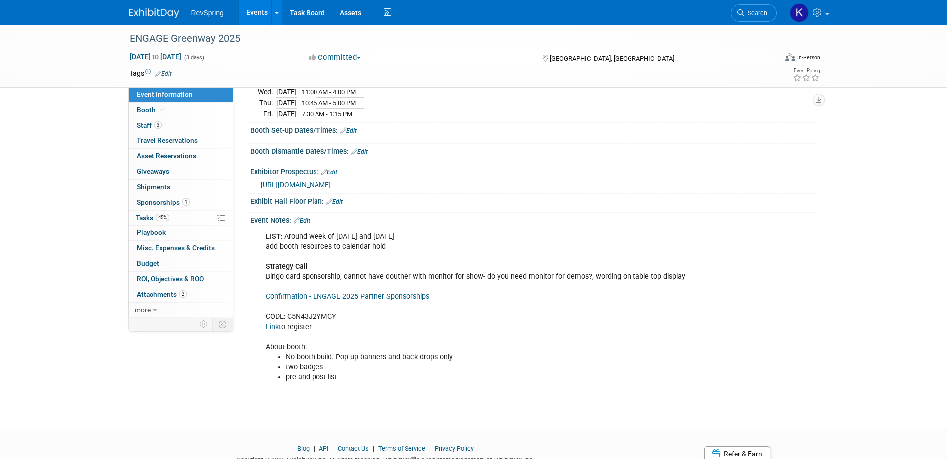
scroll to position [150, 0]
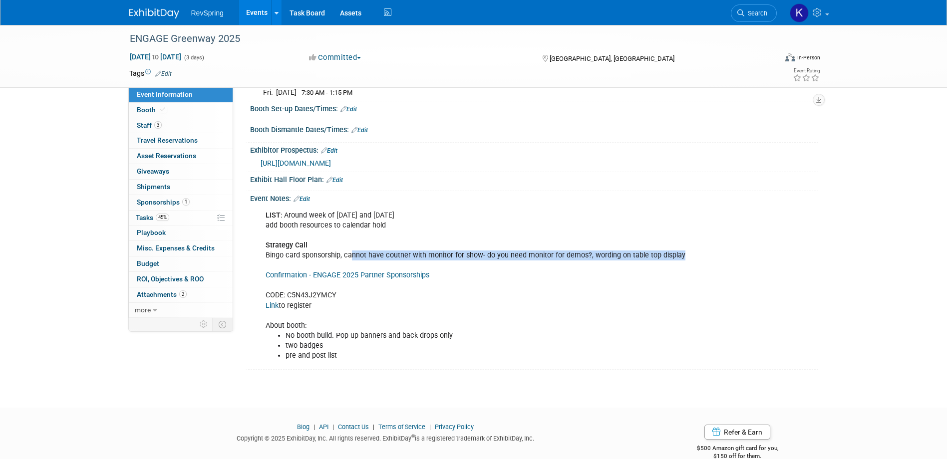
drag, startPoint x: 361, startPoint y: 254, endPoint x: 703, endPoint y: 254, distance: 341.9
click at [703, 254] on div "LIST : Around week of [DATE] and [DATE] add booth resources to calendar hold St…" at bounding box center [484, 286] width 450 height 160
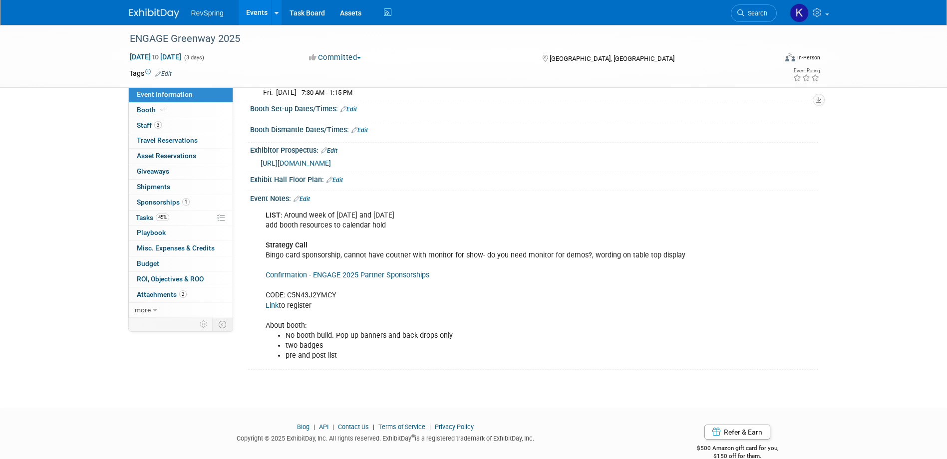
click at [262, 14] on link "Events" at bounding box center [257, 12] width 36 height 25
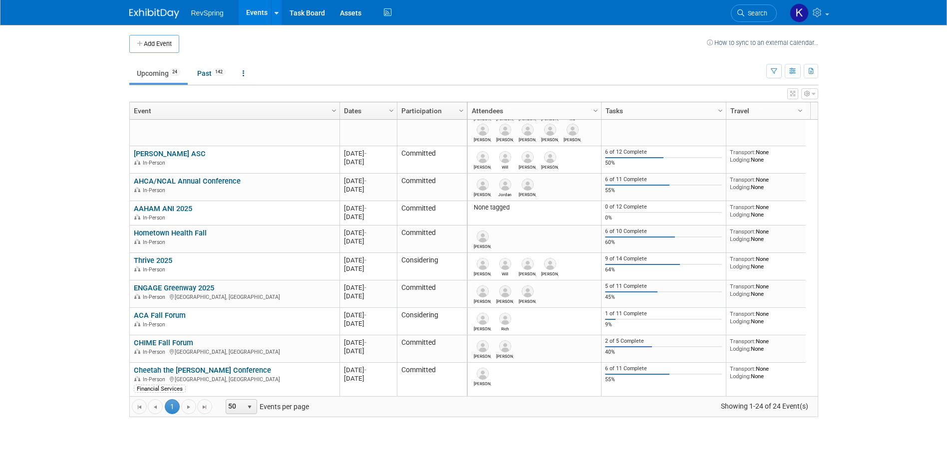
scroll to position [496, 0]
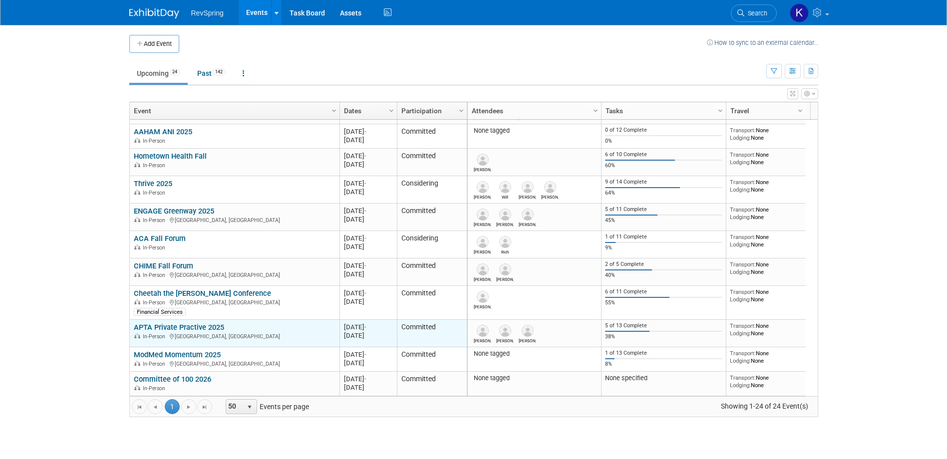
click at [206, 329] on link "APTA Private Practive 2025" at bounding box center [179, 327] width 90 height 9
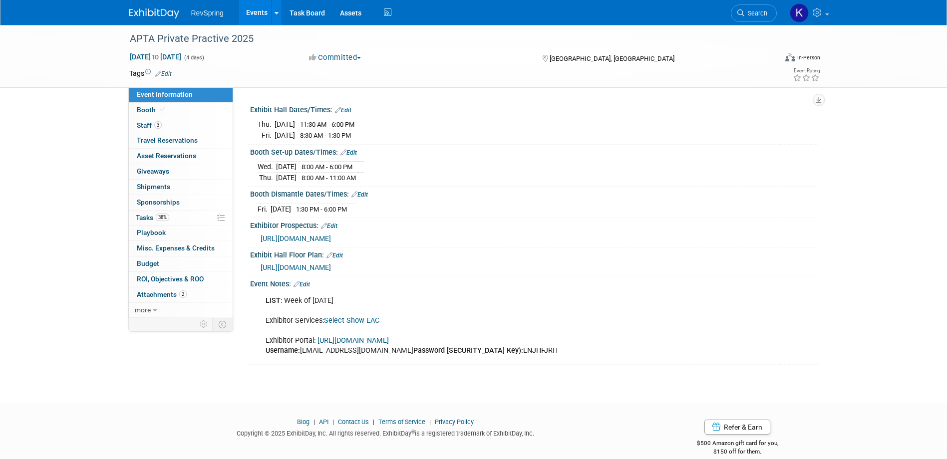
scroll to position [100, 0]
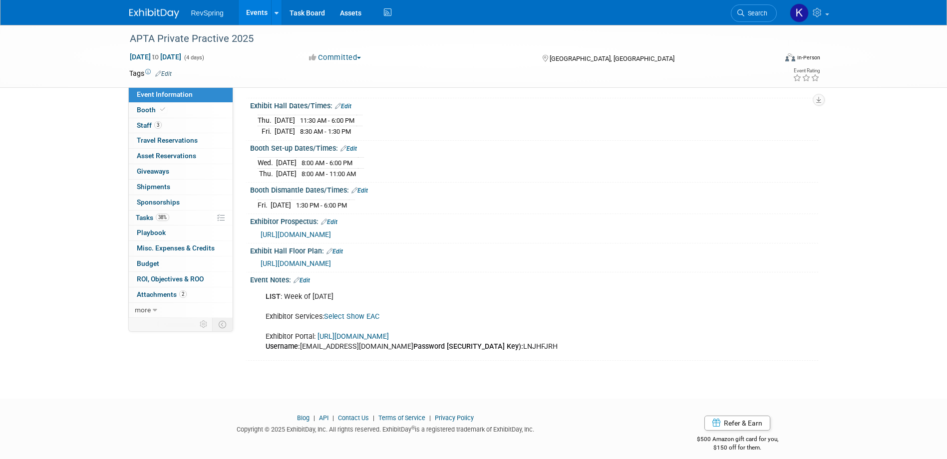
click at [365, 339] on link "https://www.conferenceharvester.com/harvester2ex/login.asp?EventKey=XOOINGCY" at bounding box center [352, 336] width 71 height 8
click at [271, 19] on link at bounding box center [276, 12] width 10 height 25
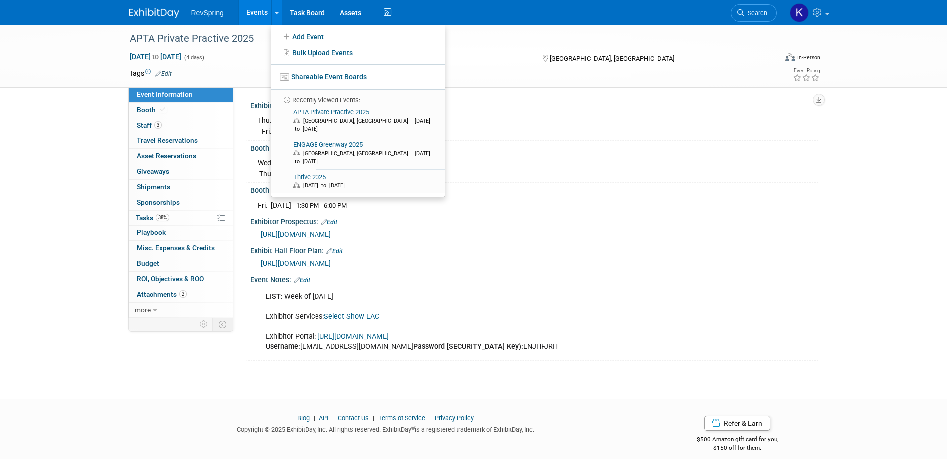
click at [255, 17] on link "Events" at bounding box center [257, 12] width 36 height 25
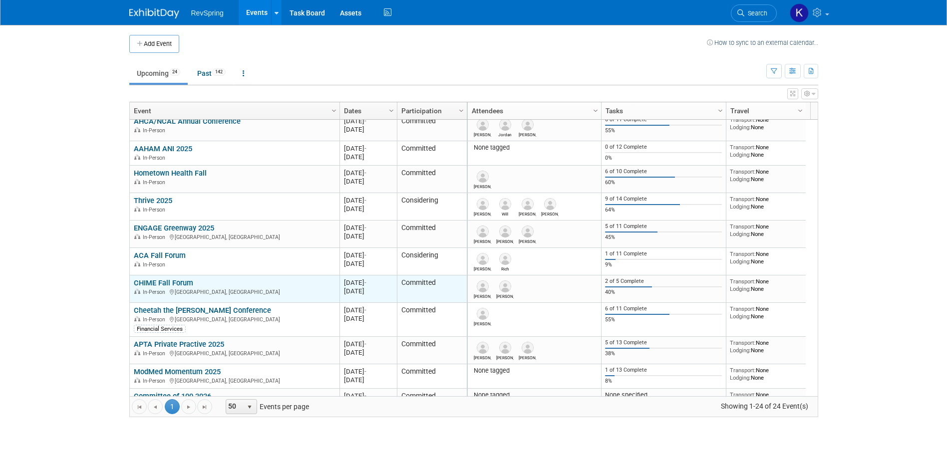
scroll to position [496, 0]
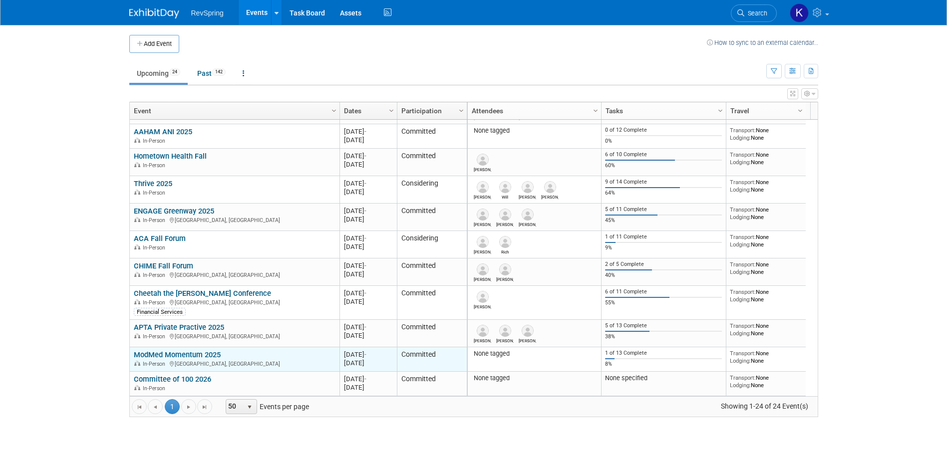
click at [206, 354] on link "ModMed Momentum 2025" at bounding box center [177, 354] width 87 height 9
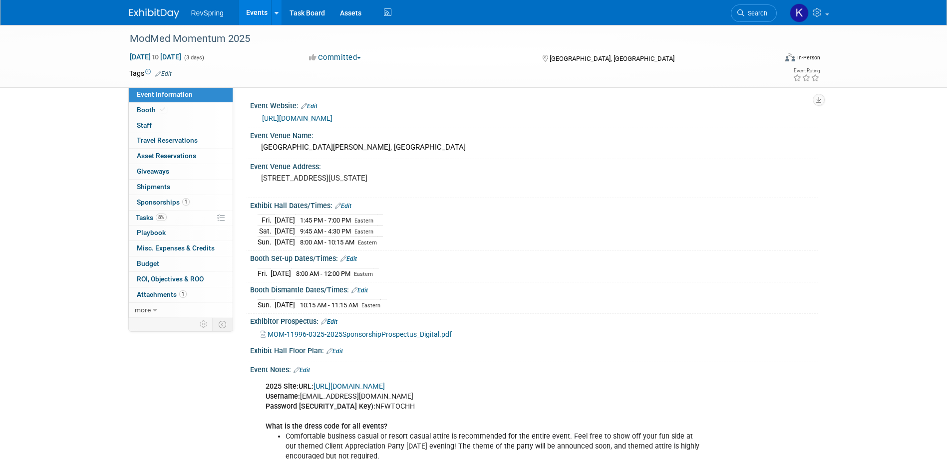
click at [332, 117] on link "https://www.modmed.com/event/momentum/" at bounding box center [297, 118] width 70 height 8
click at [179, 213] on link "8% Tasks 8%" at bounding box center [181, 218] width 104 height 15
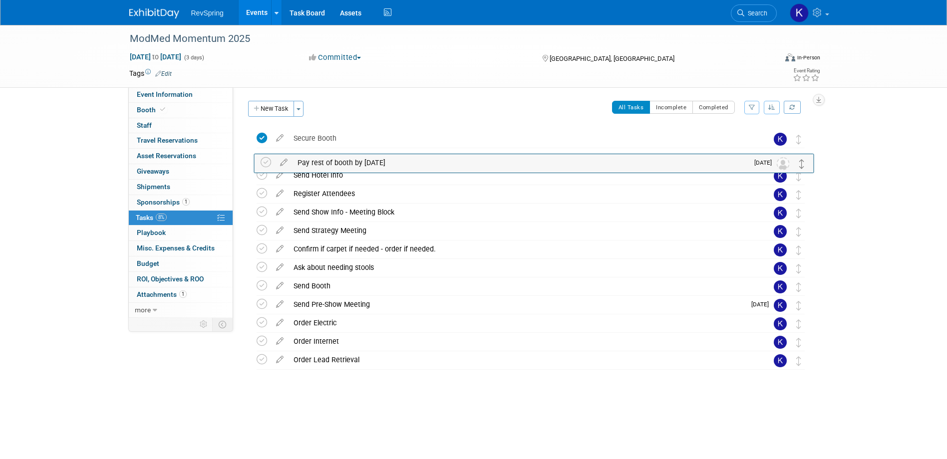
drag, startPoint x: 799, startPoint y: 137, endPoint x: 802, endPoint y: 161, distance: 24.7
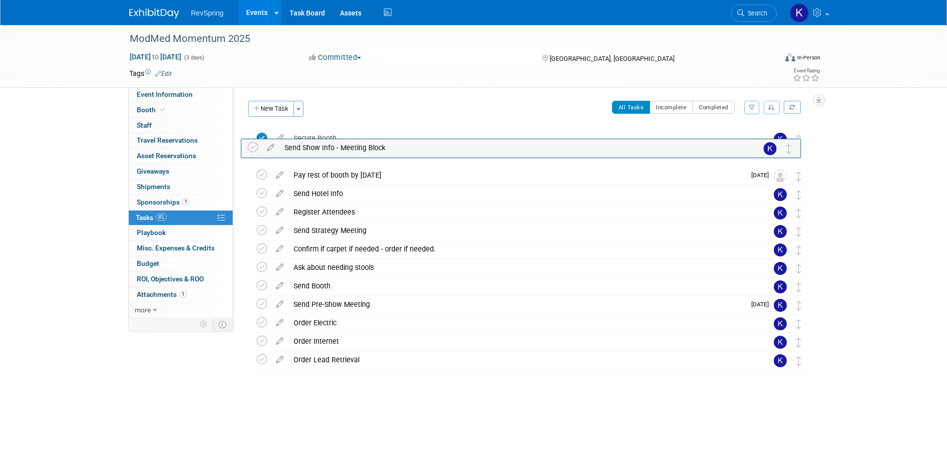
drag, startPoint x: 801, startPoint y: 213, endPoint x: 791, endPoint y: 148, distance: 65.6
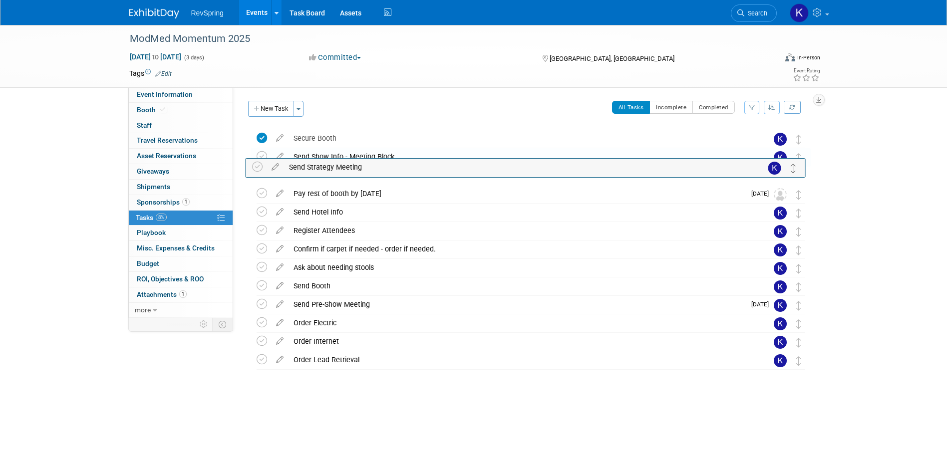
drag, startPoint x: 799, startPoint y: 232, endPoint x: 794, endPoint y: 169, distance: 63.1
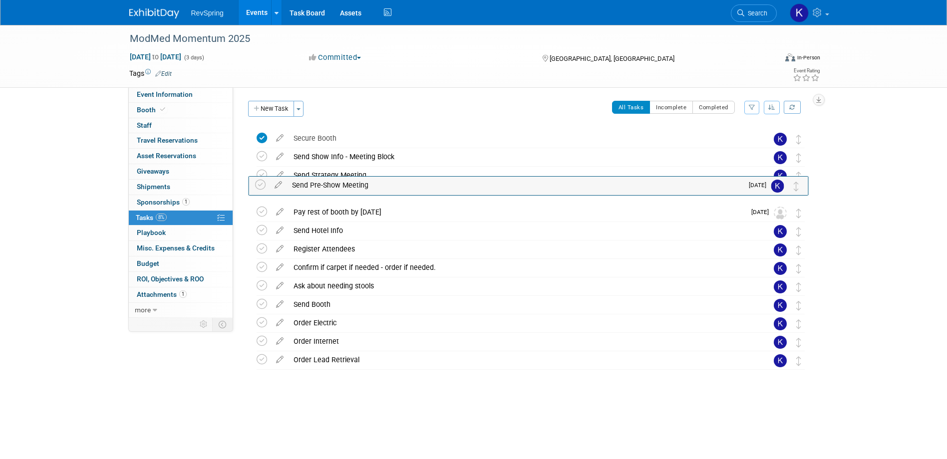
drag, startPoint x: 795, startPoint y: 299, endPoint x: 793, endPoint y: 179, distance: 119.8
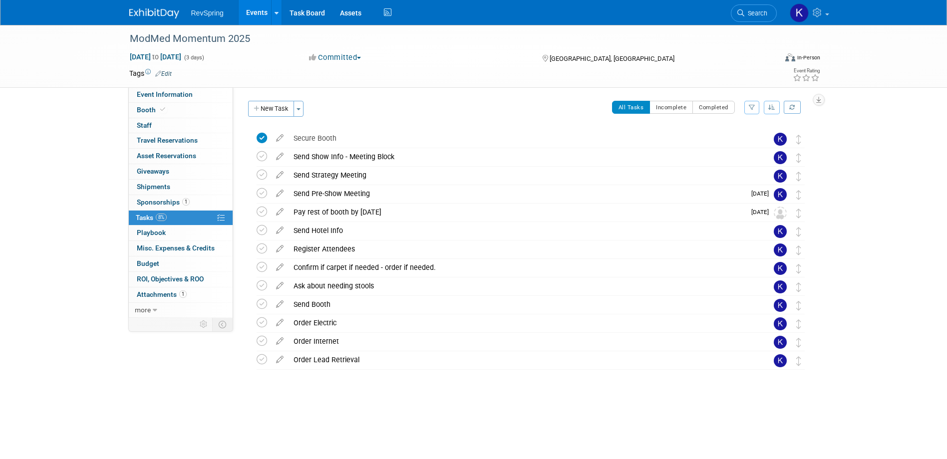
click at [257, 11] on link "Events" at bounding box center [257, 12] width 36 height 25
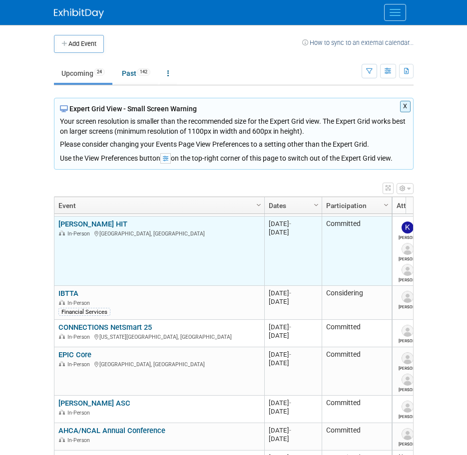
scroll to position [204, 0]
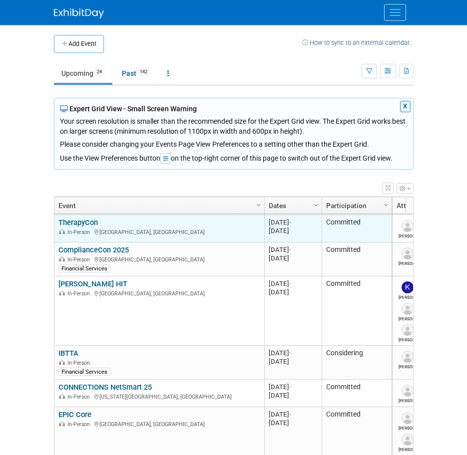
click at [84, 224] on link "TherapyCon" at bounding box center [77, 222] width 39 height 9
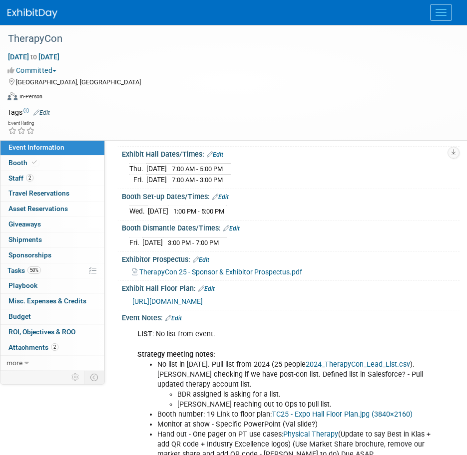
scroll to position [200, 0]
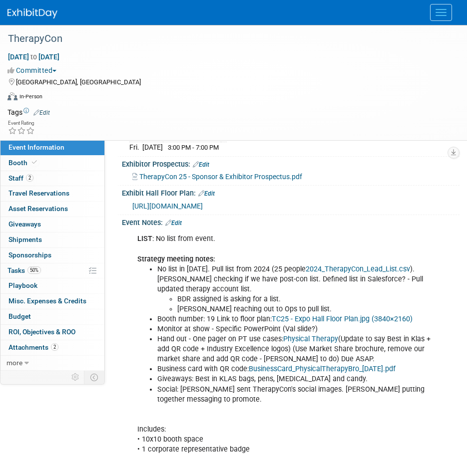
click at [177, 227] on link "Edit" at bounding box center [173, 223] width 16 height 7
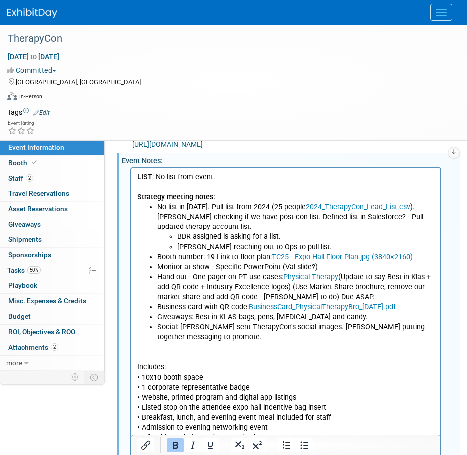
scroll to position [349, 0]
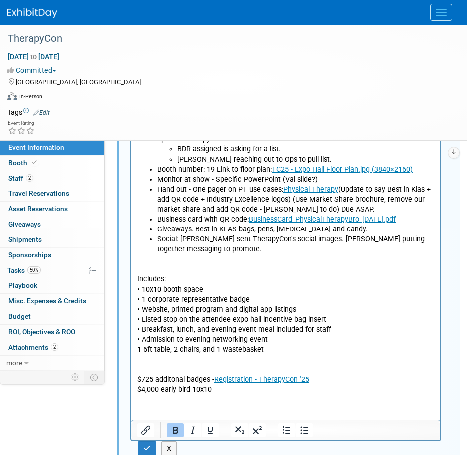
click at [176, 265] on p "Includes: • 10x10 booth space • 1 corporate representative badge • Website, pri…" at bounding box center [285, 325] width 297 height 140
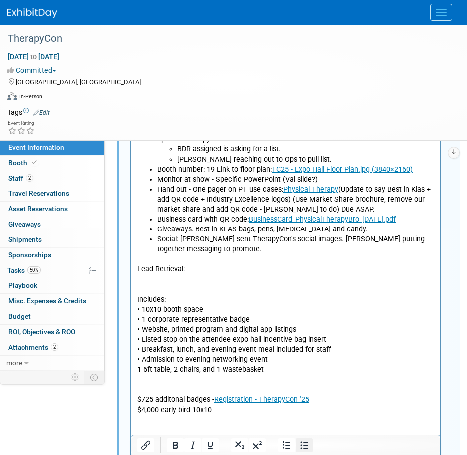
click at [297, 443] on button "Bullet list" at bounding box center [303, 445] width 17 height 14
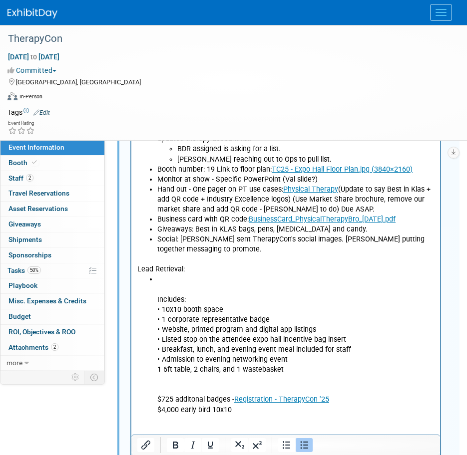
click at [302, 443] on icon "Bullet list" at bounding box center [304, 445] width 12 height 12
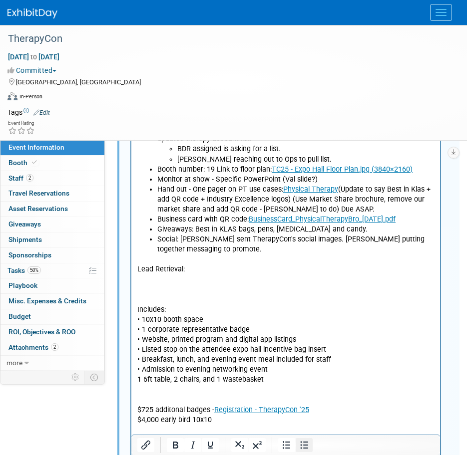
click at [298, 444] on icon "Bullet list" at bounding box center [304, 445] width 12 height 12
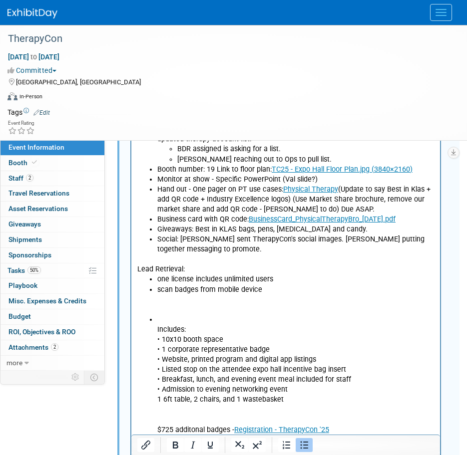
click at [163, 321] on li "Includes: • 10x10 booth space • 1 corporate representative badge • Website, pri…" at bounding box center [295, 380] width 277 height 130
click at [153, 331] on ul "Includes: • 10x10 booth space • 1 corporate representative badge • Website, pri…" at bounding box center [285, 380] width 297 height 130
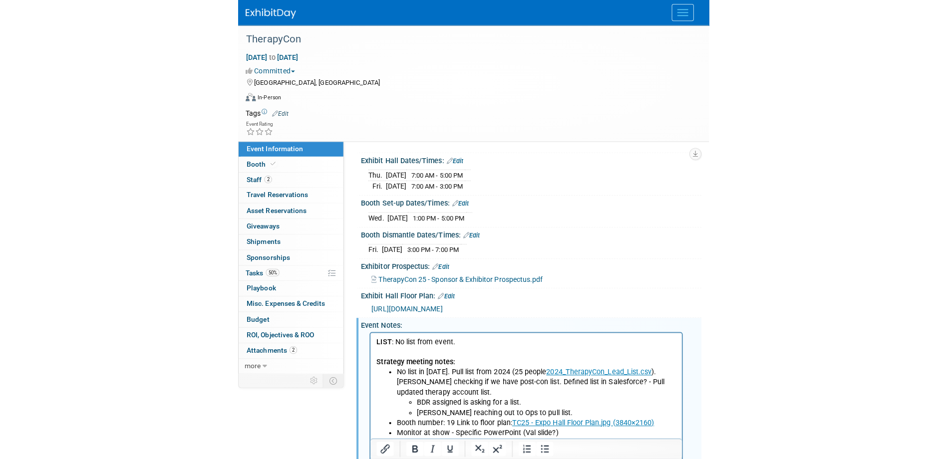
scroll to position [250, 0]
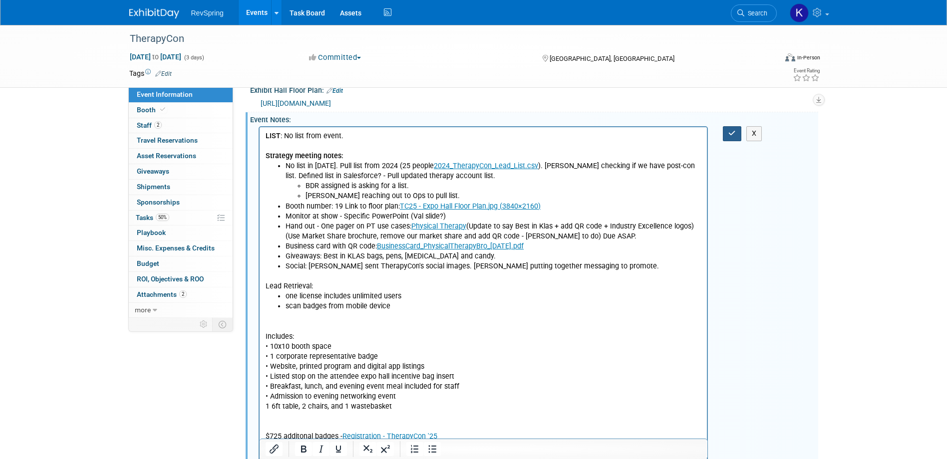
click at [466, 136] on button "button" at bounding box center [732, 133] width 18 height 14
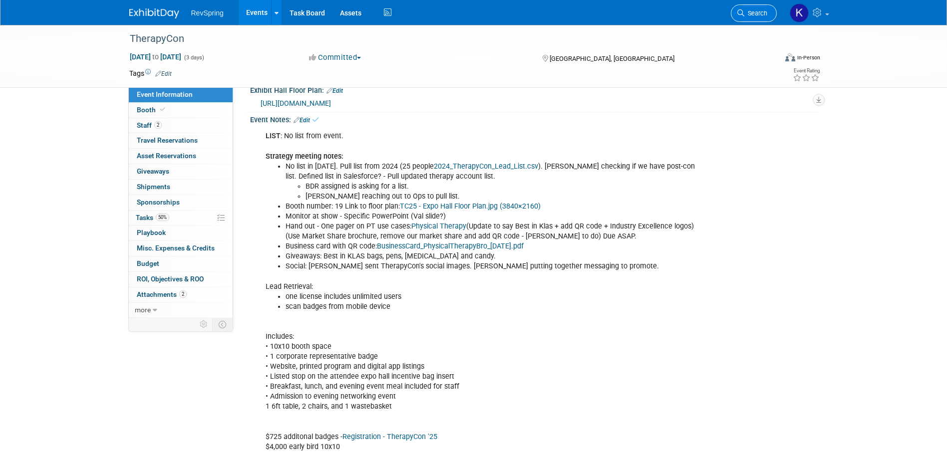
click at [466, 14] on span "Search" at bounding box center [755, 12] width 23 height 7
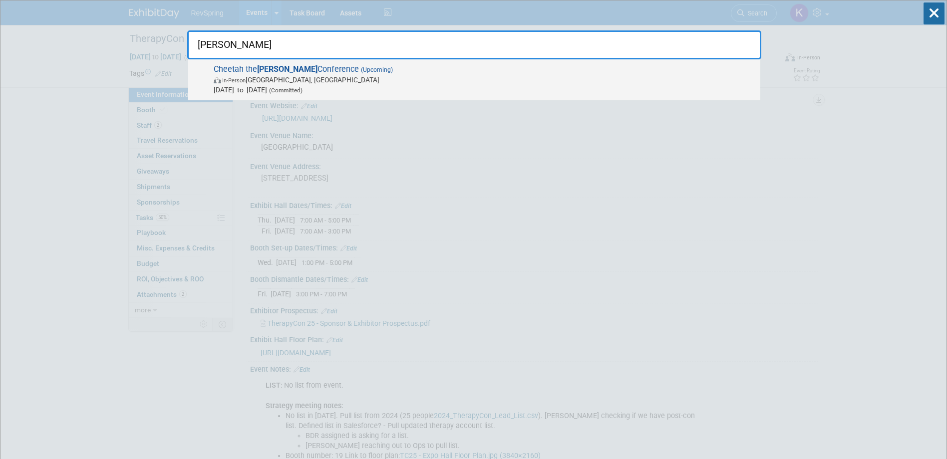
type input "[PERSON_NAME]"
click at [466, 82] on span "In-Person [GEOGRAPHIC_DATA], [GEOGRAPHIC_DATA]" at bounding box center [485, 80] width 542 height 10
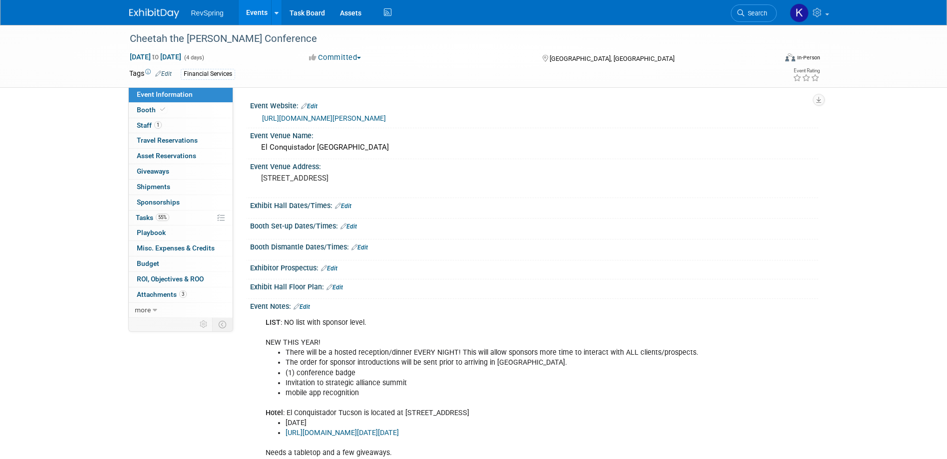
click at [350, 116] on link "[URL][DOMAIN_NAME][PERSON_NAME]" at bounding box center [324, 118] width 124 height 8
click at [265, 1] on link "Events" at bounding box center [257, 12] width 36 height 25
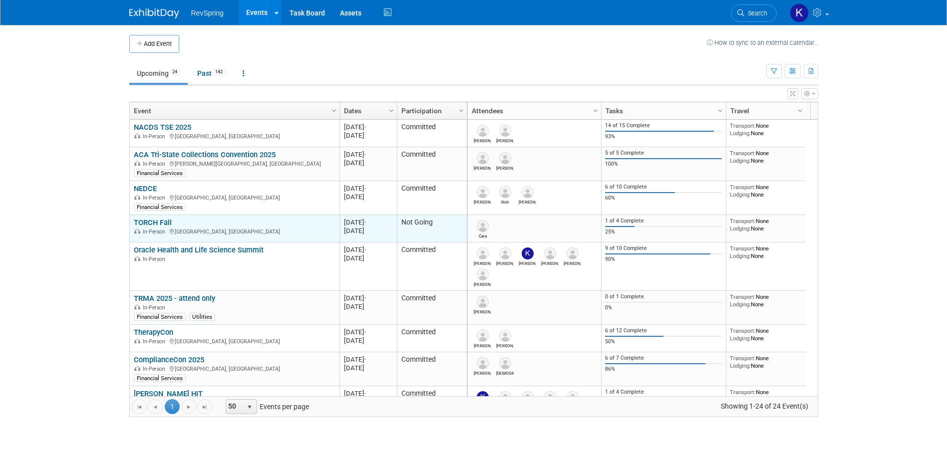
click at [159, 220] on link "TORCH Fall" at bounding box center [153, 222] width 38 height 9
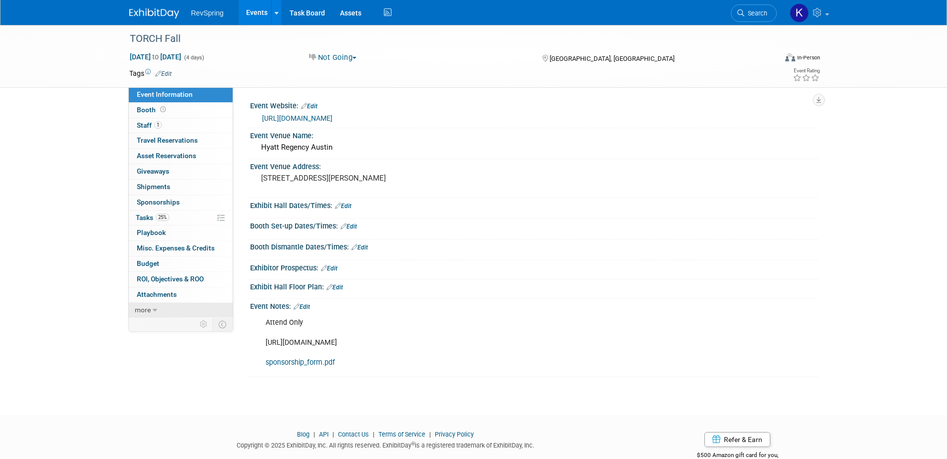
click at [180, 312] on link "more" at bounding box center [181, 310] width 104 height 15
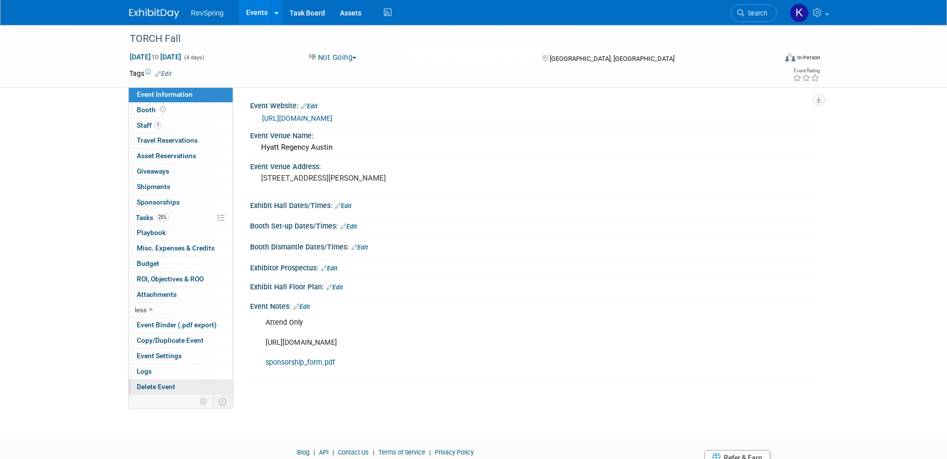
click at [154, 382] on link "Delete Event" at bounding box center [181, 387] width 104 height 15
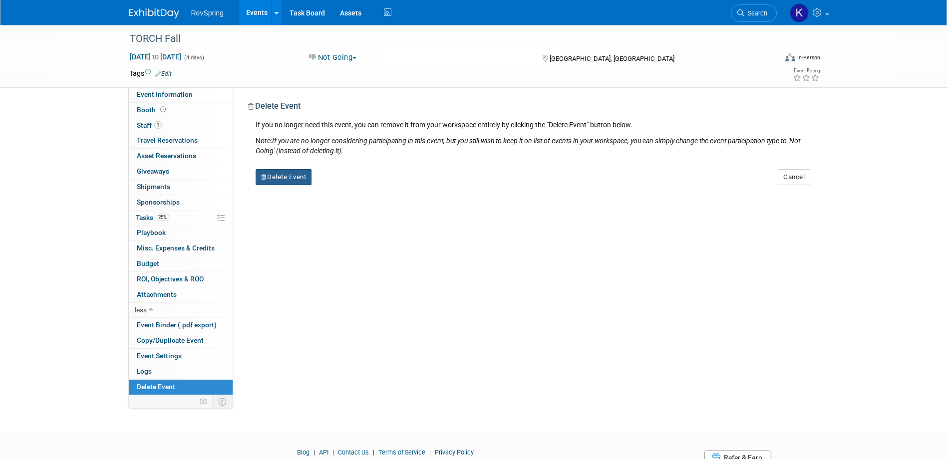
click at [299, 176] on button "Delete Event" at bounding box center [284, 177] width 56 height 16
click at [342, 190] on link "Yes" at bounding box center [346, 185] width 29 height 16
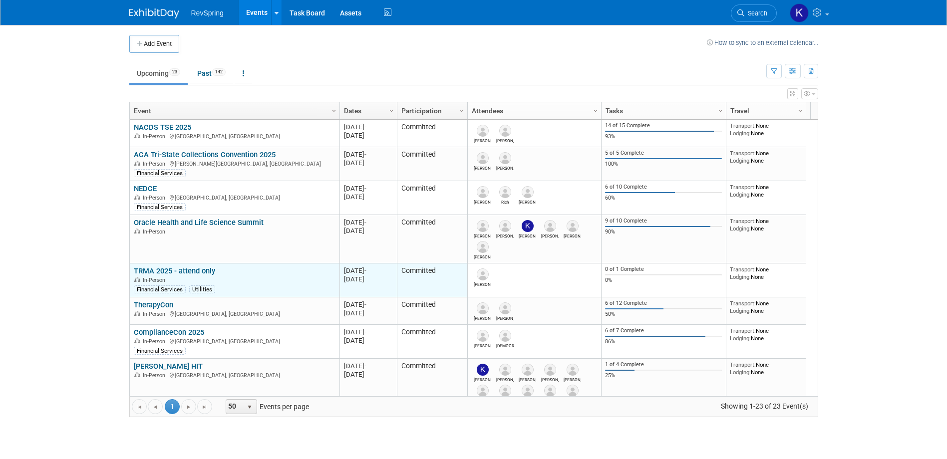
click at [186, 274] on link "TRMA 2025 - attend only" at bounding box center [174, 271] width 81 height 9
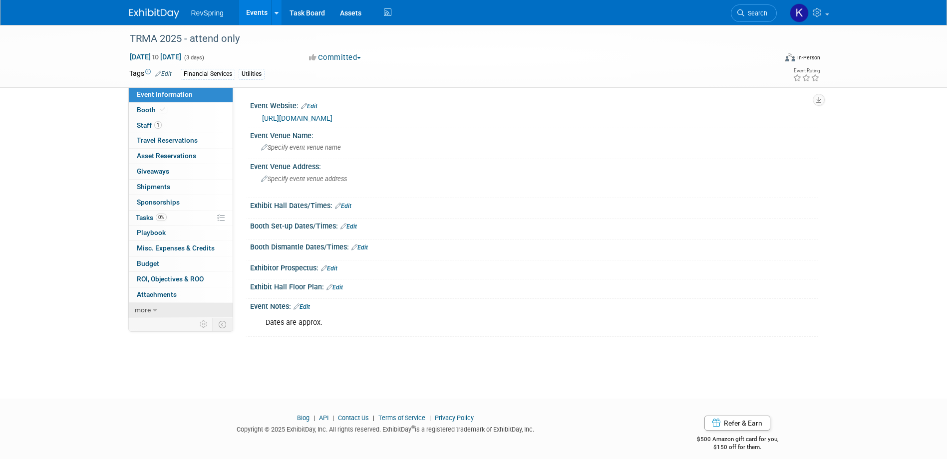
click at [161, 315] on link "more" at bounding box center [181, 310] width 104 height 15
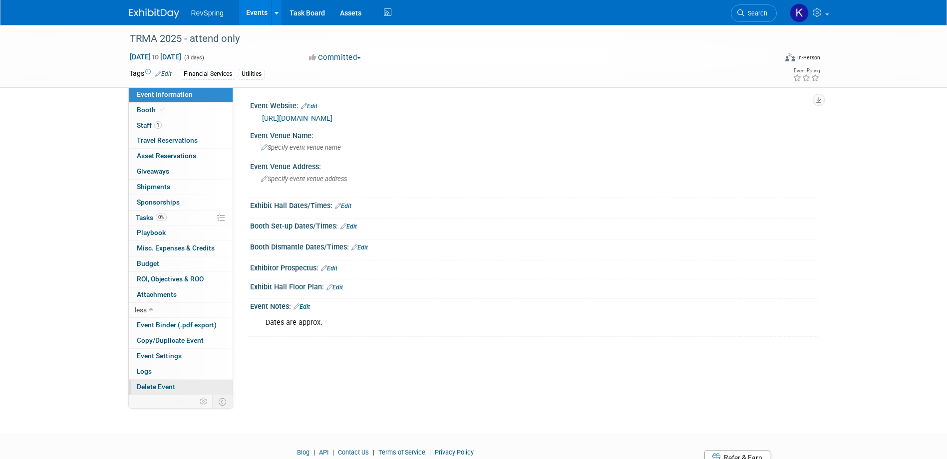
click at [173, 388] on span "Delete Event" at bounding box center [156, 387] width 38 height 8
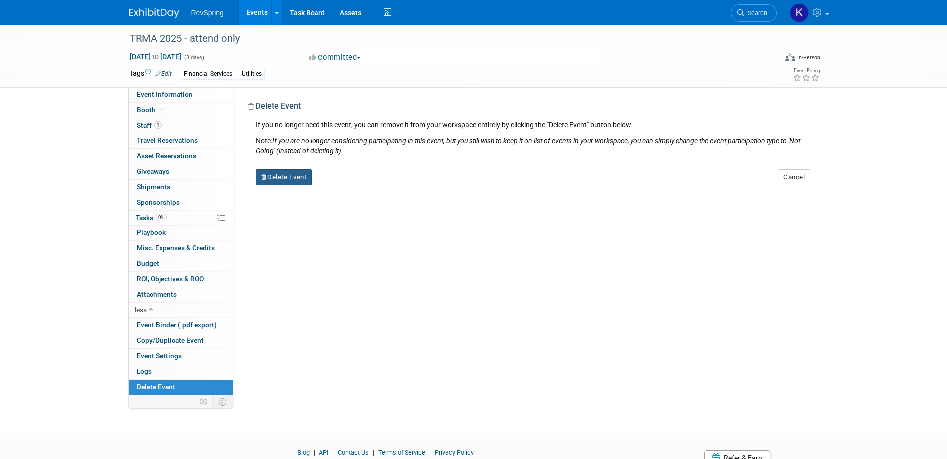
click at [299, 175] on button "Delete Event" at bounding box center [284, 177] width 56 height 16
click at [350, 185] on link "Yes" at bounding box center [346, 185] width 29 height 16
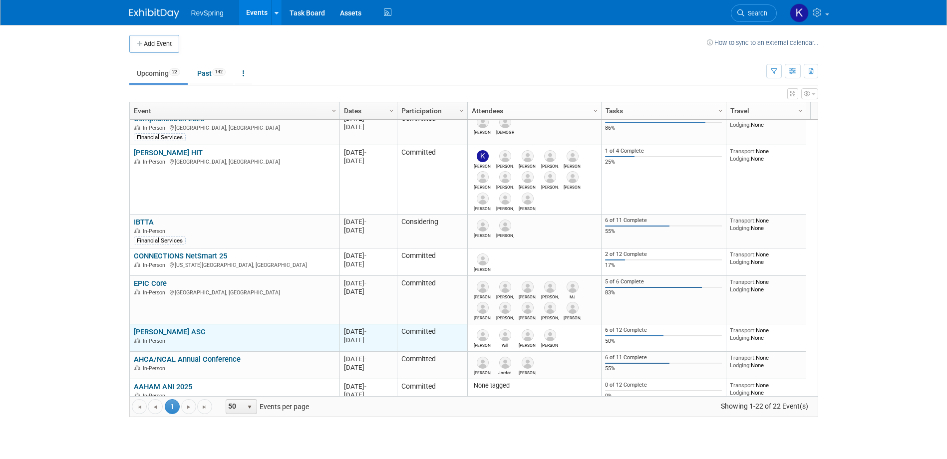
scroll to position [240, 0]
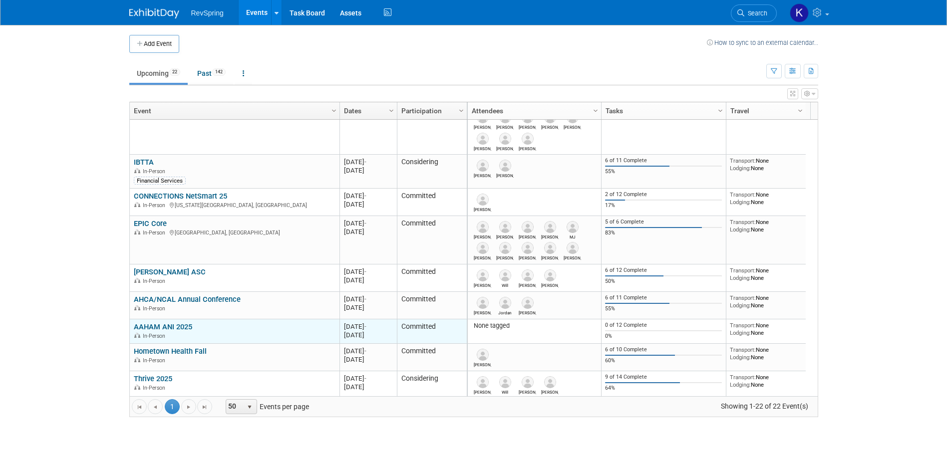
click at [178, 323] on link "AAHAM ANI 2025" at bounding box center [163, 326] width 58 height 9
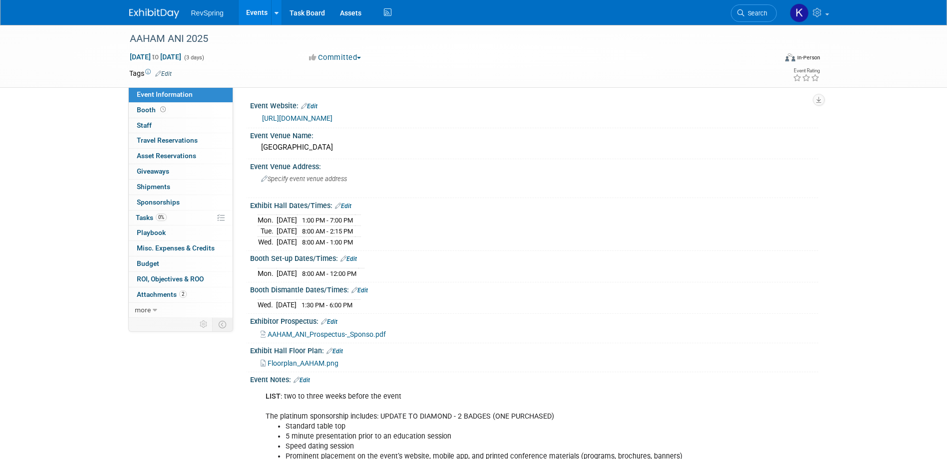
click at [325, 122] on link "[URL][DOMAIN_NAME]" at bounding box center [297, 118] width 70 height 8
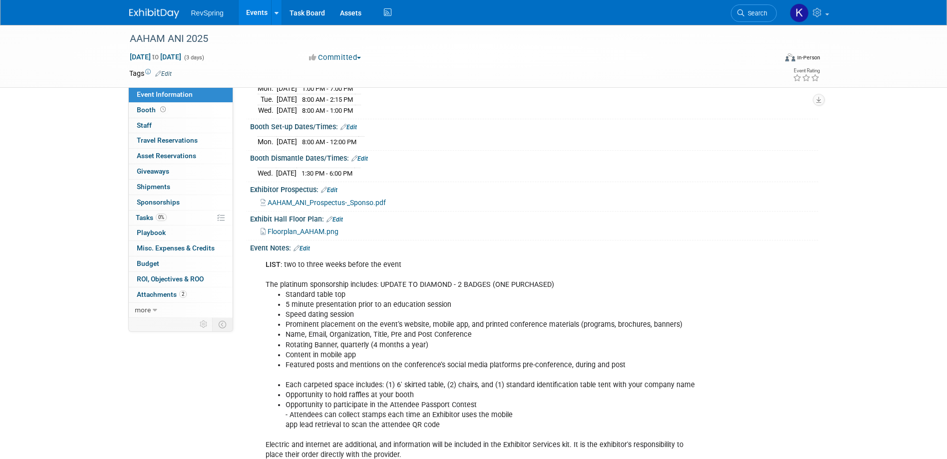
scroll to position [150, 0]
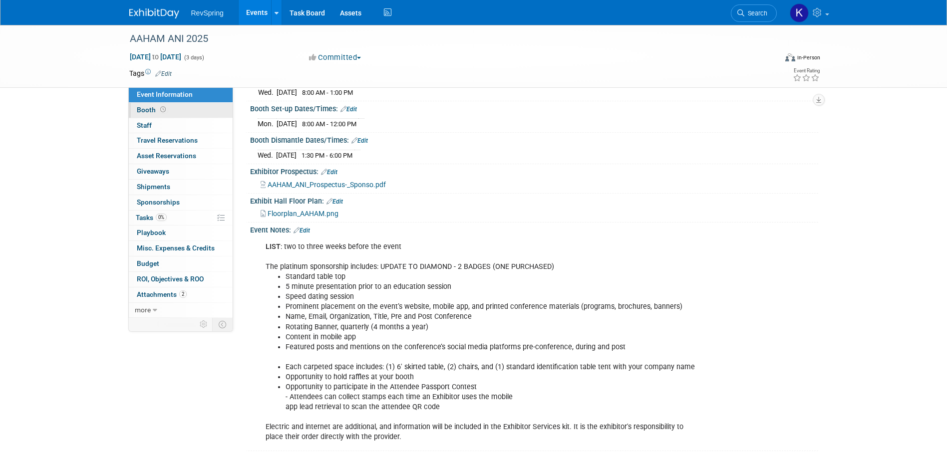
click at [176, 112] on link "Booth" at bounding box center [181, 110] width 104 height 15
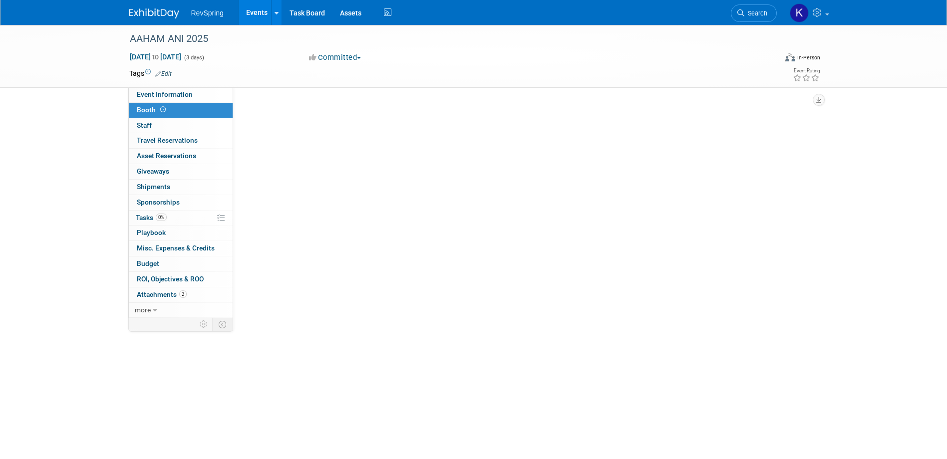
scroll to position [0, 0]
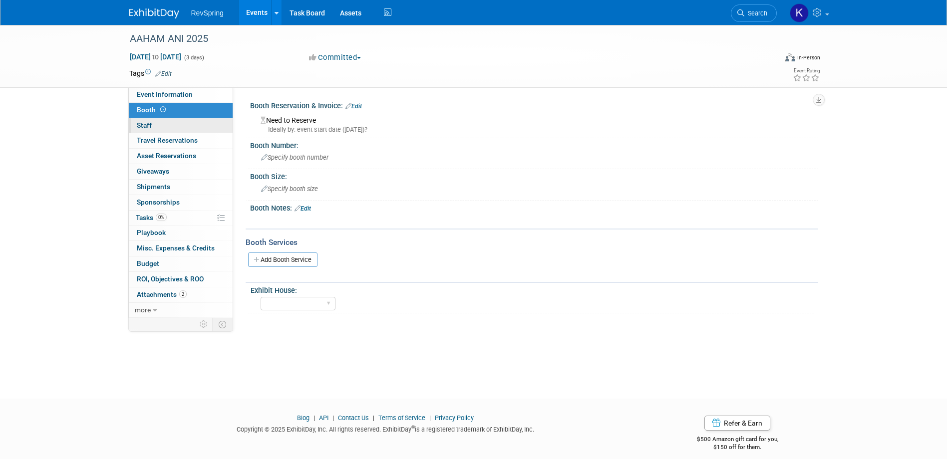
click at [172, 121] on link "0 Staff 0" at bounding box center [181, 125] width 104 height 15
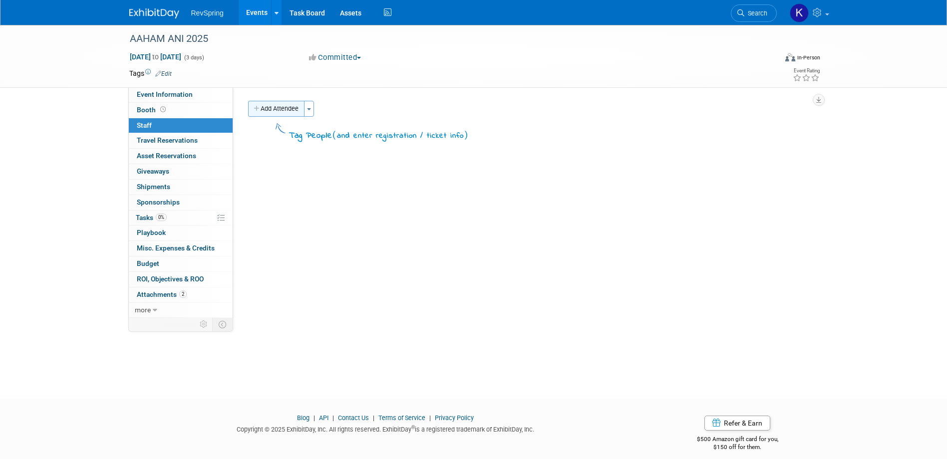
click at [274, 108] on button "Add Attendee" at bounding box center [276, 109] width 56 height 16
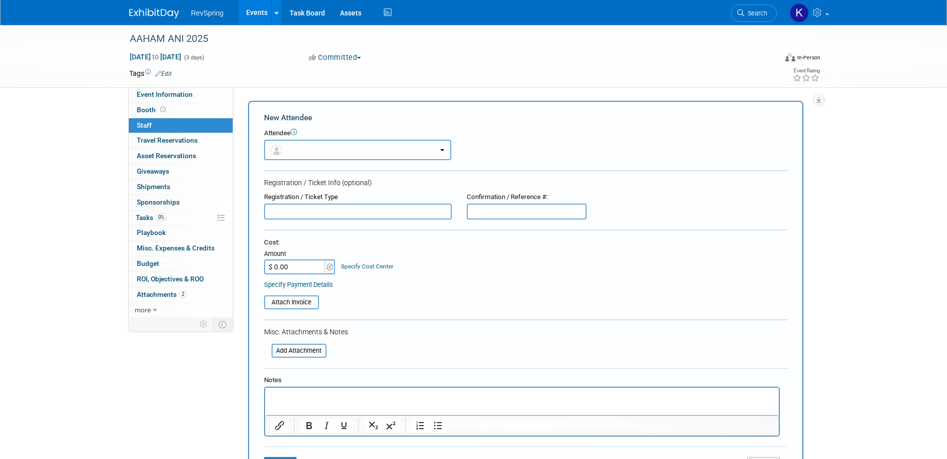
click at [307, 145] on button "button" at bounding box center [357, 150] width 187 height 20
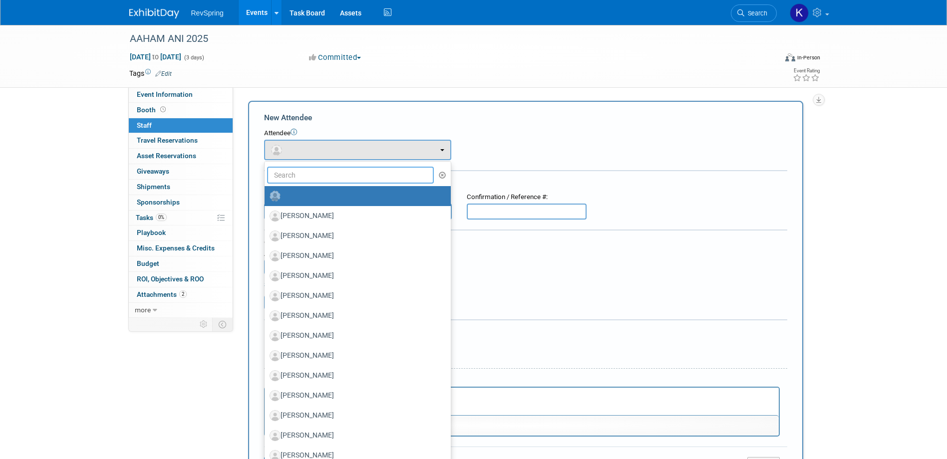
click at [301, 171] on input "text" at bounding box center [350, 175] width 167 height 17
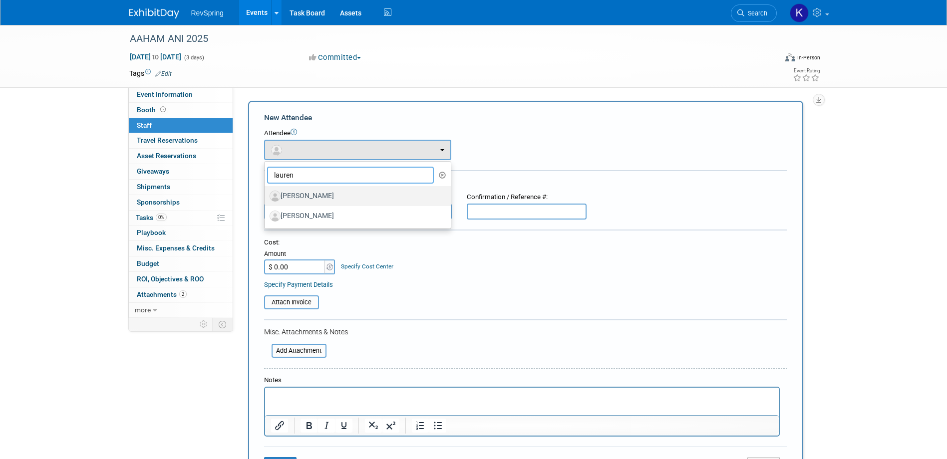
type input "lauren"
click at [300, 191] on label "[PERSON_NAME]" at bounding box center [355, 196] width 171 height 16
click at [266, 192] on input "[PERSON_NAME]" at bounding box center [263, 195] width 6 height 6
select select "b3268fb7-e1fe-4cc9-8946-00efb547268c"
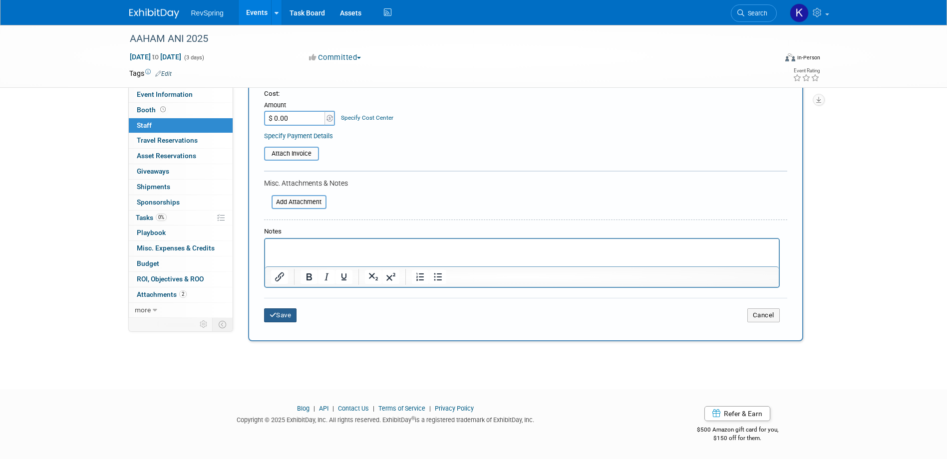
click at [283, 314] on button "Save" at bounding box center [280, 315] width 33 height 14
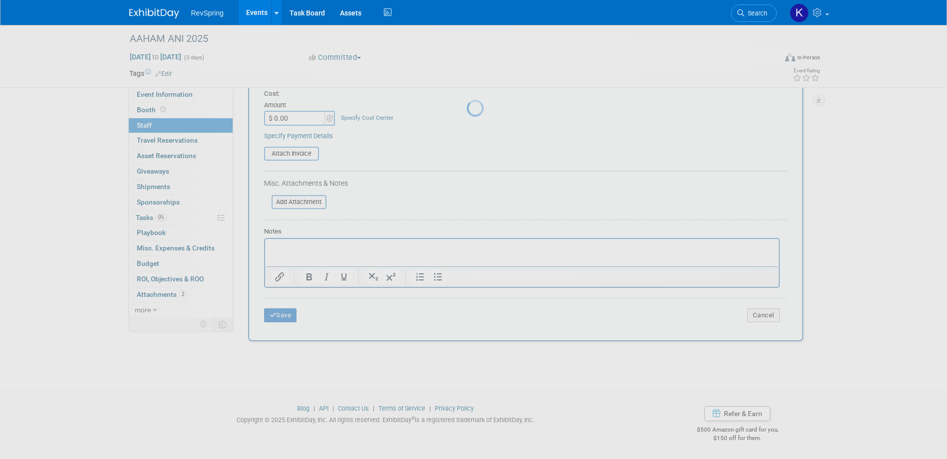
scroll to position [9, 0]
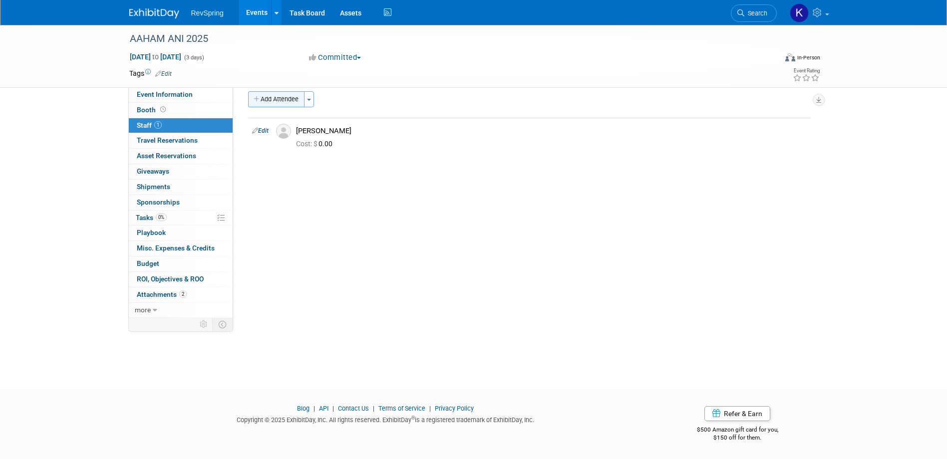
click at [278, 103] on button "Add Attendee" at bounding box center [276, 99] width 56 height 16
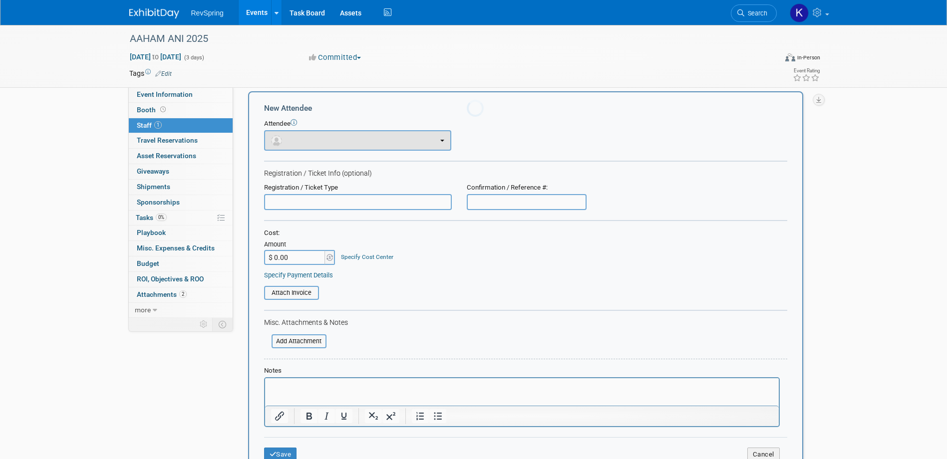
scroll to position [0, 0]
click at [290, 135] on button "button" at bounding box center [357, 140] width 187 height 20
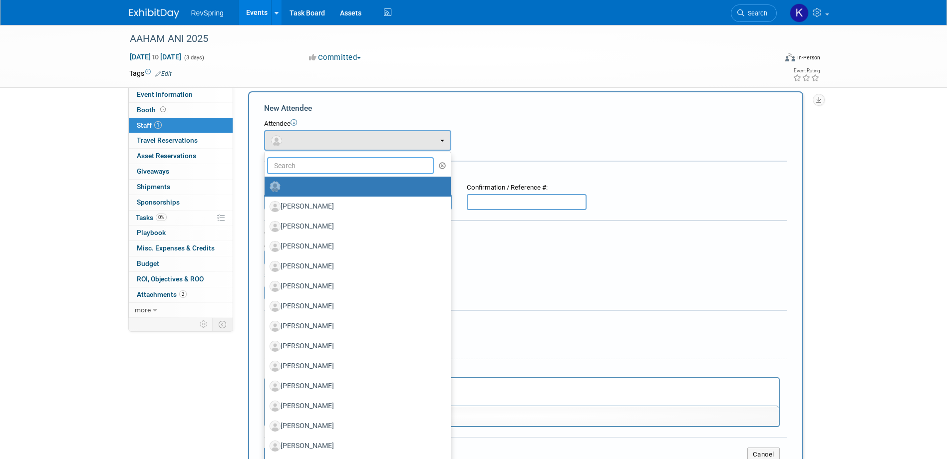
click at [299, 162] on input "text" at bounding box center [350, 165] width 167 height 17
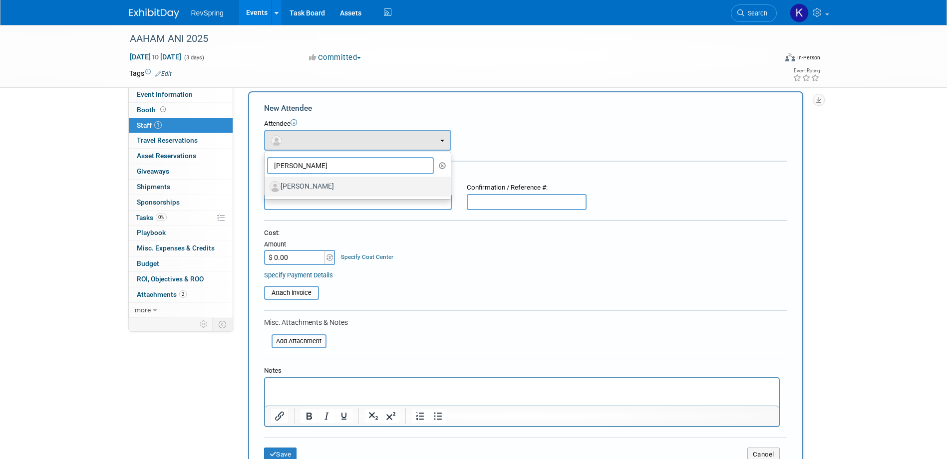
type input "patrick"
click at [305, 185] on label "[PERSON_NAME]" at bounding box center [355, 187] width 171 height 16
click at [266, 185] on input "[PERSON_NAME]" at bounding box center [263, 185] width 6 height 6
select select "092ed50c-6e7c-4028-bcfa-4b14eb9787fc"
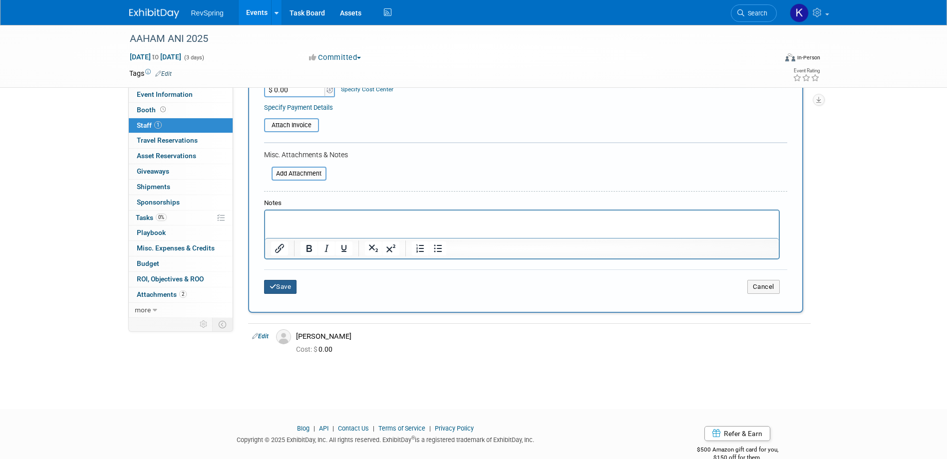
click at [285, 286] on button "Save" at bounding box center [280, 287] width 33 height 14
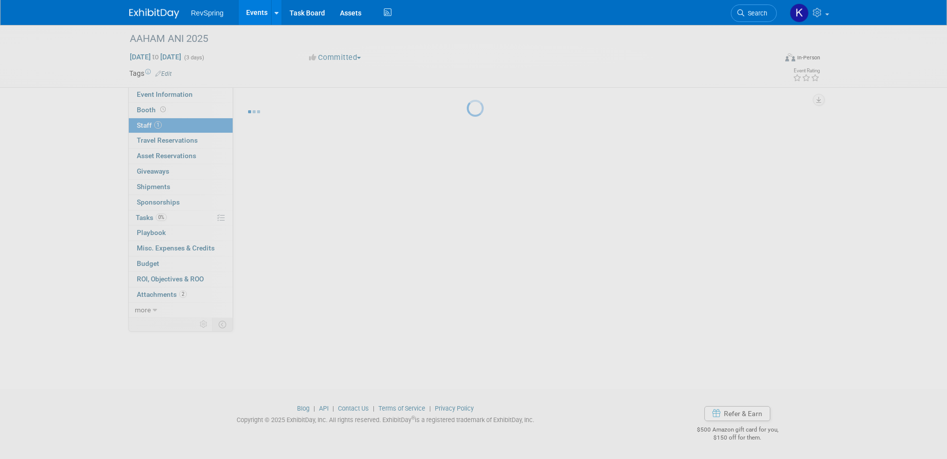
scroll to position [9, 0]
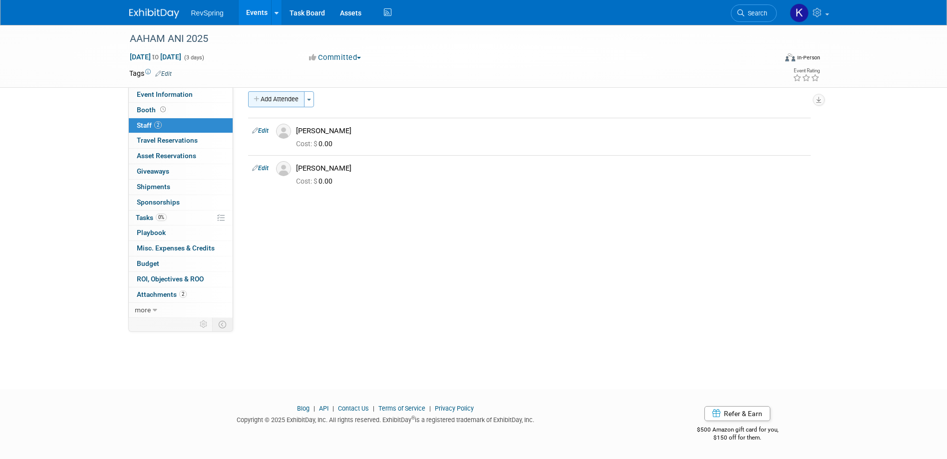
click at [297, 109] on div "Add Attendee Toggle Dropdown Quick -Tag Attendees Apply X (me) select all cancel" at bounding box center [529, 142] width 563 height 102
click at [296, 103] on button "Add Attendee" at bounding box center [276, 99] width 56 height 16
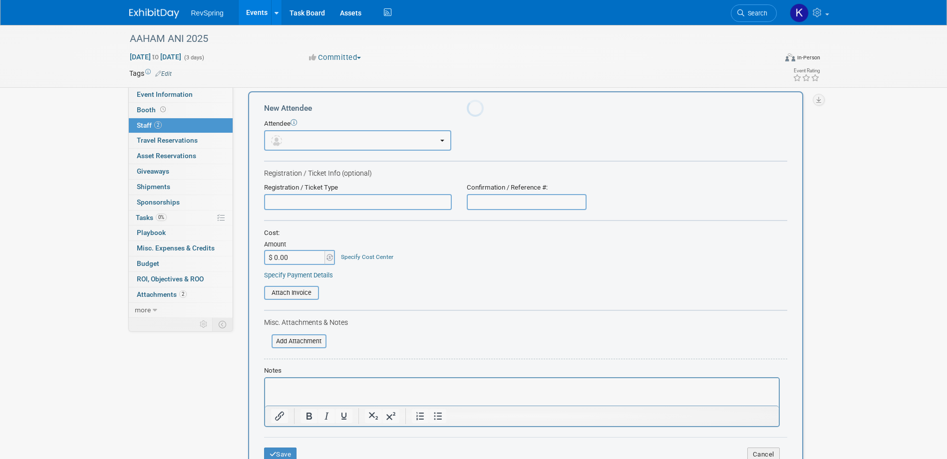
scroll to position [0, 0]
click at [335, 142] on button "button" at bounding box center [357, 140] width 187 height 20
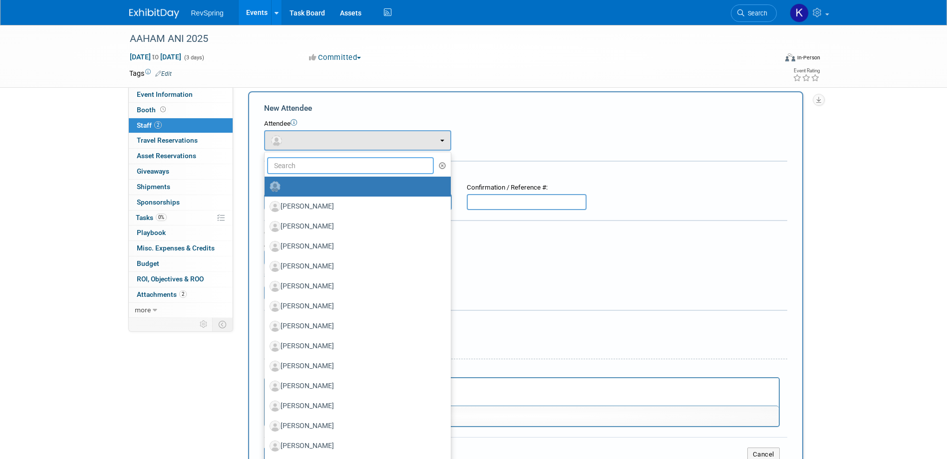
click at [321, 167] on input "text" at bounding box center [350, 165] width 167 height 17
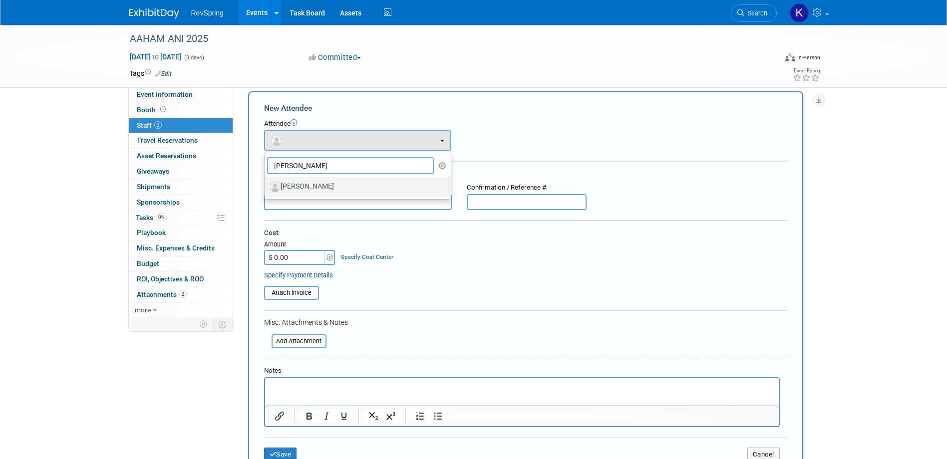
type input "chad"
click at [307, 181] on label "[PERSON_NAME]" at bounding box center [355, 187] width 171 height 16
click at [266, 182] on input "[PERSON_NAME]" at bounding box center [263, 185] width 6 height 6
select select "fe3c2625-047d-401e-9912-3c8aa249e529"
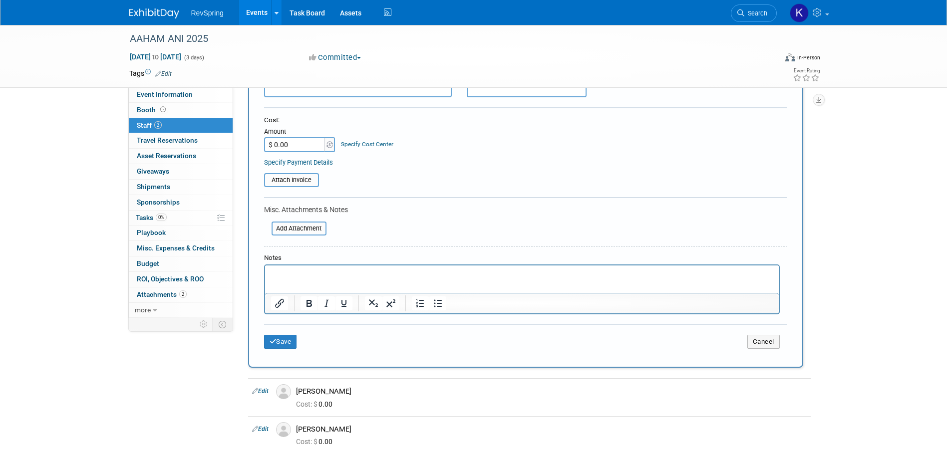
scroll to position [259, 0]
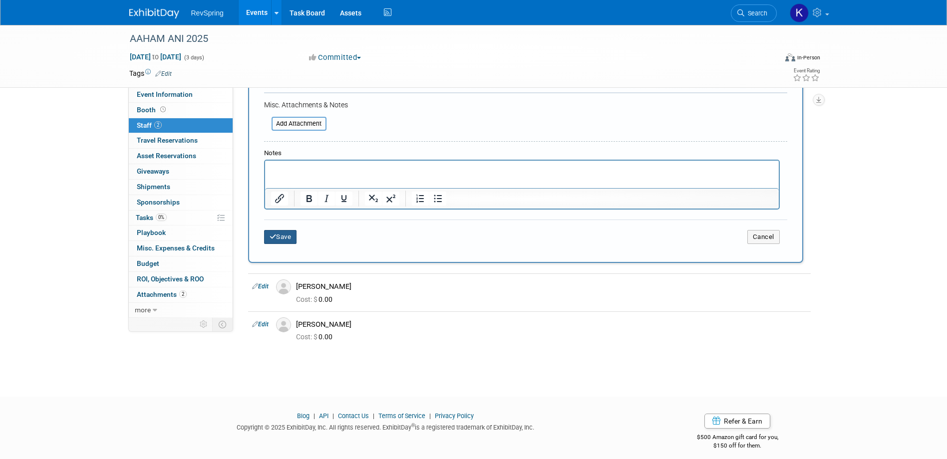
click at [273, 240] on icon "submit" at bounding box center [273, 237] width 7 height 6
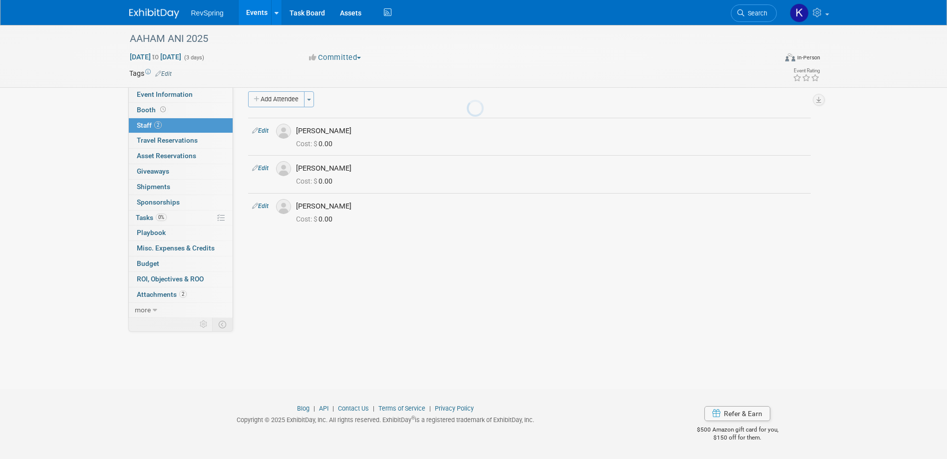
scroll to position [9, 0]
click at [849, 207] on div "AAHAM ANI 2025 Oct 20, 2025 to Oct 22, 2025 (3 days) Oct 20, 2025 to Oct 22, 20…" at bounding box center [473, 193] width 947 height 356
click at [181, 93] on span "Event Information" at bounding box center [165, 94] width 56 height 8
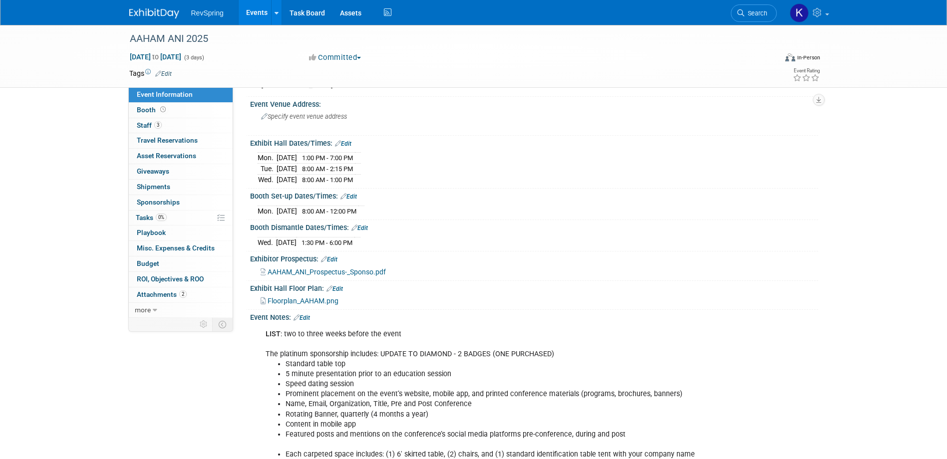
scroll to position [150, 0]
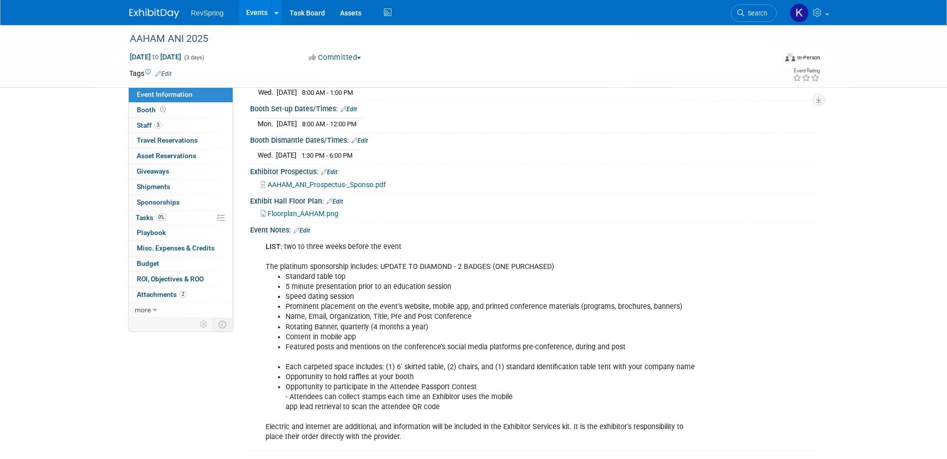
click at [257, 6] on link "Events" at bounding box center [257, 12] width 36 height 25
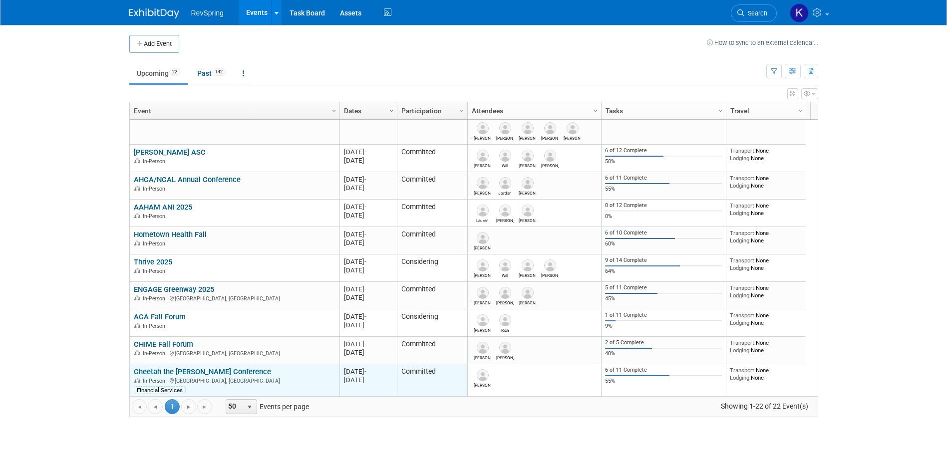
scroll to position [419, 0]
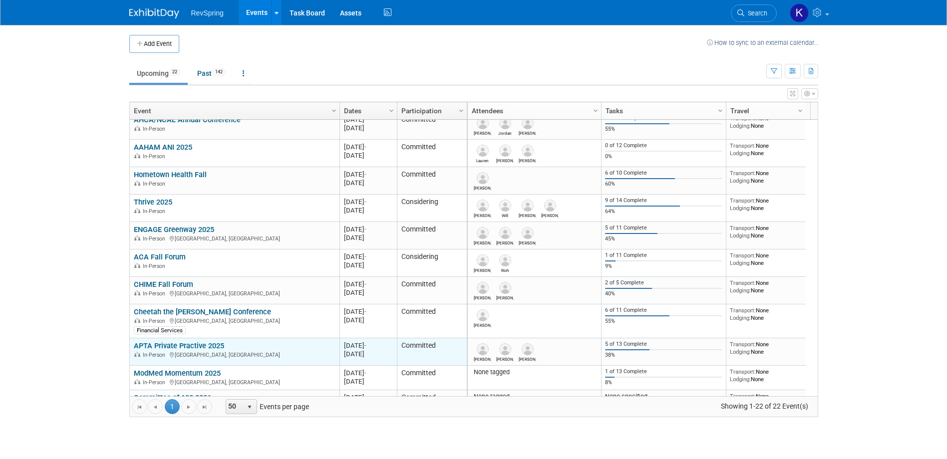
click at [208, 348] on link "APTA Private Practive 2025" at bounding box center [179, 345] width 90 height 9
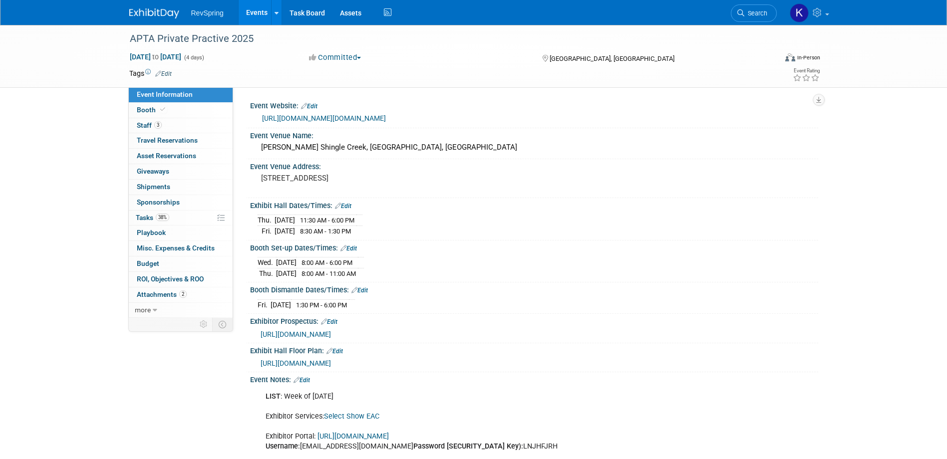
scroll to position [50, 0]
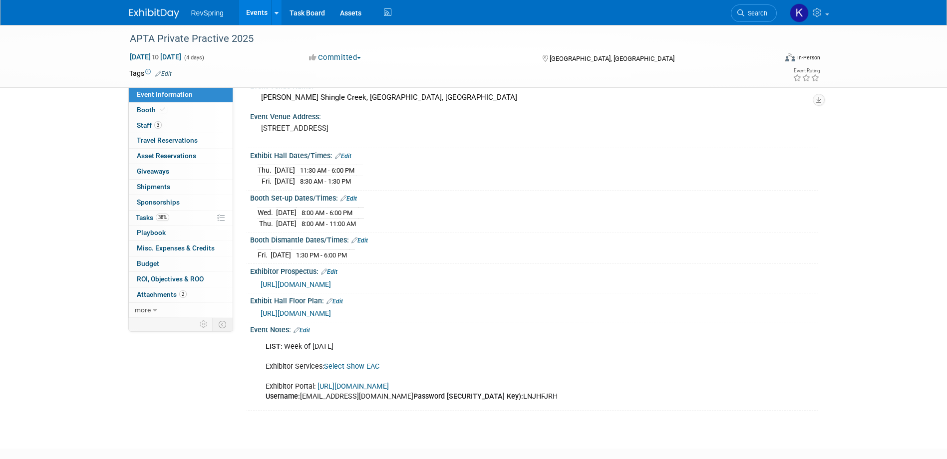
click at [366, 382] on link "[URL][DOMAIN_NAME]" at bounding box center [352, 386] width 71 height 8
click at [252, 13] on link "Events" at bounding box center [257, 12] width 36 height 25
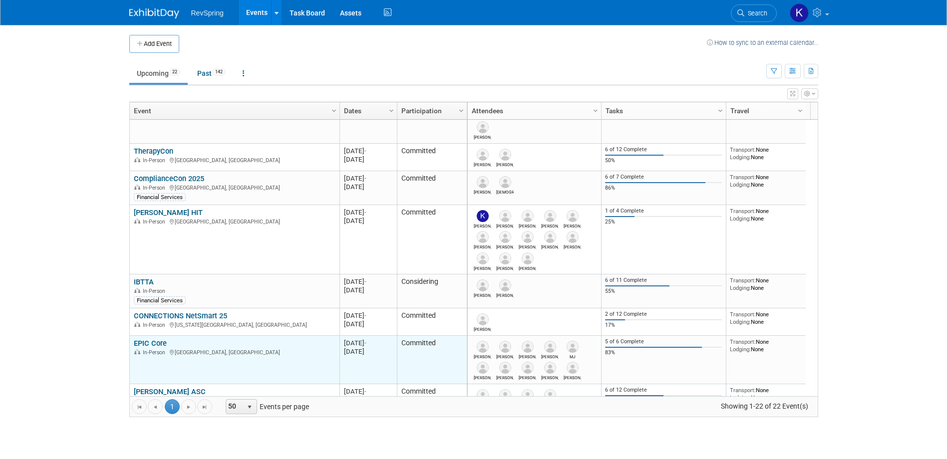
scroll to position [180, 0]
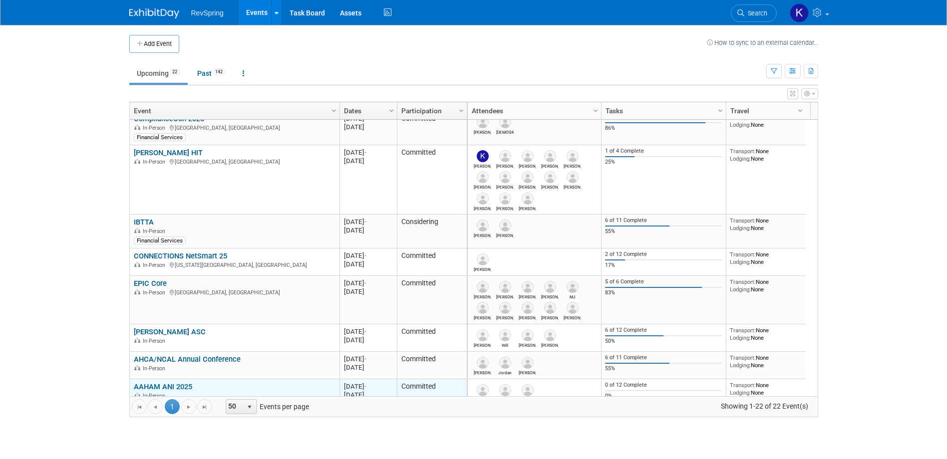
click at [180, 382] on link "AAHAM ANI 2025" at bounding box center [163, 386] width 58 height 9
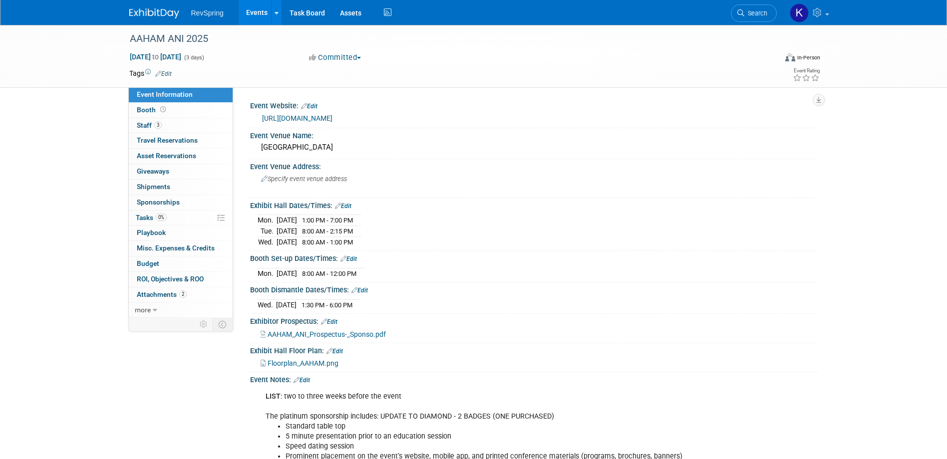
click at [332, 117] on link "[URL][DOMAIN_NAME]" at bounding box center [297, 118] width 70 height 8
